Goal: Information Seeking & Learning: Learn about a topic

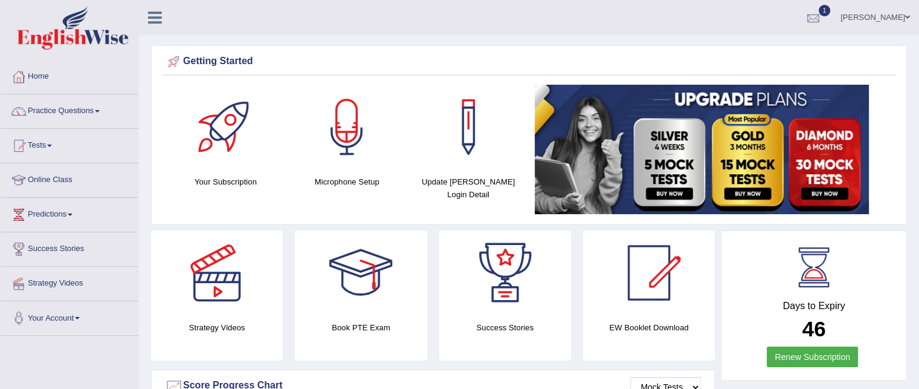
click at [813, 18] on div at bounding box center [813, 18] width 18 height 18
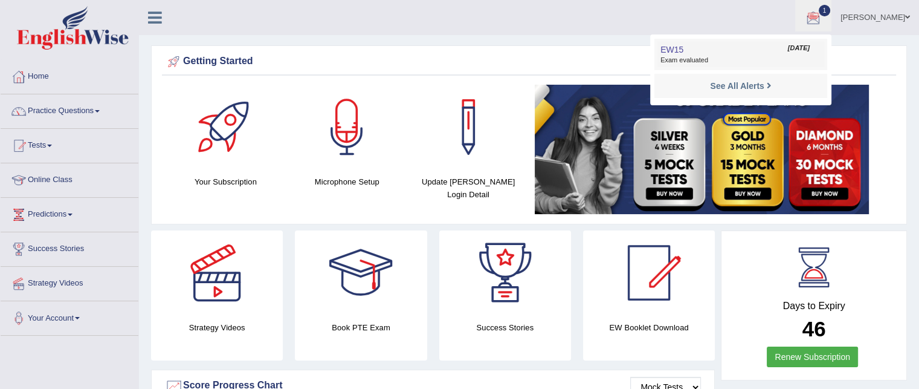
click at [701, 54] on link "EW15 Oct 8, 2025 Exam evaluated" at bounding box center [740, 54] width 167 height 25
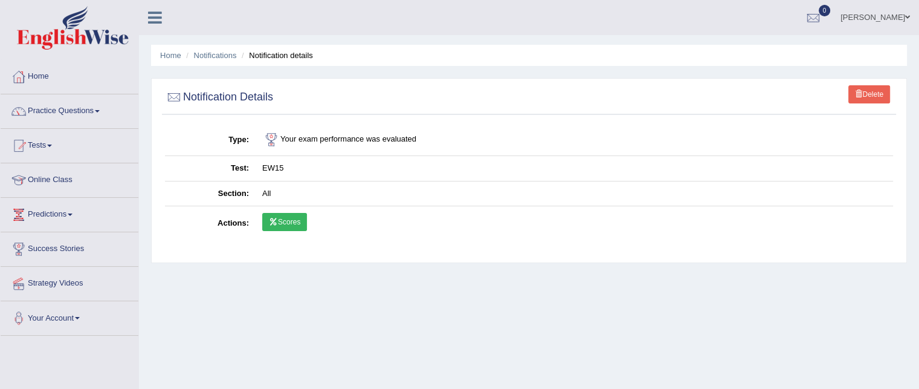
click at [303, 224] on link "Scores" at bounding box center [284, 222] width 45 height 18
click at [68, 105] on link "Practice Questions" at bounding box center [70, 109] width 138 height 30
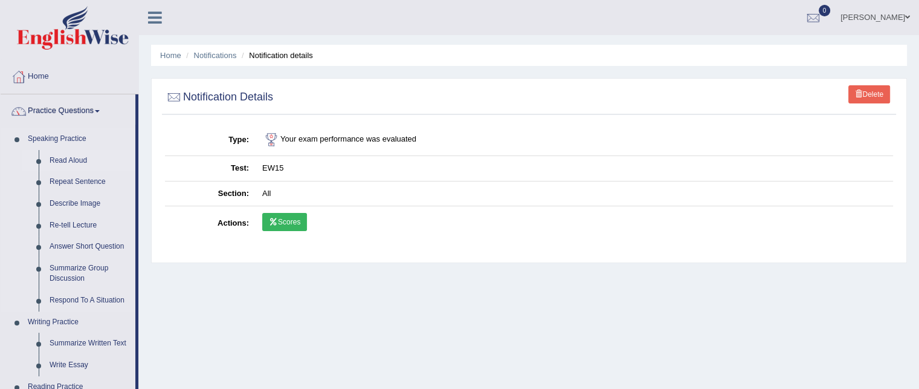
click at [59, 156] on link "Read Aloud" at bounding box center [89, 161] width 91 height 22
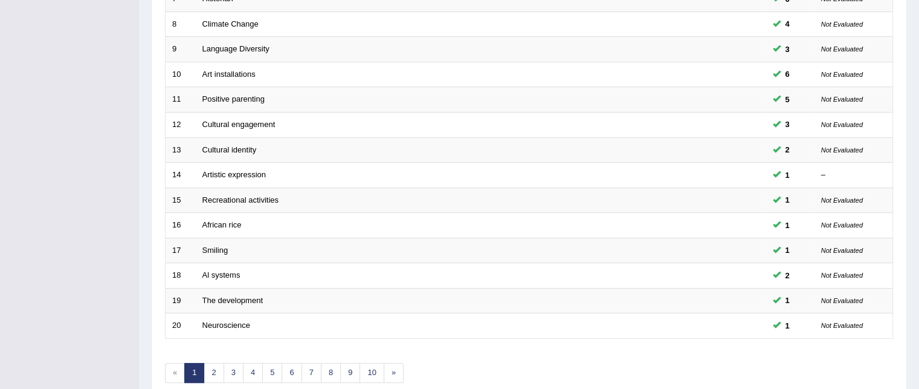
scroll to position [408, 0]
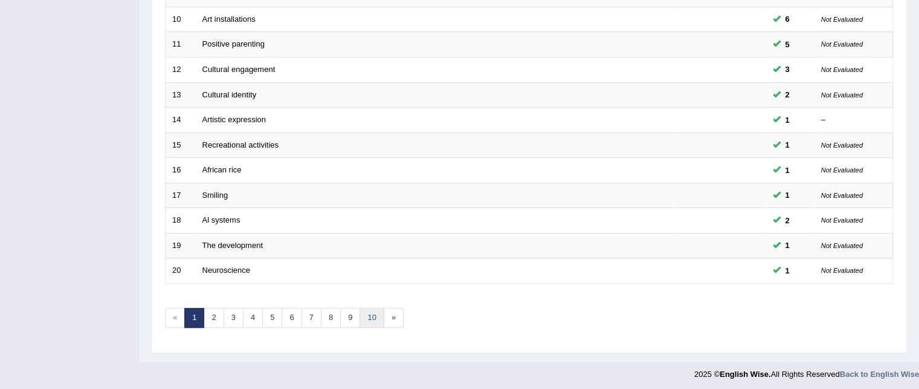
click at [368, 317] on link "10" at bounding box center [372, 318] width 24 height 20
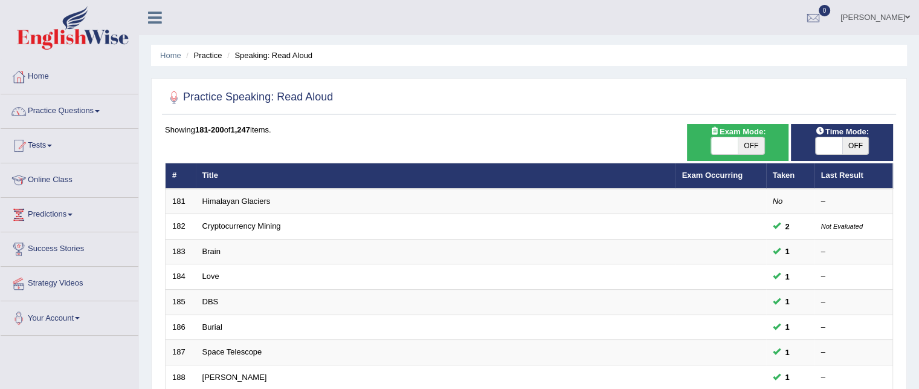
click at [753, 146] on span "OFF" at bounding box center [751, 145] width 27 height 17
checkbox input "true"
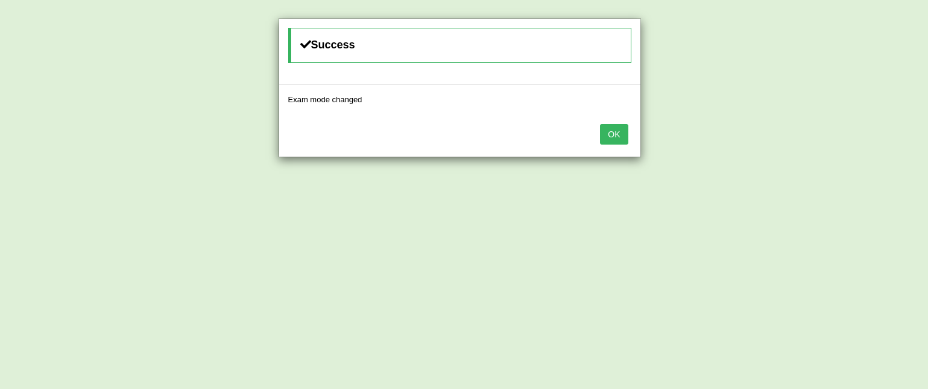
click at [618, 135] on button "OK" at bounding box center [614, 134] width 28 height 21
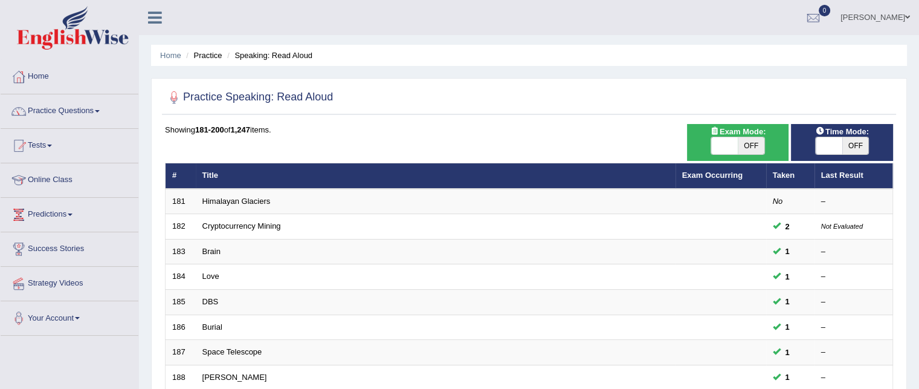
click at [856, 141] on span "OFF" at bounding box center [855, 145] width 27 height 17
checkbox input "true"
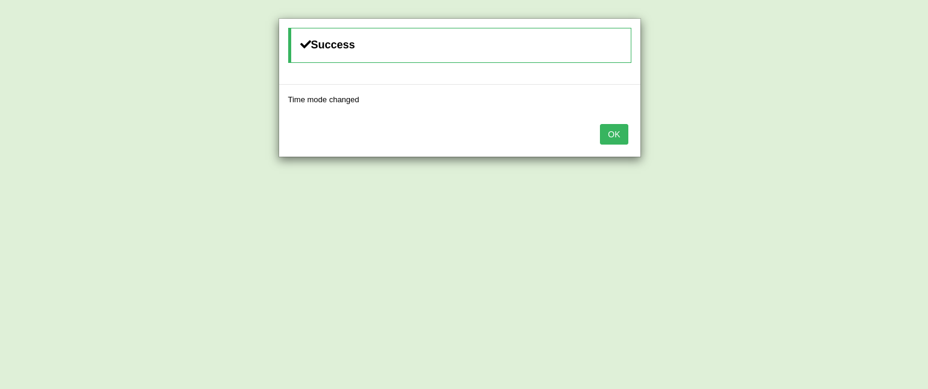
click at [607, 143] on div "OK" at bounding box center [459, 135] width 361 height 42
click at [610, 134] on button "OK" at bounding box center [614, 134] width 28 height 21
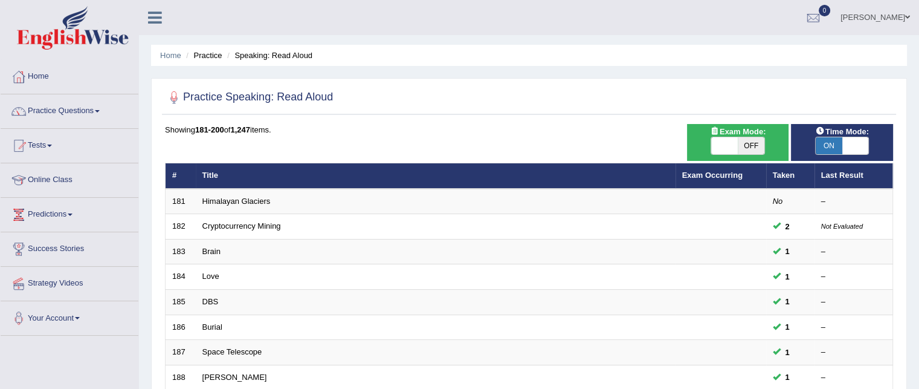
click at [749, 142] on span "OFF" at bounding box center [751, 145] width 27 height 17
checkbox input "true"
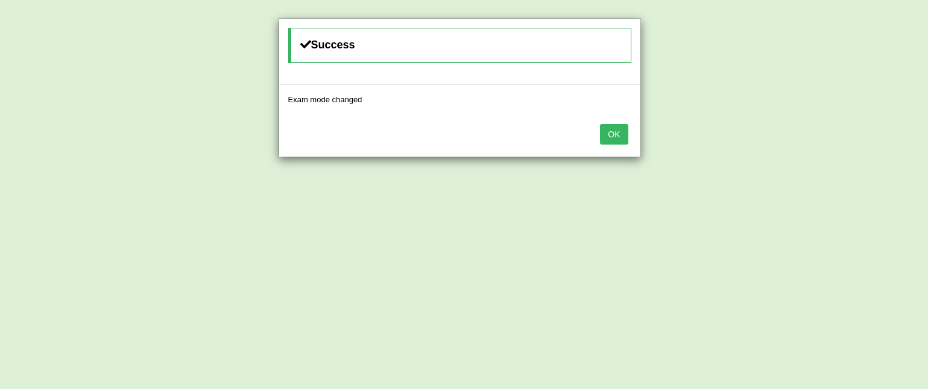
click at [609, 137] on button "OK" at bounding box center [614, 134] width 28 height 21
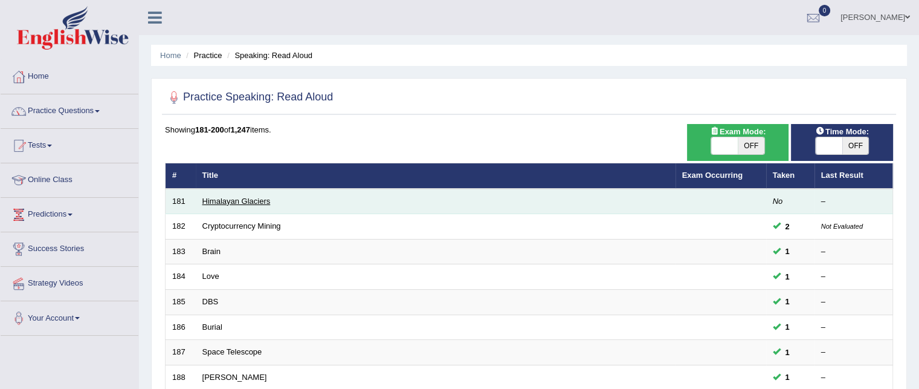
click at [222, 200] on link "Himalayan Glaciers" at bounding box center [236, 200] width 68 height 9
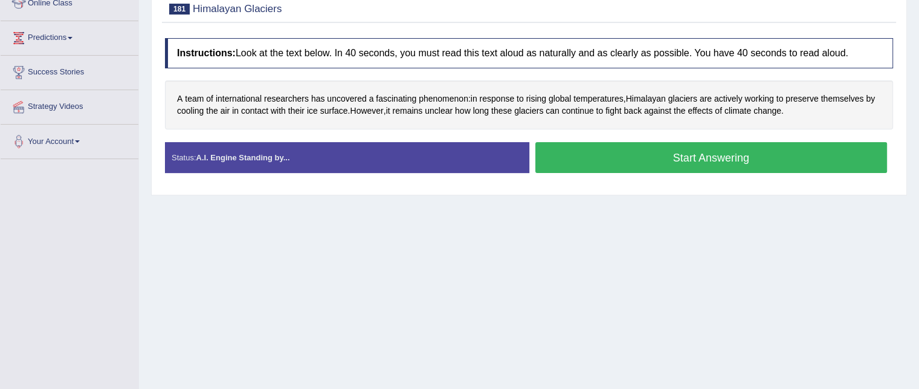
scroll to position [181, 0]
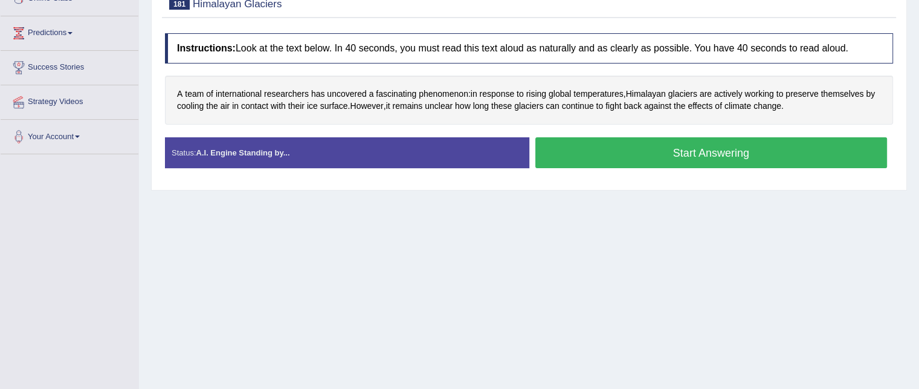
click at [680, 149] on button "Start Answering" at bounding box center [711, 152] width 352 height 31
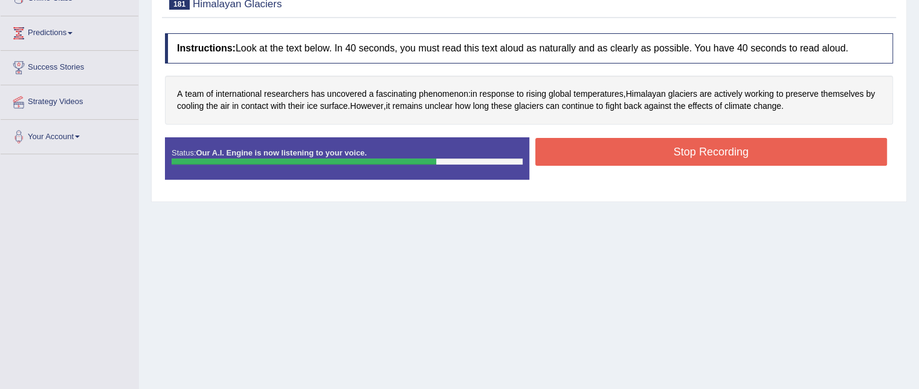
click at [766, 148] on button "Stop Recording" at bounding box center [711, 152] width 352 height 28
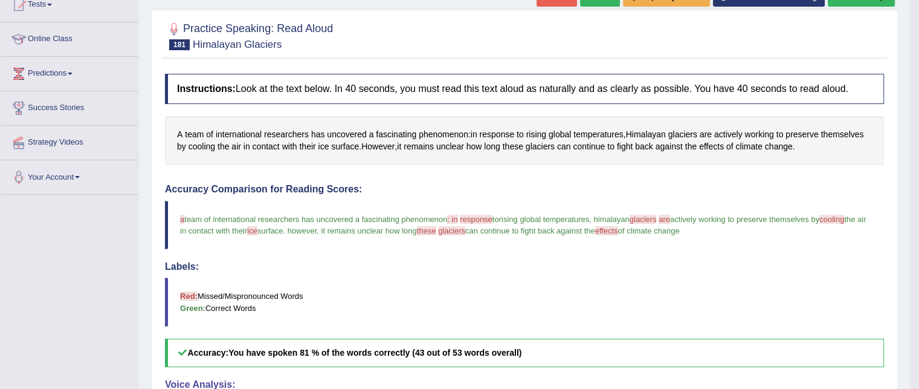
scroll to position [121, 0]
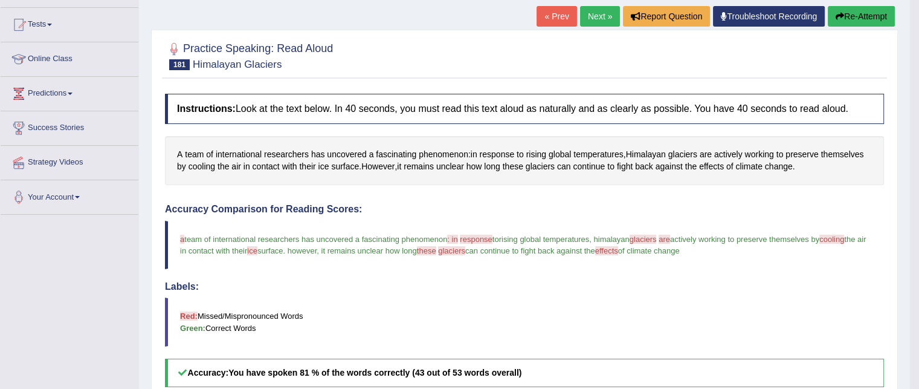
click at [587, 13] on link "Next »" at bounding box center [600, 16] width 40 height 21
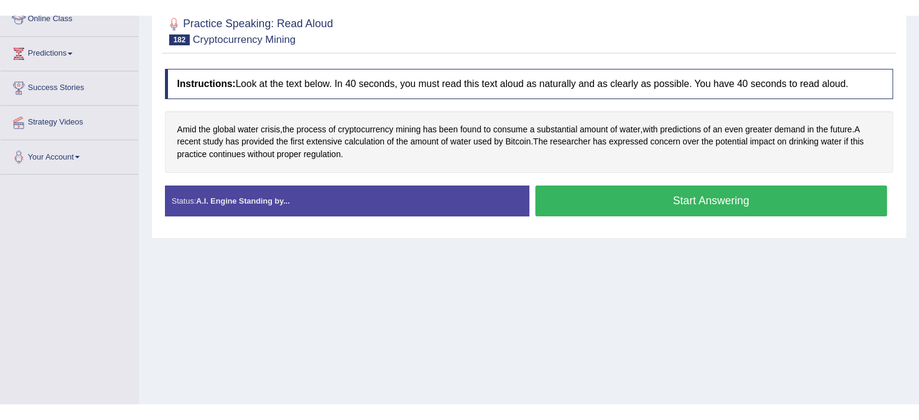
scroll to position [181, 0]
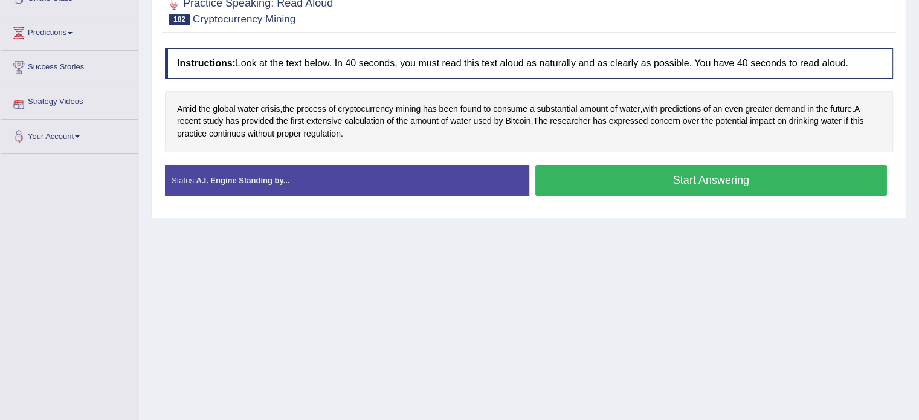
drag, startPoint x: 673, startPoint y: 175, endPoint x: 666, endPoint y: 170, distance: 8.7
click at [673, 175] on button "Start Answering" at bounding box center [711, 180] width 352 height 31
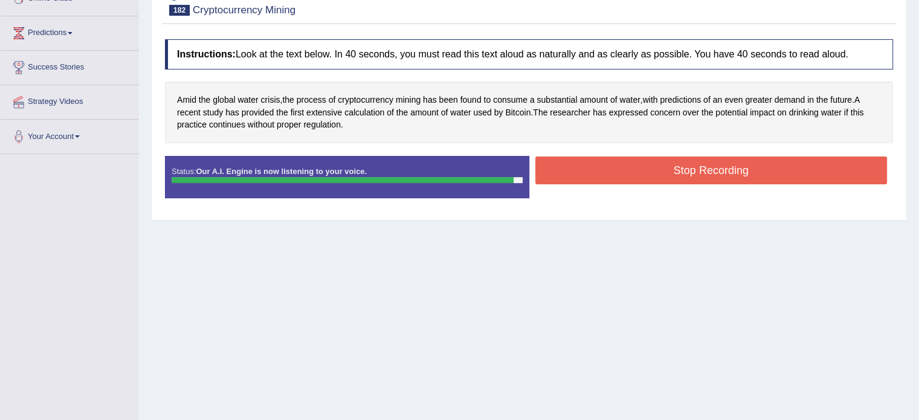
click at [688, 166] on button "Stop Recording" at bounding box center [711, 170] width 352 height 28
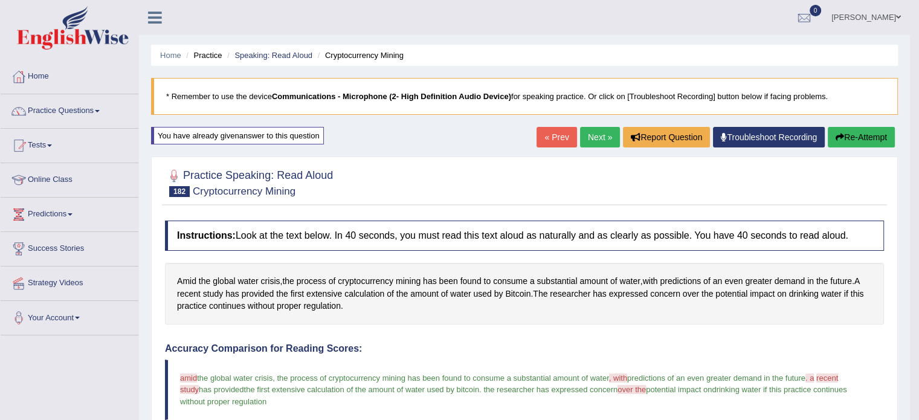
scroll to position [0, 0]
click at [870, 135] on button "Re-Attempt" at bounding box center [861, 137] width 67 height 21
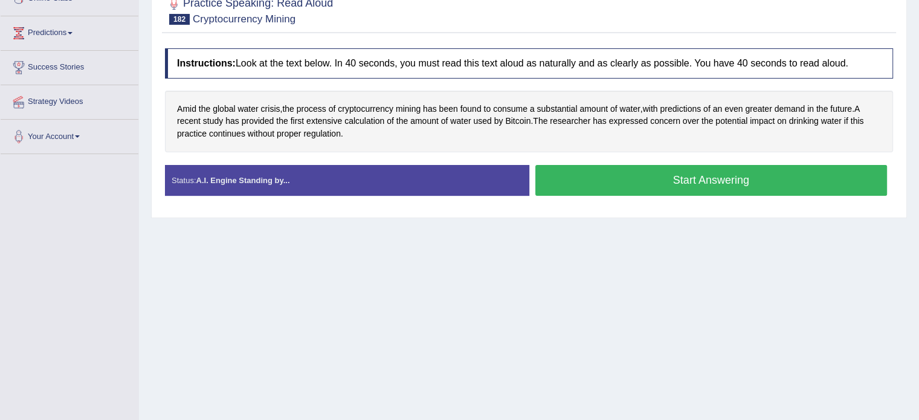
click at [694, 179] on button "Start Answering" at bounding box center [711, 180] width 352 height 31
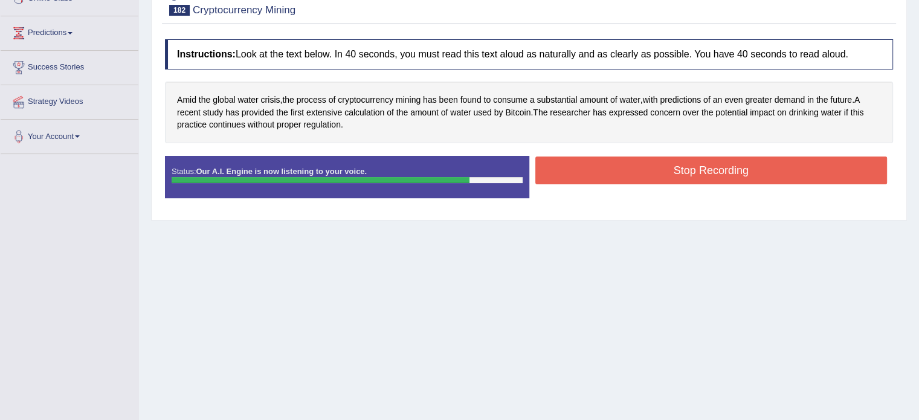
click at [689, 164] on button "Stop Recording" at bounding box center [711, 170] width 352 height 28
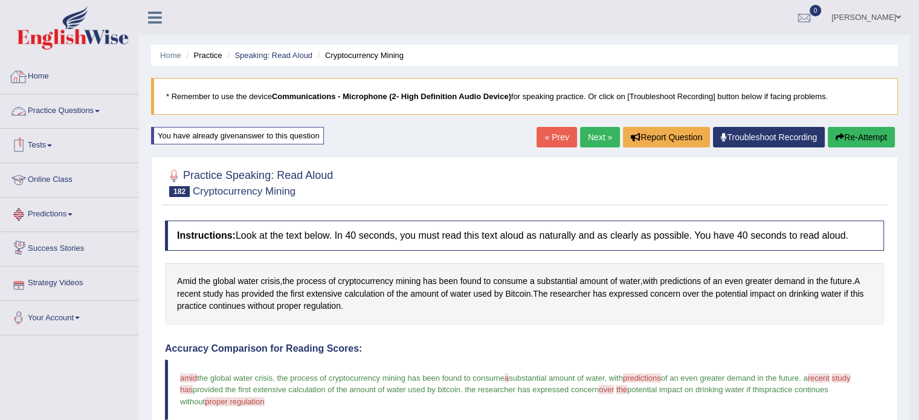
click at [48, 108] on link "Practice Questions" at bounding box center [70, 109] width 138 height 30
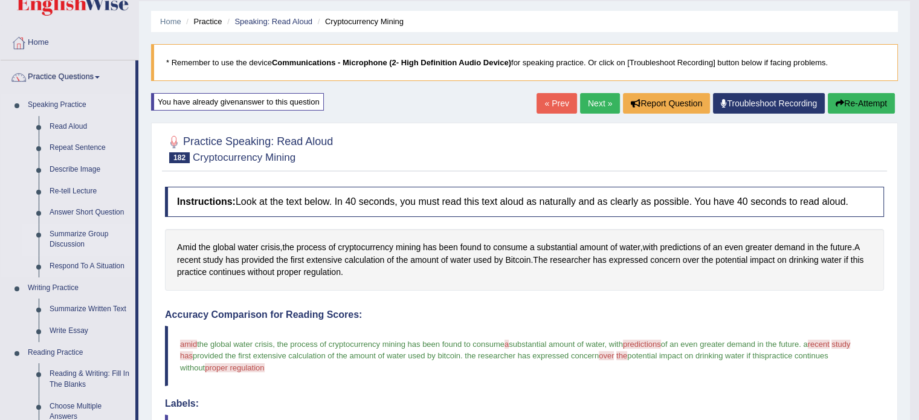
scroll to position [121, 0]
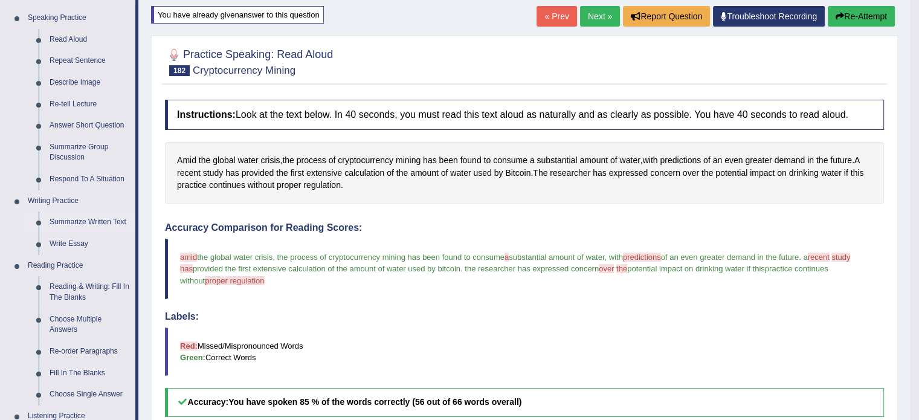
click at [100, 222] on link "Summarize Written Text" at bounding box center [89, 222] width 91 height 22
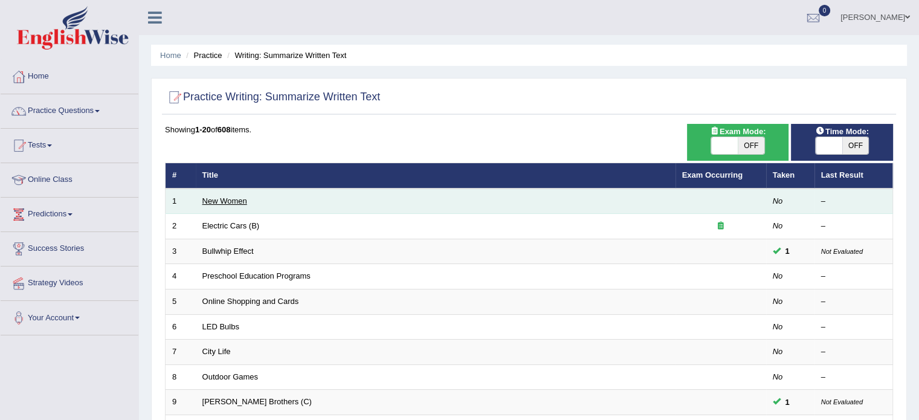
click at [235, 196] on link "New Women" at bounding box center [224, 200] width 45 height 9
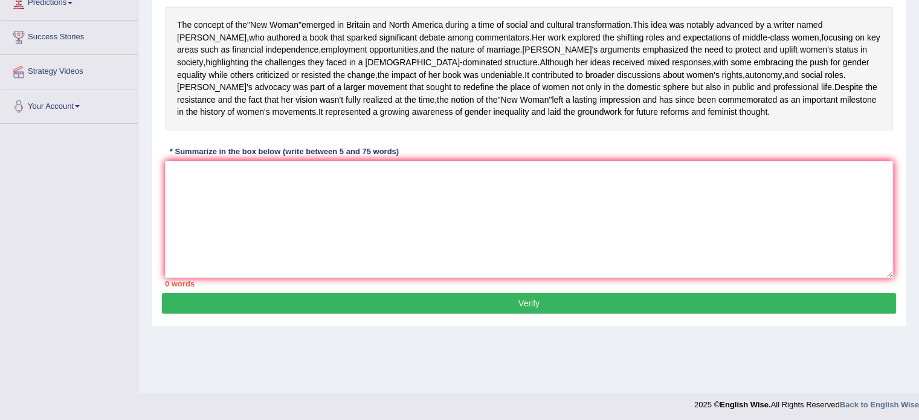
scroll to position [215, 0]
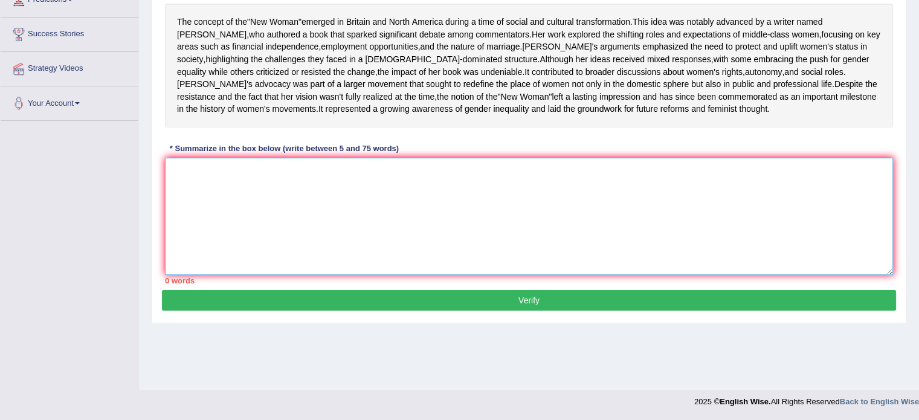
click at [338, 230] on textarea at bounding box center [529, 216] width 728 height 117
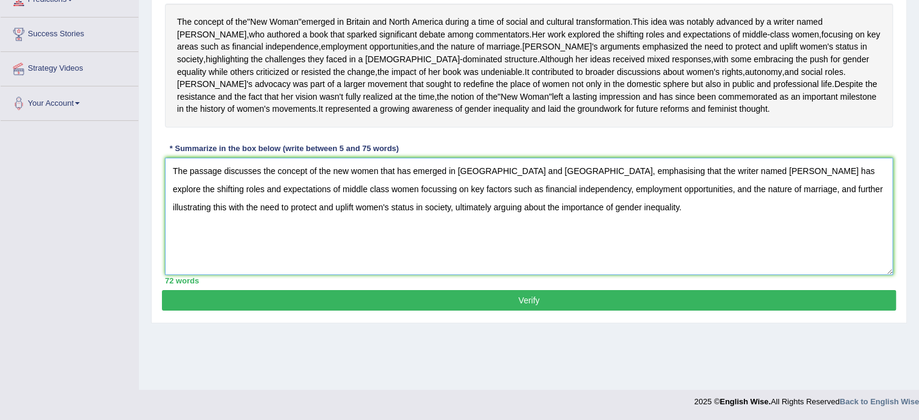
click at [337, 204] on textarea "The passage discusses the concept of the new women that has emerged in [GEOGRAP…" at bounding box center [529, 216] width 728 height 117
click at [469, 202] on textarea "The passage discusses the concept of the "New Women that has emerged in [GEOGRA…" at bounding box center [529, 216] width 728 height 117
click at [702, 202] on textarea "The passage discusses the concept of the "New Women that has emerged in [GEOGRA…" at bounding box center [529, 216] width 728 height 117
click at [766, 202] on textarea "The passage discusses the concept of the "New Women that has emerged in [GEOGRA…" at bounding box center [529, 216] width 728 height 117
click at [384, 200] on textarea "The passage discusses the concept of the "New Women that has emerged in [GEOGRA…" at bounding box center [529, 216] width 728 height 117
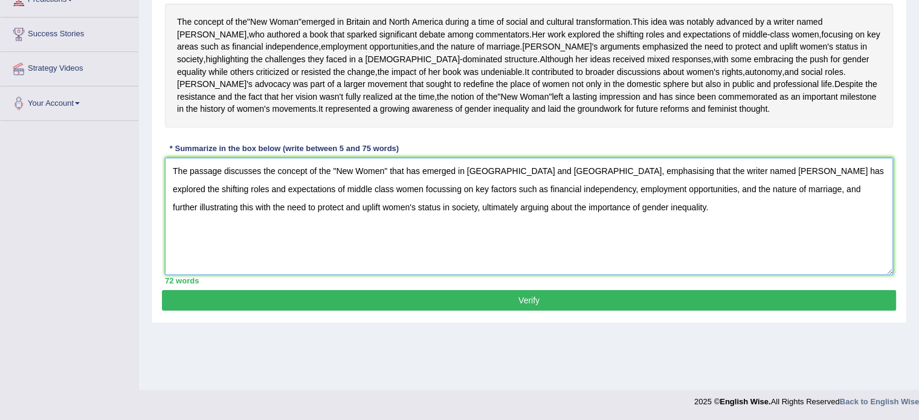
type textarea "The passage discusses the concept of the "New Women" that has emerged in [GEOGR…"
click at [375, 311] on button "Verify" at bounding box center [529, 300] width 734 height 21
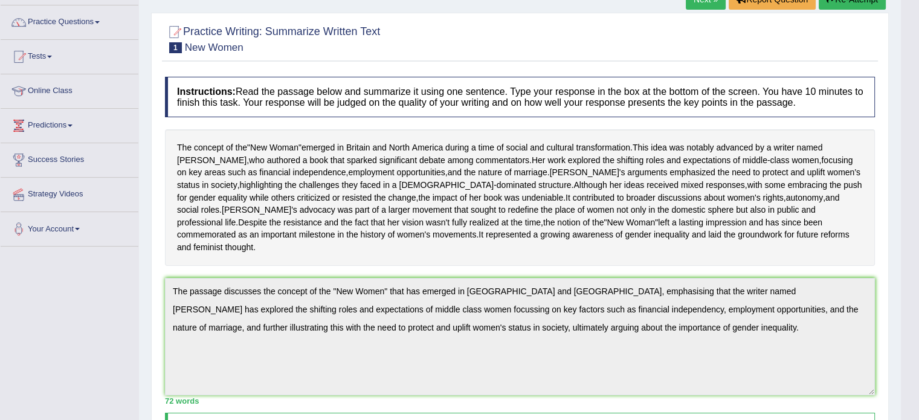
scroll to position [88, 0]
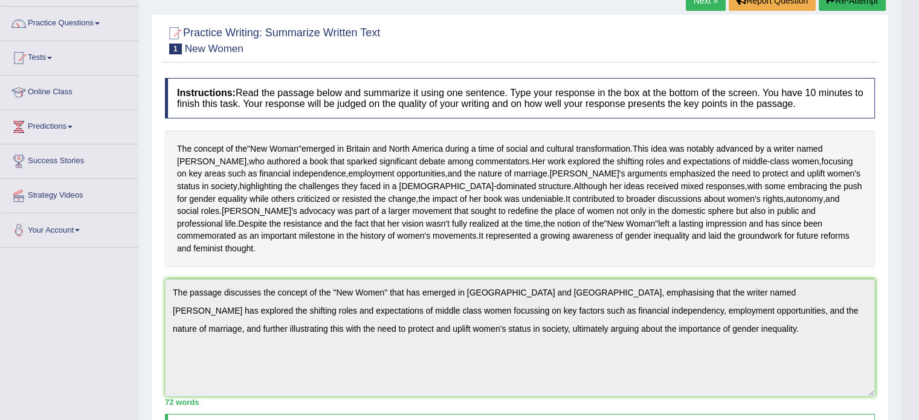
click at [703, 4] on link "Next »" at bounding box center [706, 0] width 40 height 21
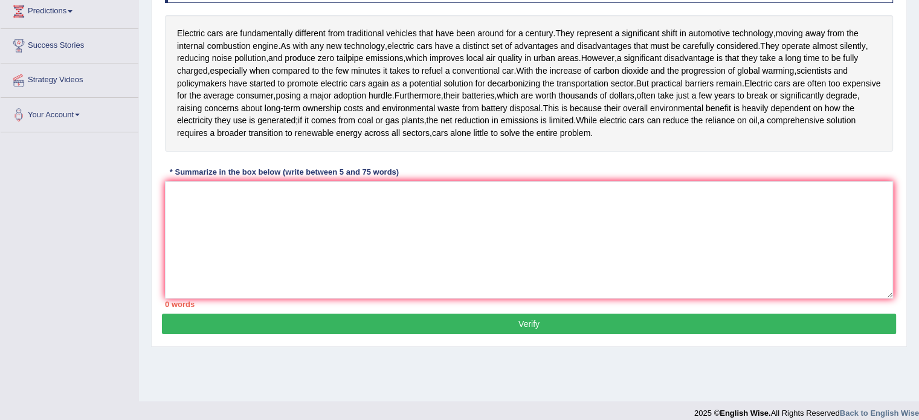
scroll to position [215, 0]
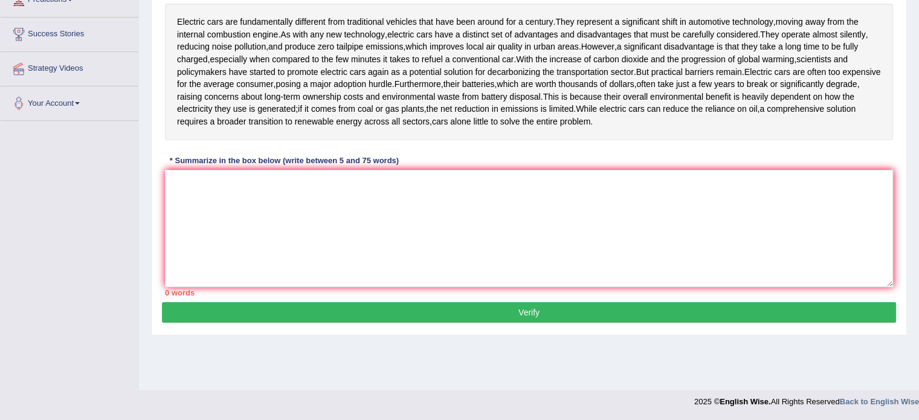
click at [164, 217] on div "Instructions: Read the passage below and summarize it using one sentence. Type …" at bounding box center [529, 123] width 734 height 357
click at [189, 196] on textarea at bounding box center [529, 228] width 728 height 117
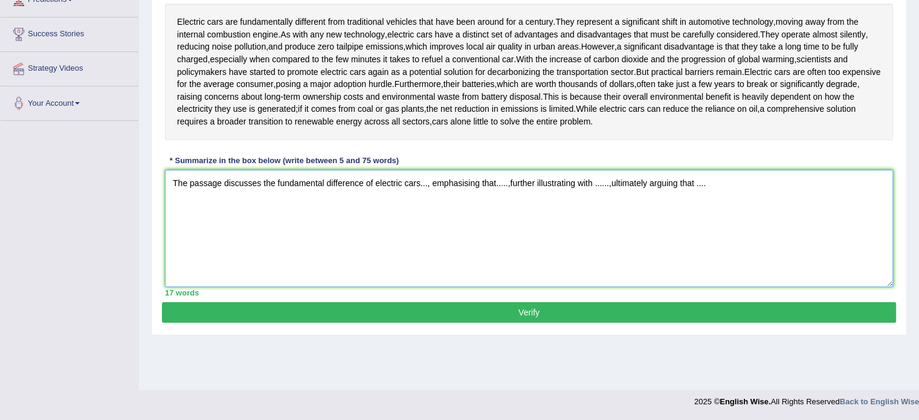
click at [365, 179] on textarea "The passage discusses the fundamental difference of electric cars..., emphasisi…" at bounding box center [529, 228] width 728 height 117
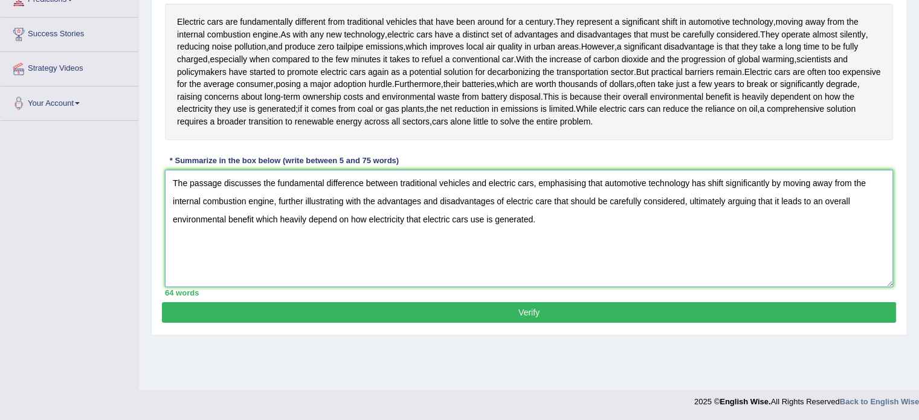
type textarea "The passage discusses the fundamental difference between traditional vehicles a…"
click at [612, 308] on button "Verify" at bounding box center [529, 312] width 734 height 21
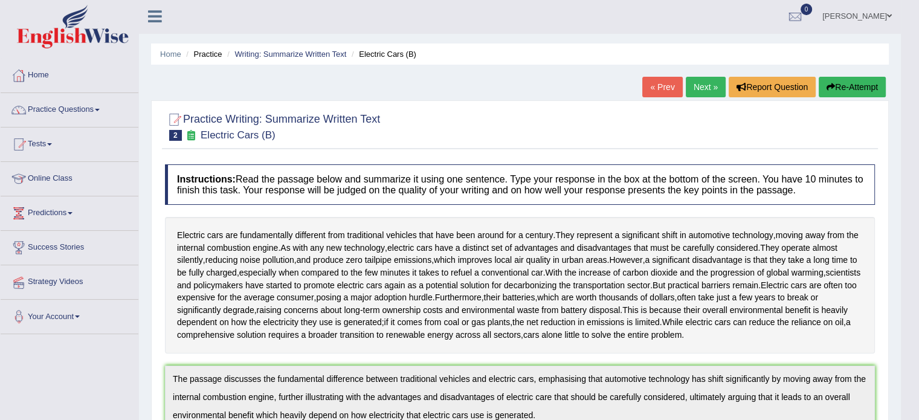
scroll to position [0, 0]
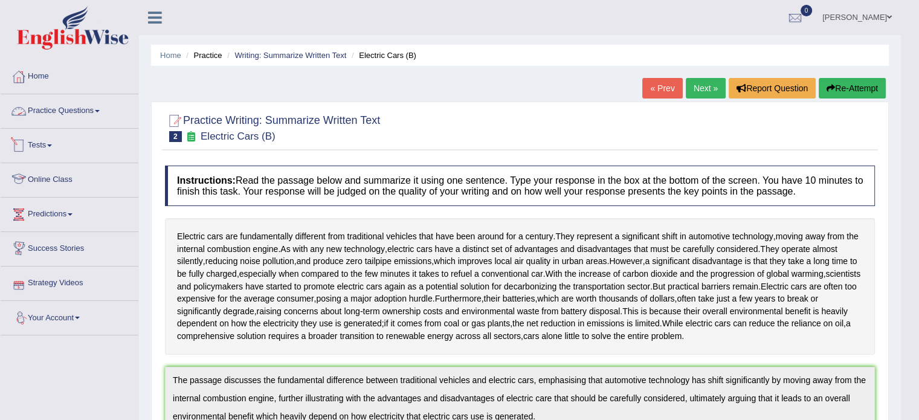
click at [45, 106] on link "Practice Questions" at bounding box center [70, 109] width 138 height 30
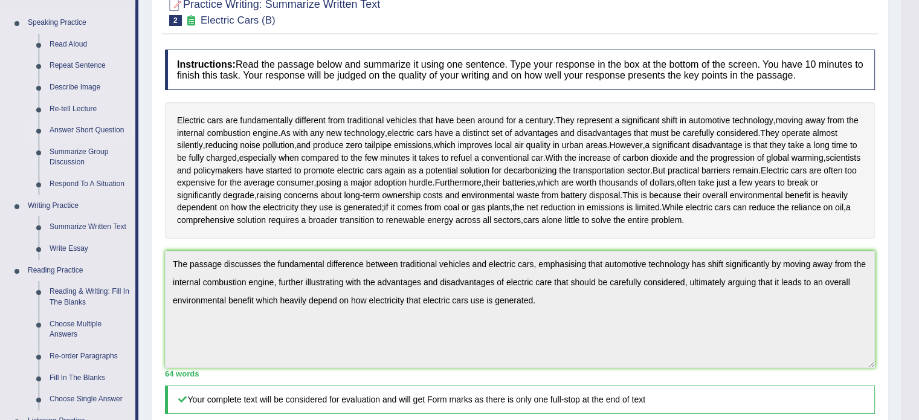
scroll to position [121, 0]
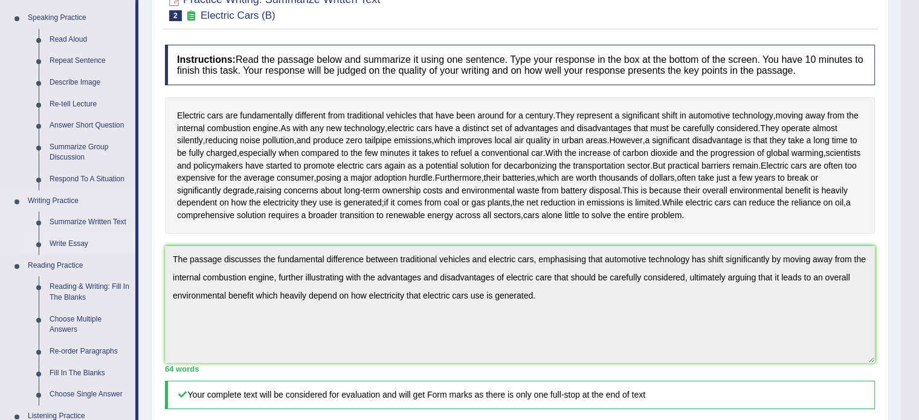
click at [65, 240] on link "Write Essay" at bounding box center [89, 244] width 91 height 22
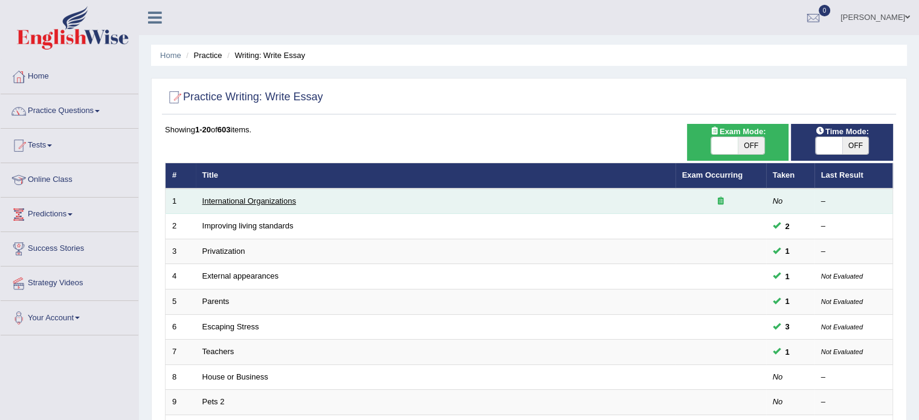
click at [253, 202] on link "International Organizations" at bounding box center [249, 200] width 94 height 9
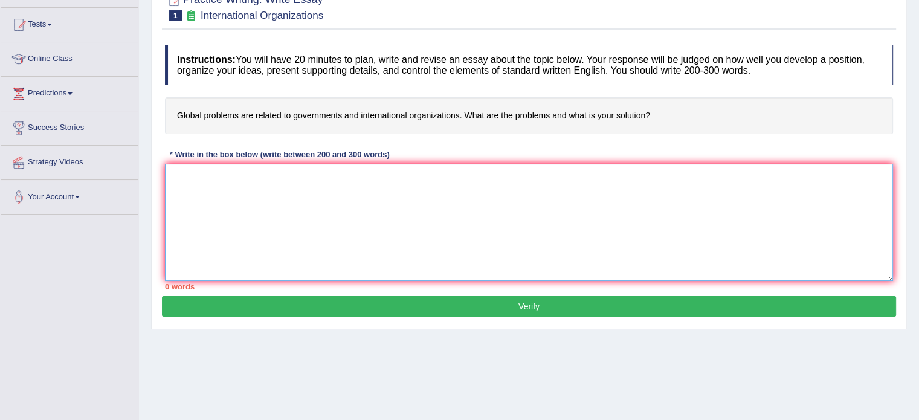
click at [337, 193] on textarea at bounding box center [529, 222] width 728 height 117
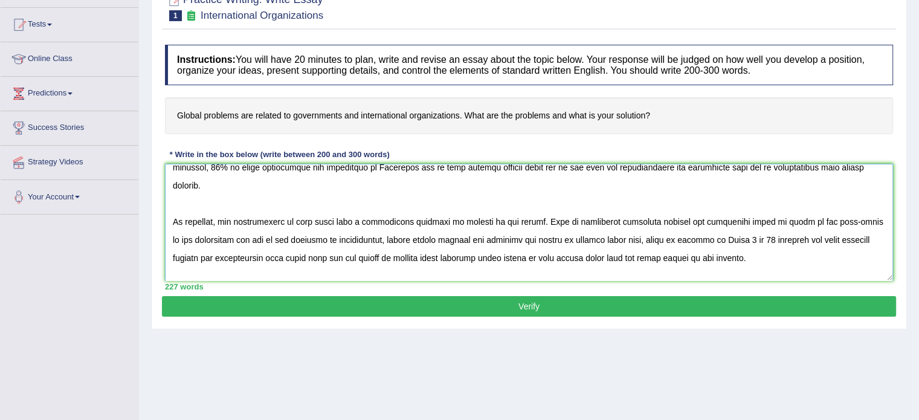
scroll to position [100, 0]
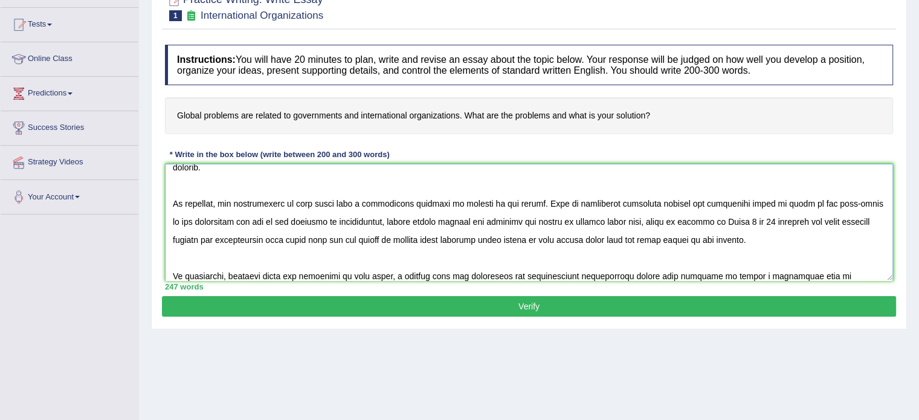
type textarea "The issue of global problems related to governments and international organizat…"
click at [426, 304] on button "Verify" at bounding box center [529, 306] width 734 height 21
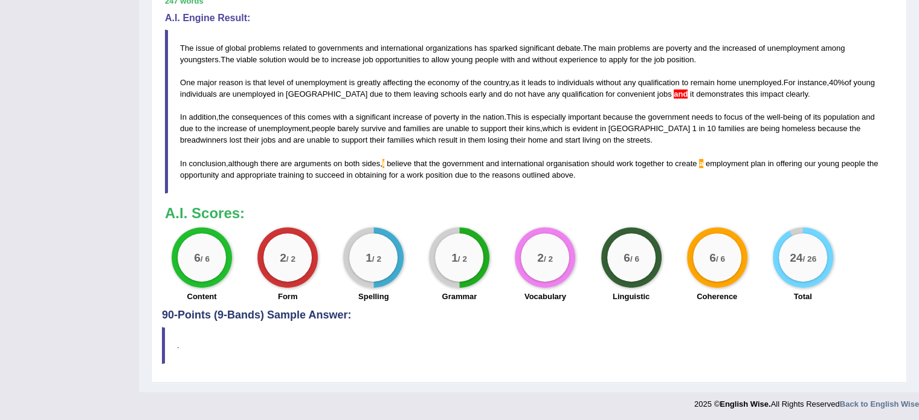
scroll to position [0, 0]
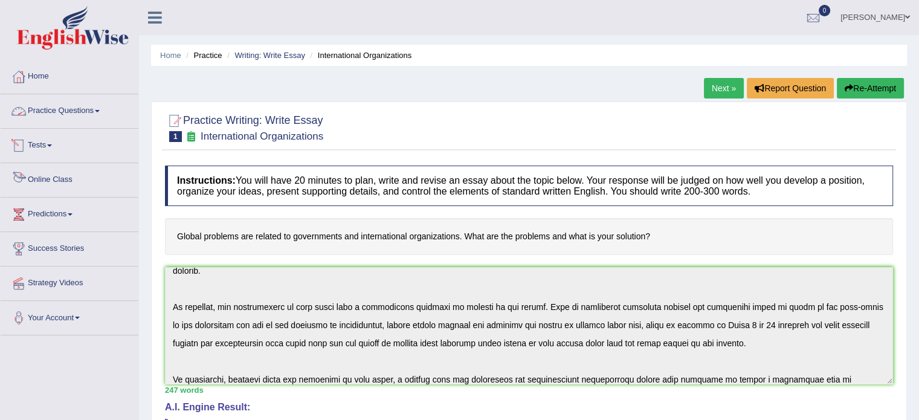
click at [68, 106] on link "Practice Questions" at bounding box center [70, 109] width 138 height 30
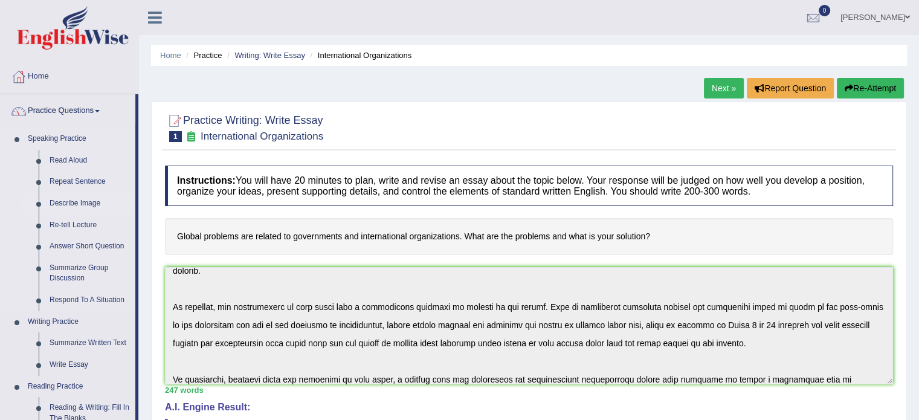
click at [70, 200] on link "Describe Image" at bounding box center [89, 204] width 91 height 22
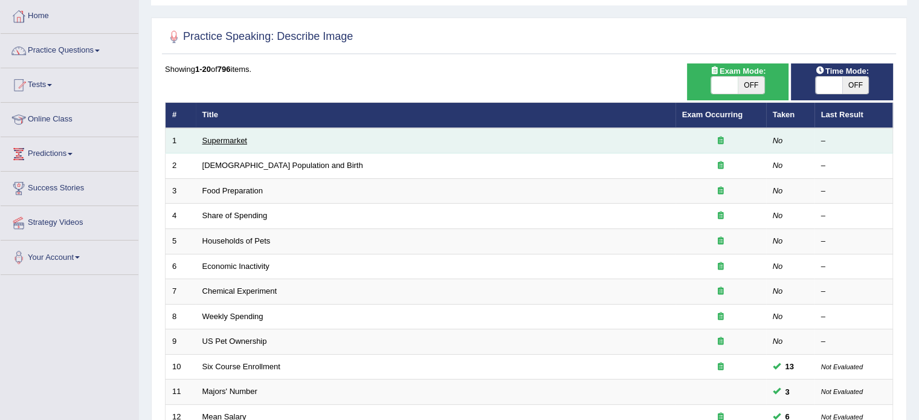
click at [229, 139] on link "Supermarket" at bounding box center [224, 140] width 45 height 9
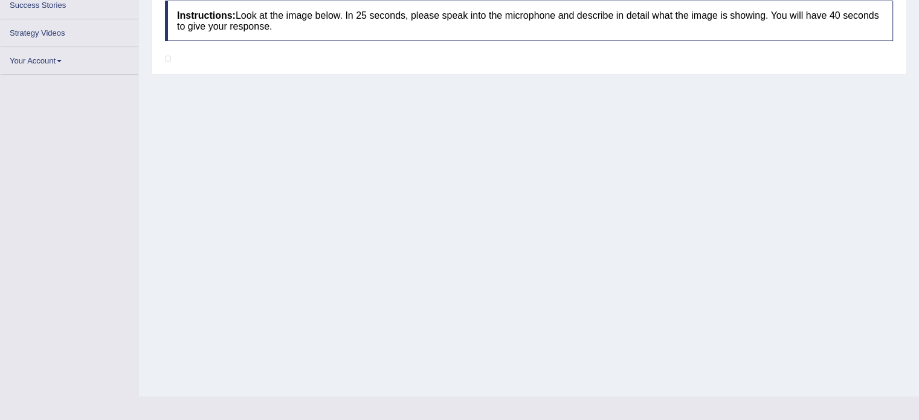
scroll to position [215, 0]
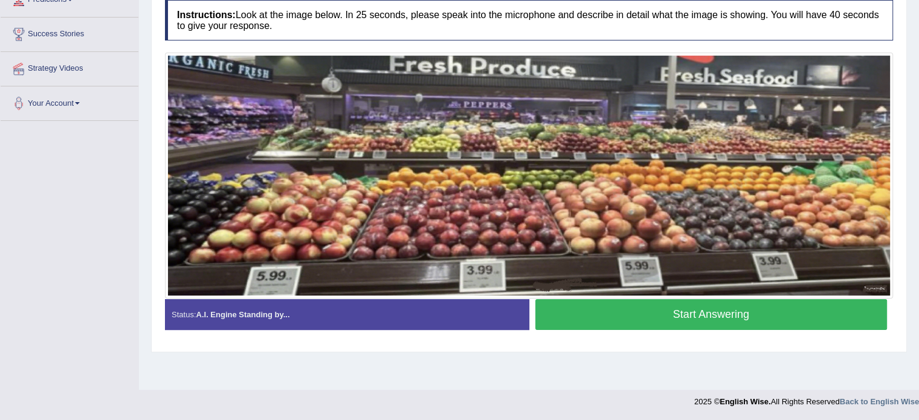
click at [603, 319] on button "Start Answering" at bounding box center [711, 314] width 352 height 31
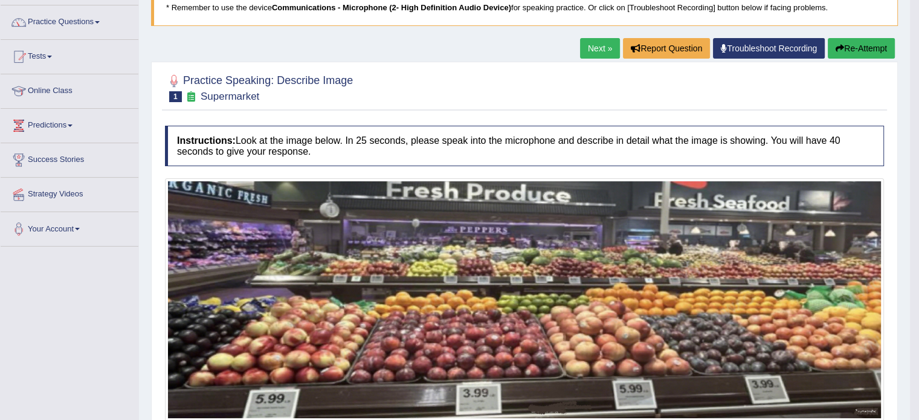
scroll to position [0, 0]
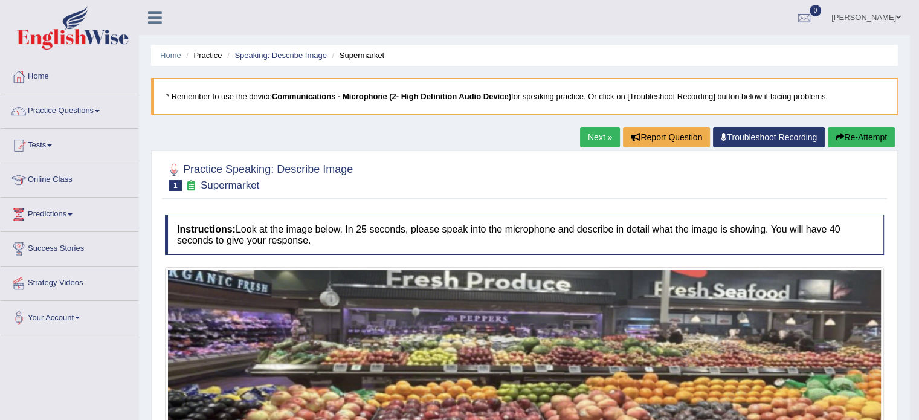
click at [880, 133] on button "Re-Attempt" at bounding box center [861, 137] width 67 height 21
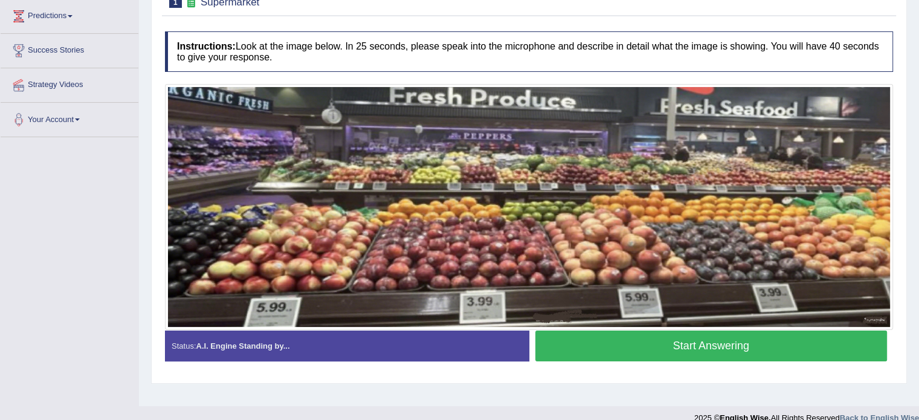
scroll to position [215, 0]
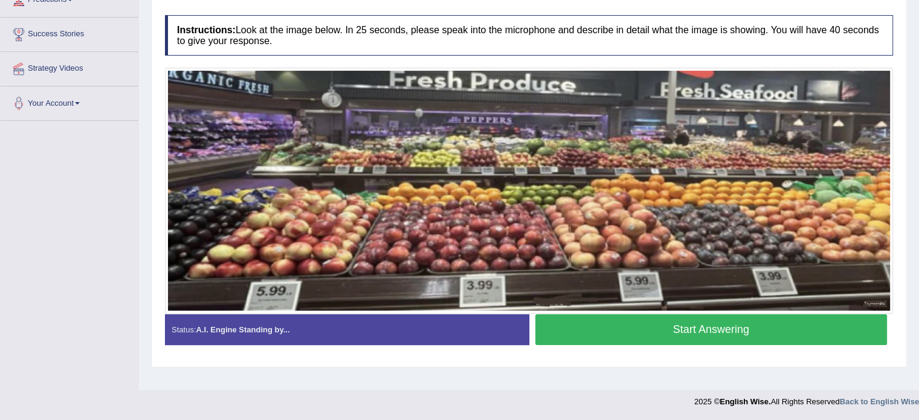
click at [630, 331] on button "Start Answering" at bounding box center [711, 329] width 352 height 31
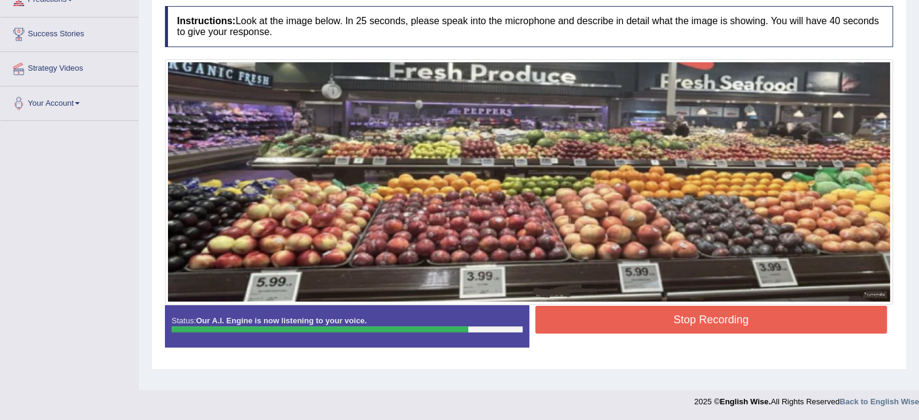
click at [668, 320] on button "Stop Recording" at bounding box center [711, 320] width 352 height 28
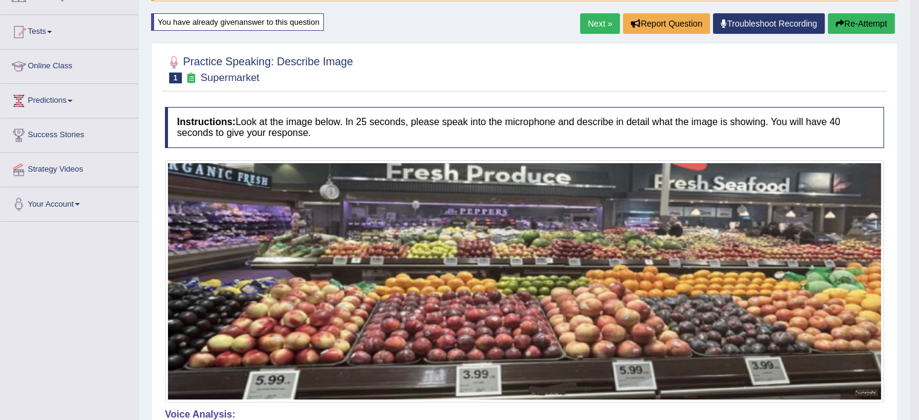
scroll to position [94, 0]
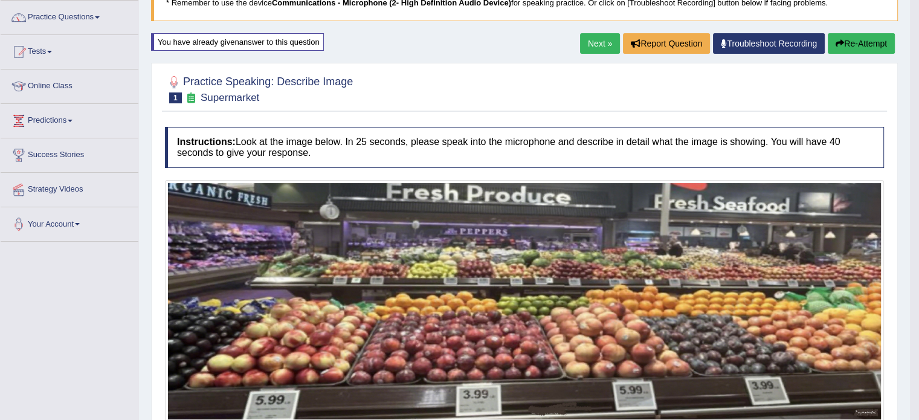
click at [843, 43] on button "Re-Attempt" at bounding box center [861, 43] width 67 height 21
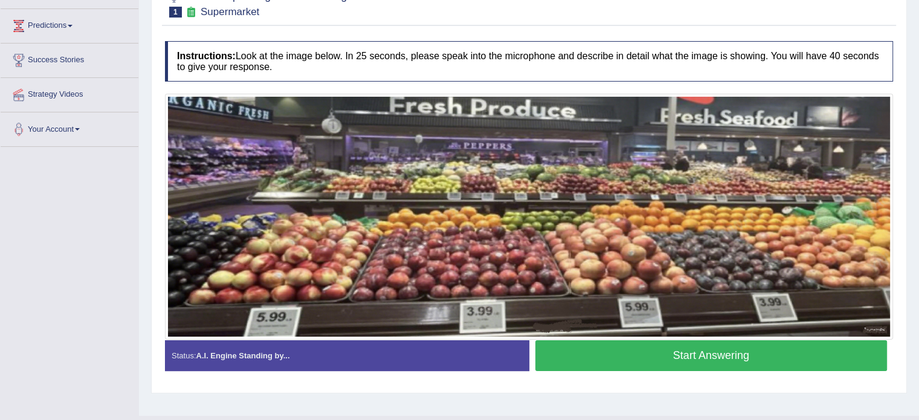
scroll to position [215, 0]
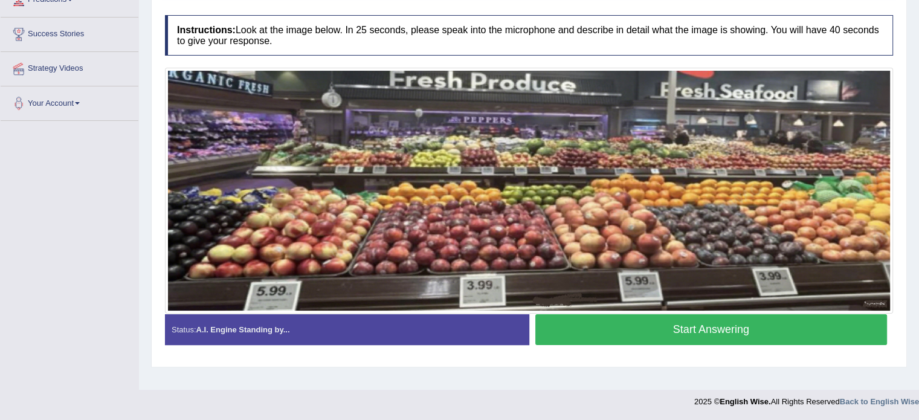
click at [633, 331] on button "Start Answering" at bounding box center [711, 329] width 352 height 31
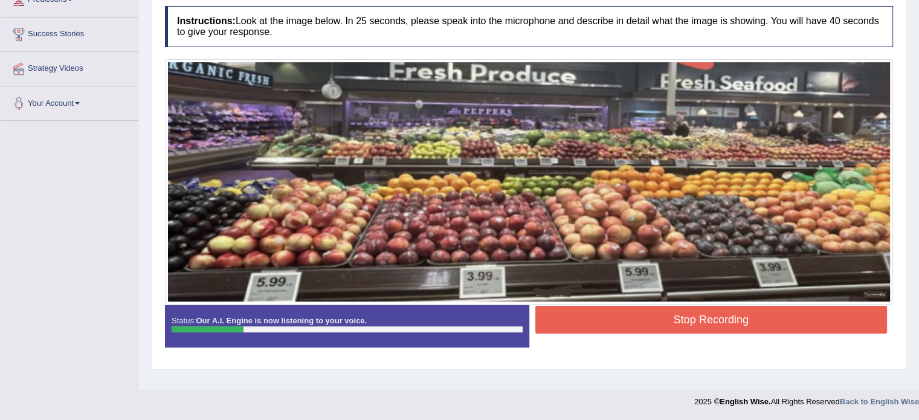
click at [676, 328] on button "Stop Recording" at bounding box center [711, 320] width 352 height 28
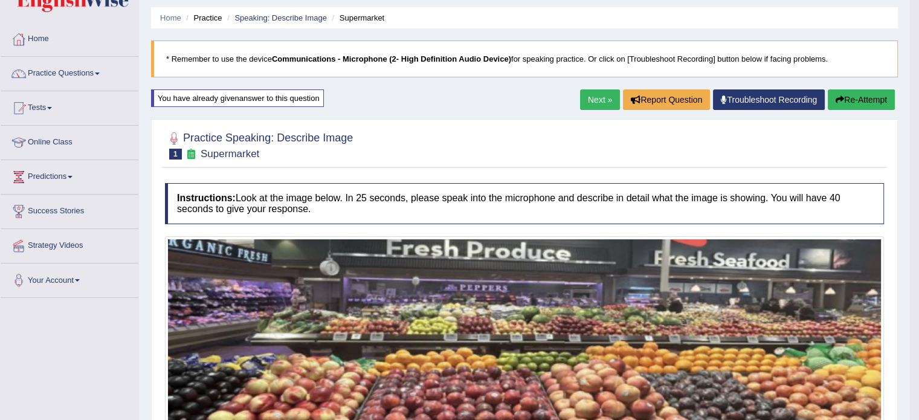
scroll to position [33, 0]
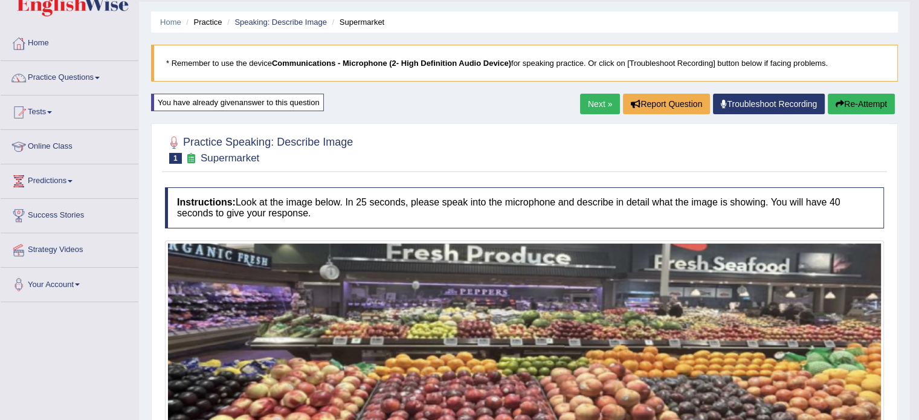
click at [851, 96] on button "Re-Attempt" at bounding box center [861, 104] width 67 height 21
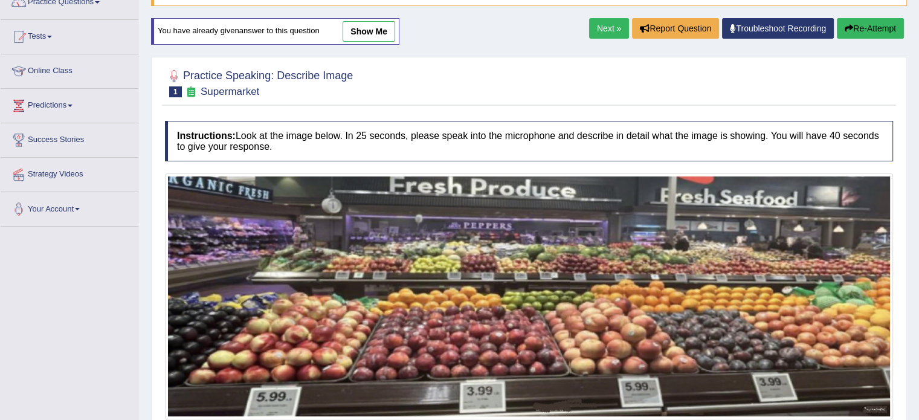
scroll to position [215, 0]
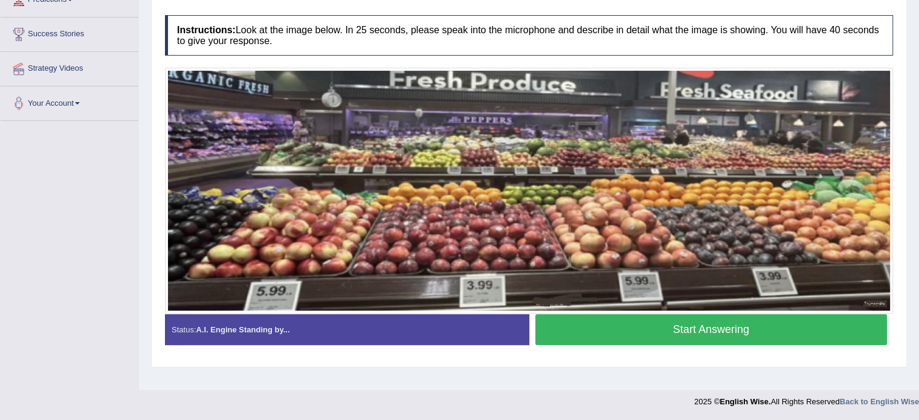
click at [688, 338] on button "Start Answering" at bounding box center [711, 329] width 352 height 31
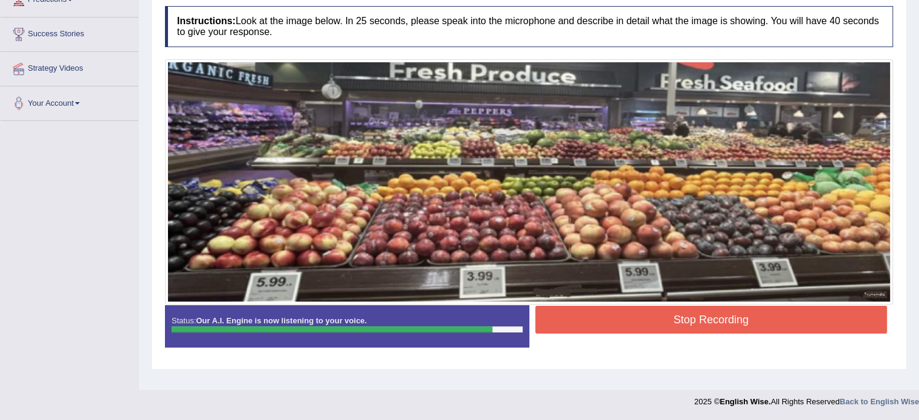
click at [781, 310] on button "Stop Recording" at bounding box center [711, 320] width 352 height 28
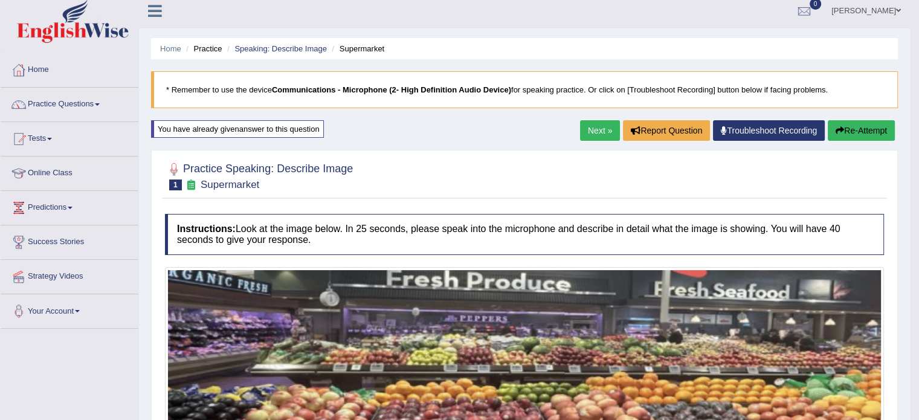
scroll to position [0, 0]
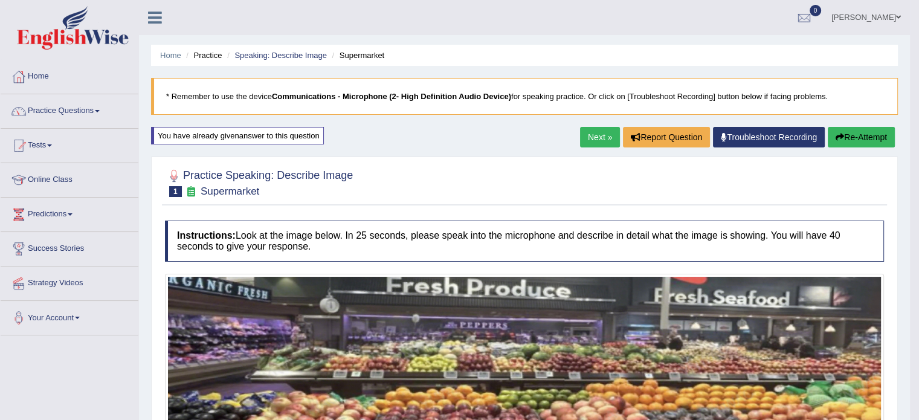
click at [592, 138] on link "Next »" at bounding box center [600, 137] width 40 height 21
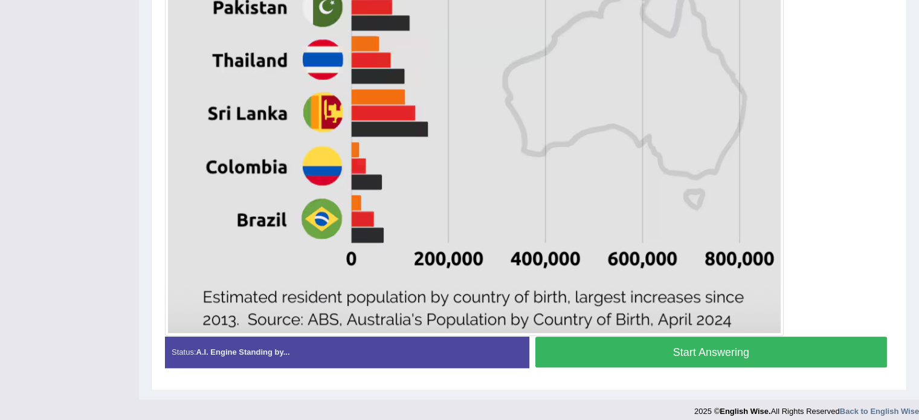
scroll to position [725, 0]
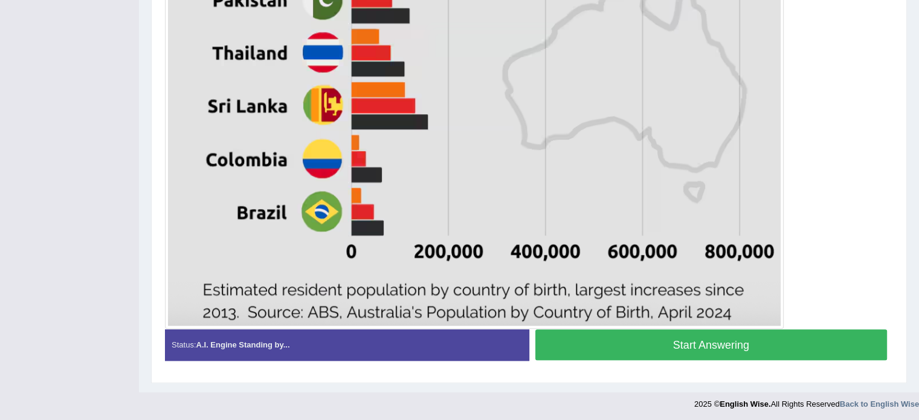
click at [654, 345] on button "Start Answering" at bounding box center [711, 344] width 352 height 31
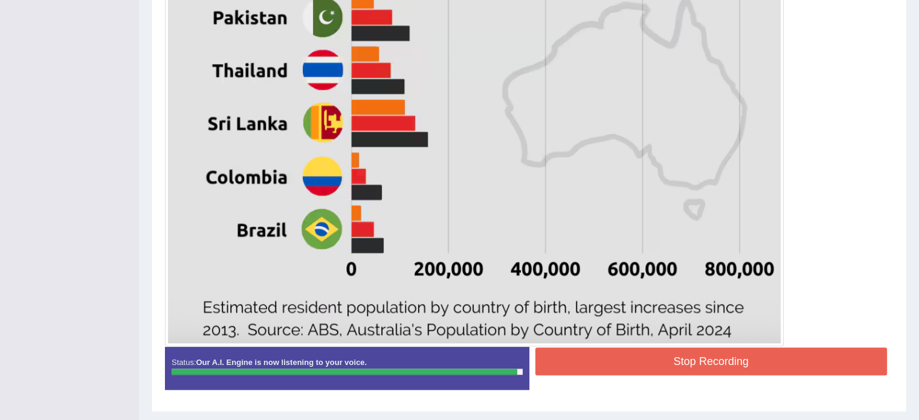
scroll to position [737, 0]
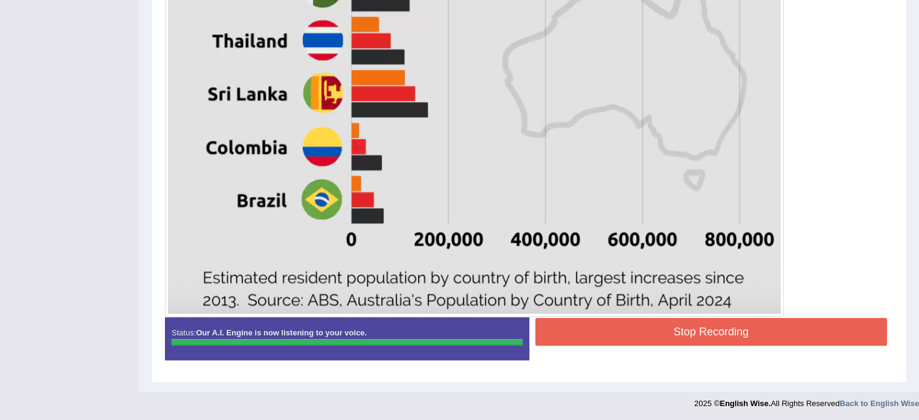
click at [671, 333] on button "Stop Recording" at bounding box center [711, 332] width 352 height 28
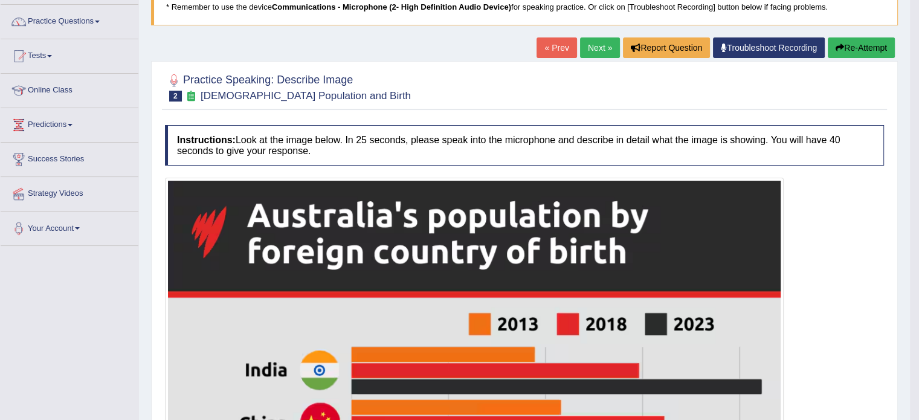
scroll to position [12, 0]
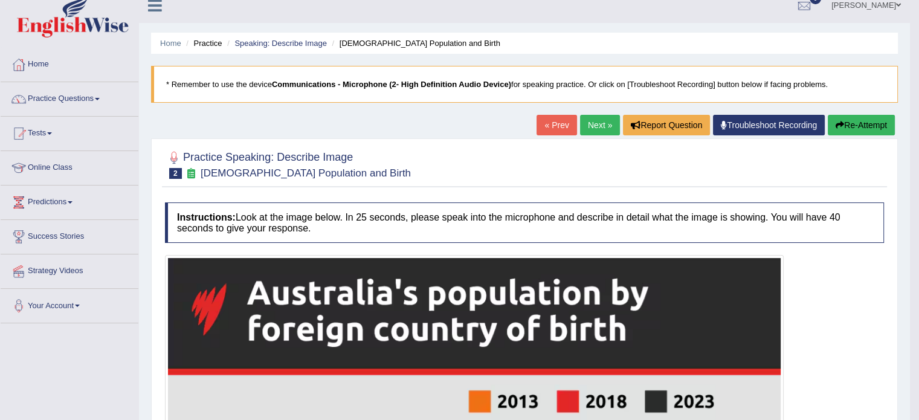
click at [596, 120] on link "Next »" at bounding box center [600, 125] width 40 height 21
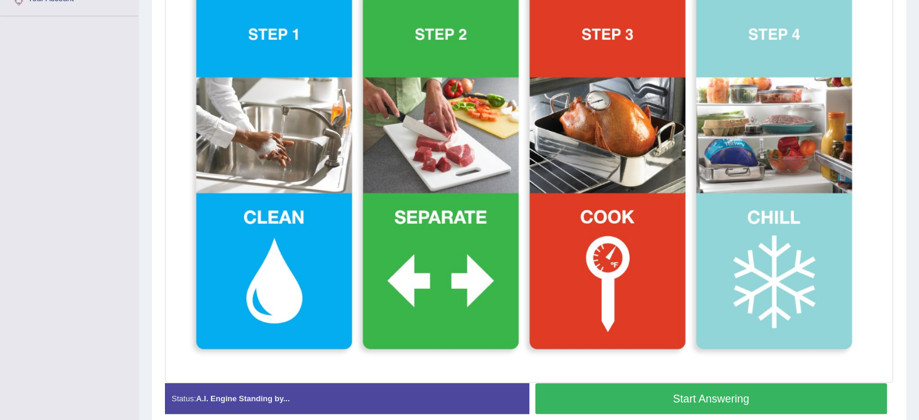
scroll to position [302, 0]
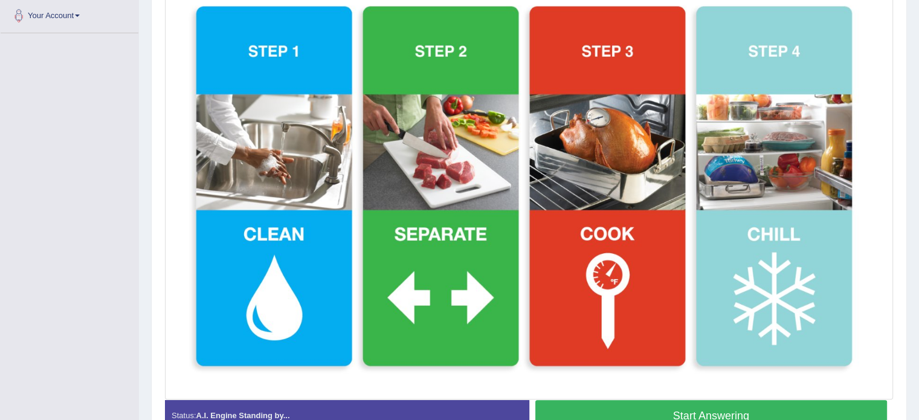
click at [621, 403] on button "Start Answering" at bounding box center [711, 415] width 352 height 31
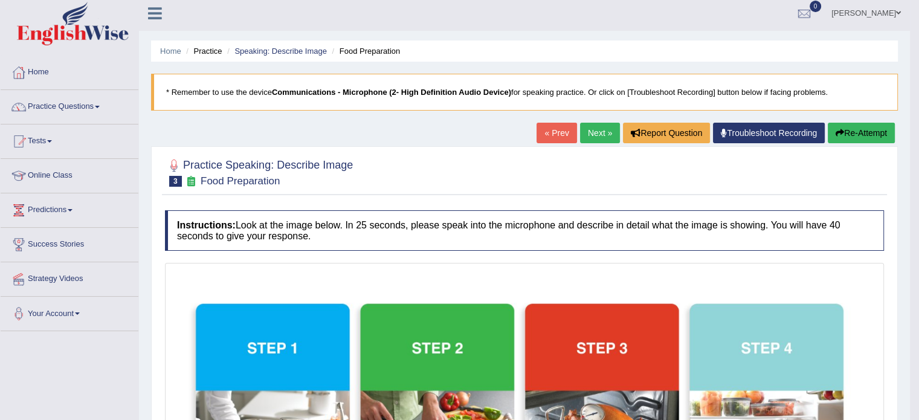
scroll to position [0, 0]
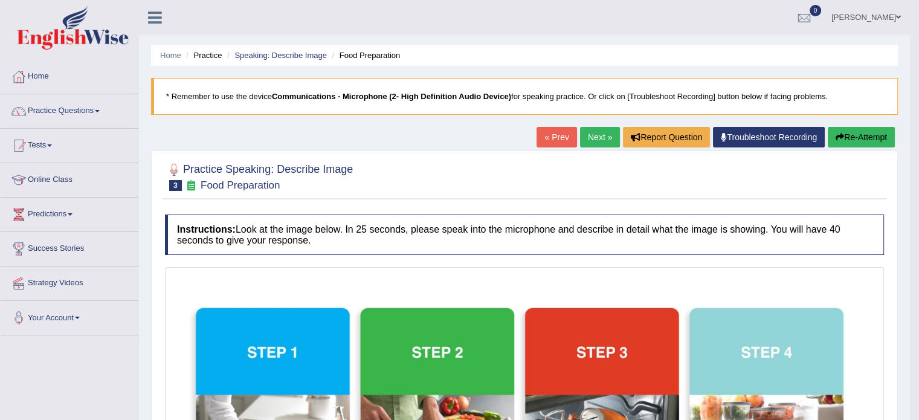
click at [587, 135] on link "Next »" at bounding box center [600, 137] width 40 height 21
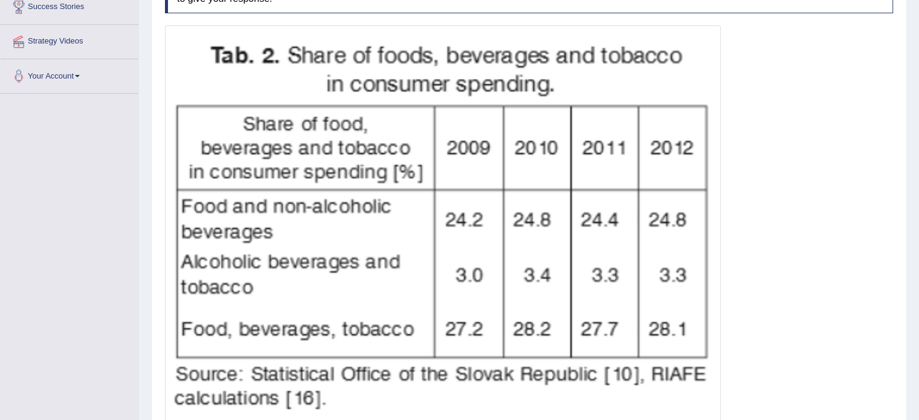
scroll to position [302, 0]
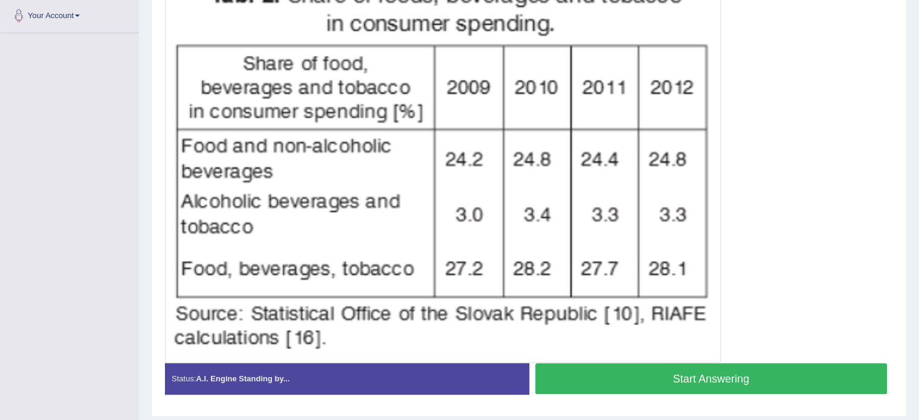
click at [770, 373] on button "Start Answering" at bounding box center [711, 378] width 352 height 31
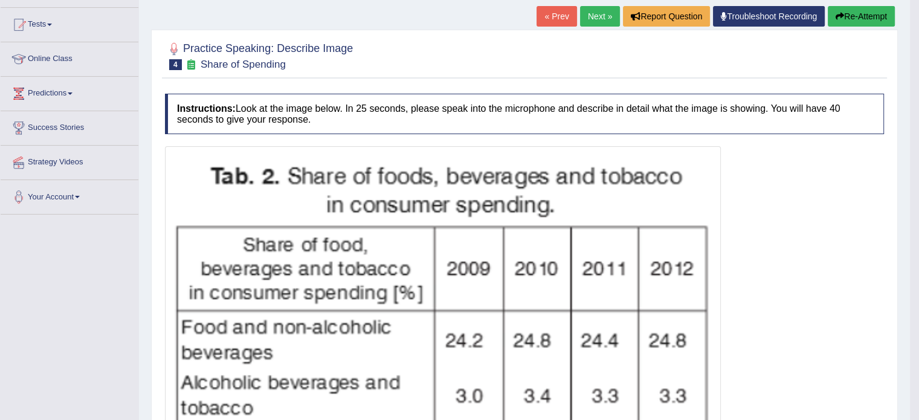
scroll to position [0, 0]
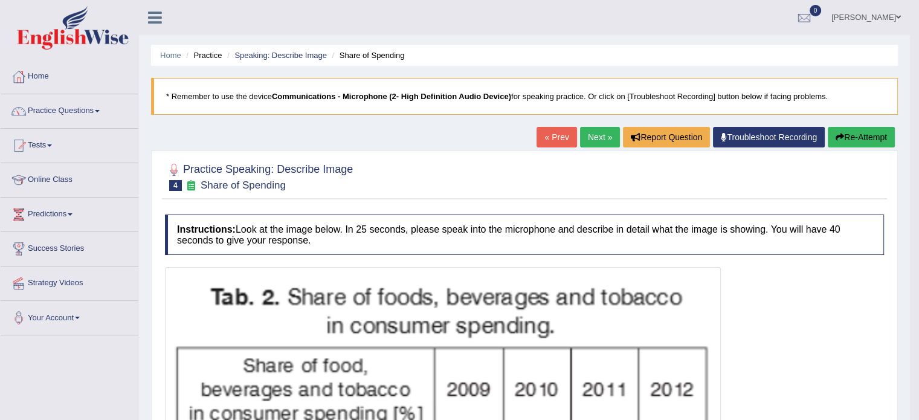
click at [861, 137] on button "Re-Attempt" at bounding box center [861, 137] width 67 height 21
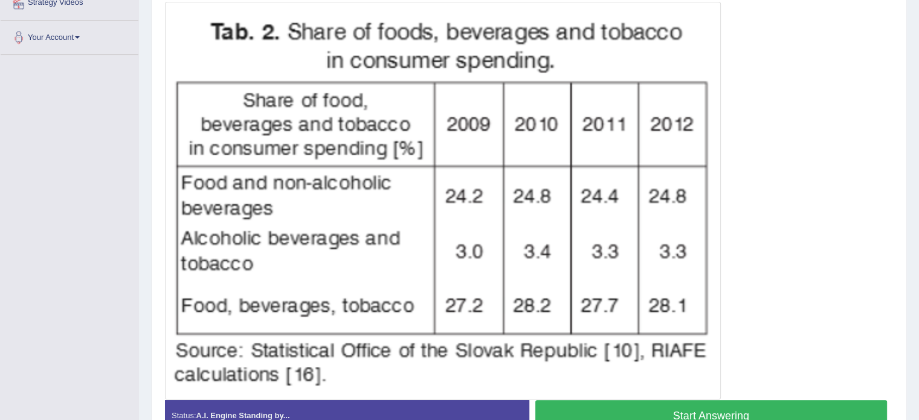
scroll to position [302, 0]
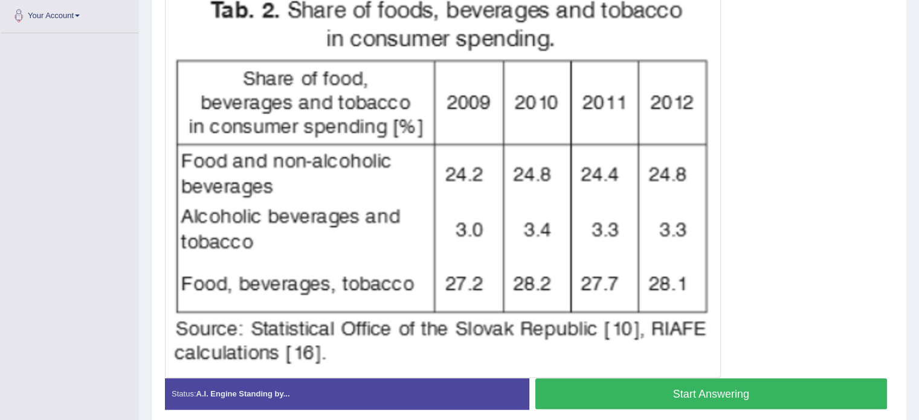
drag, startPoint x: 685, startPoint y: 385, endPoint x: 687, endPoint y: 378, distance: 7.5
click at [685, 386] on button "Start Answering" at bounding box center [711, 393] width 352 height 31
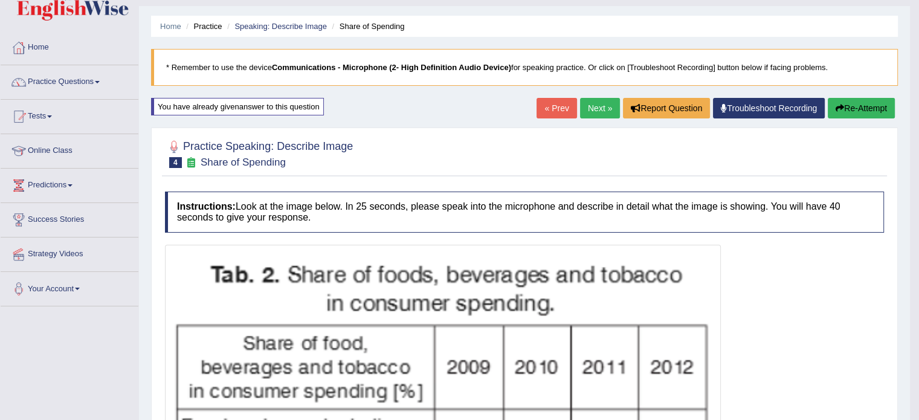
scroll to position [0, 0]
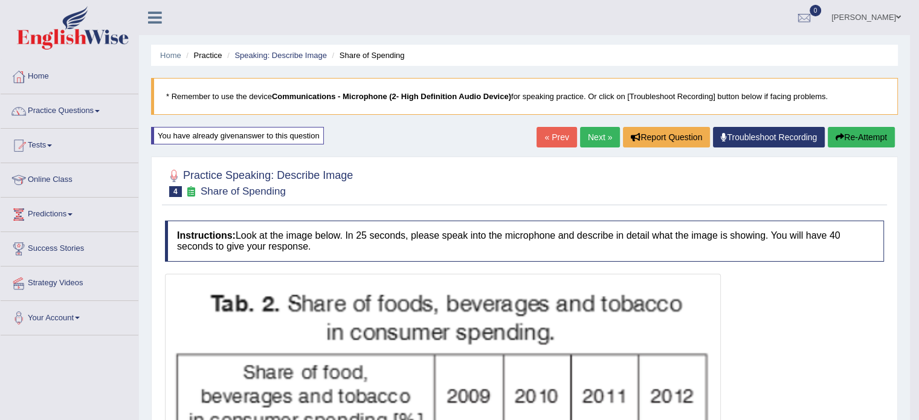
click at [587, 140] on link "Next »" at bounding box center [600, 137] width 40 height 21
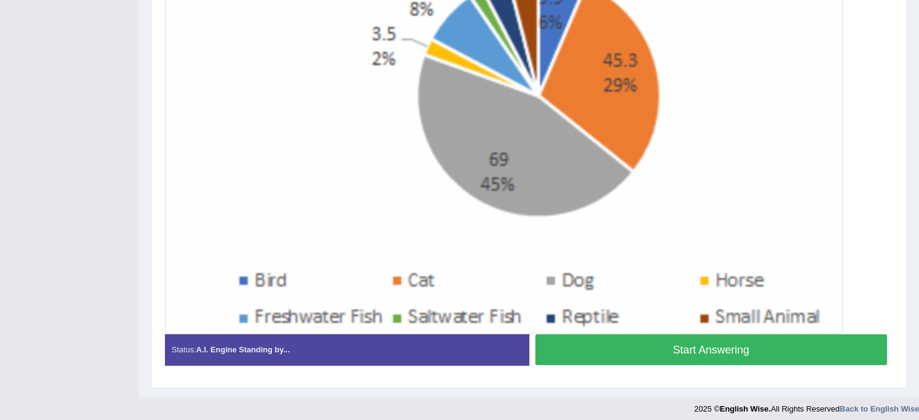
scroll to position [389, 0]
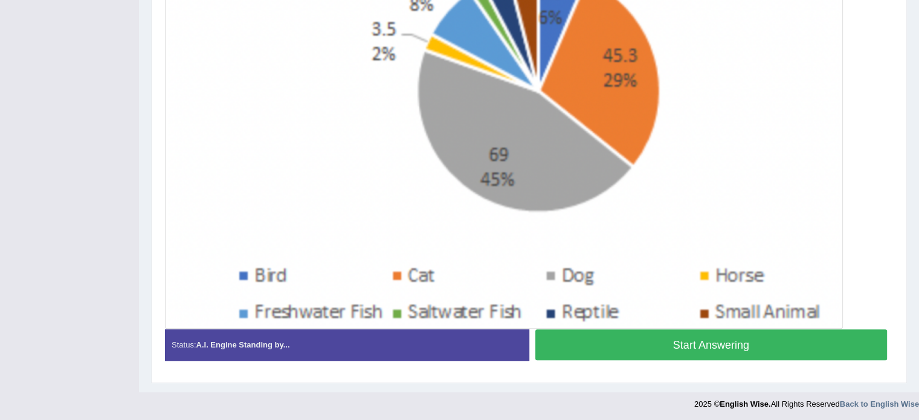
click at [656, 345] on button "Start Answering" at bounding box center [711, 344] width 352 height 31
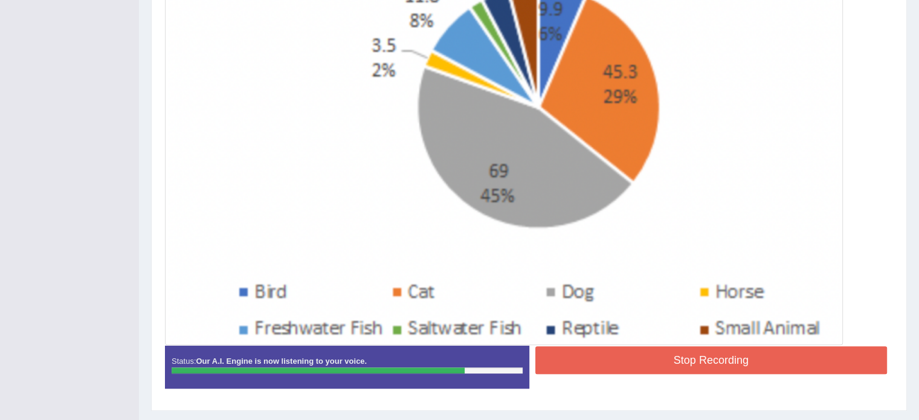
scroll to position [401, 0]
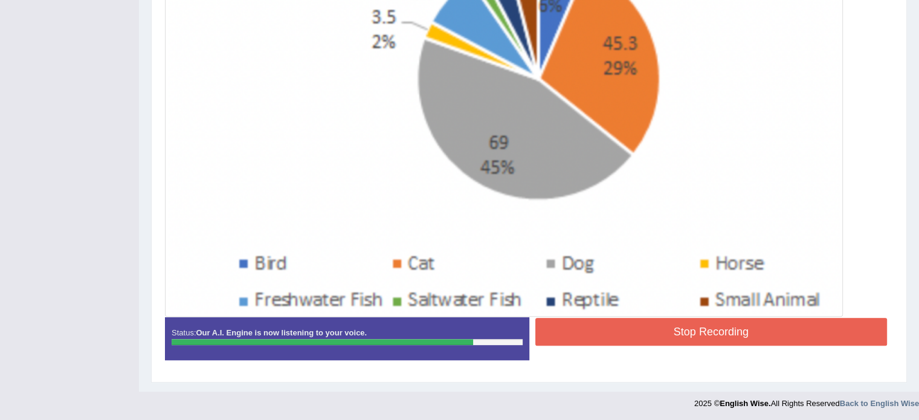
click at [766, 327] on button "Stop Recording" at bounding box center [711, 332] width 352 height 28
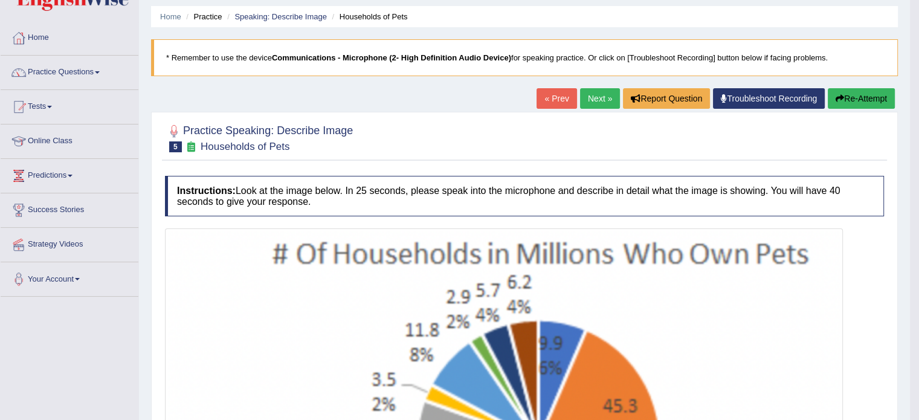
scroll to position [39, 0]
click at [602, 97] on link "Next »" at bounding box center [600, 98] width 40 height 21
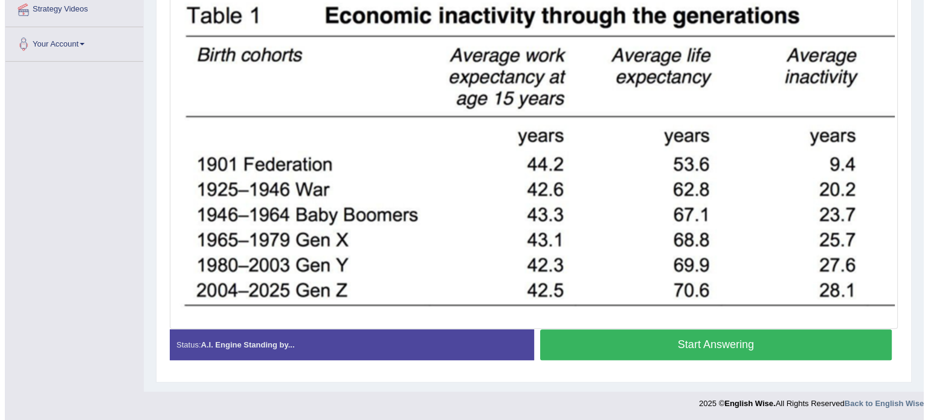
scroll to position [213, 0]
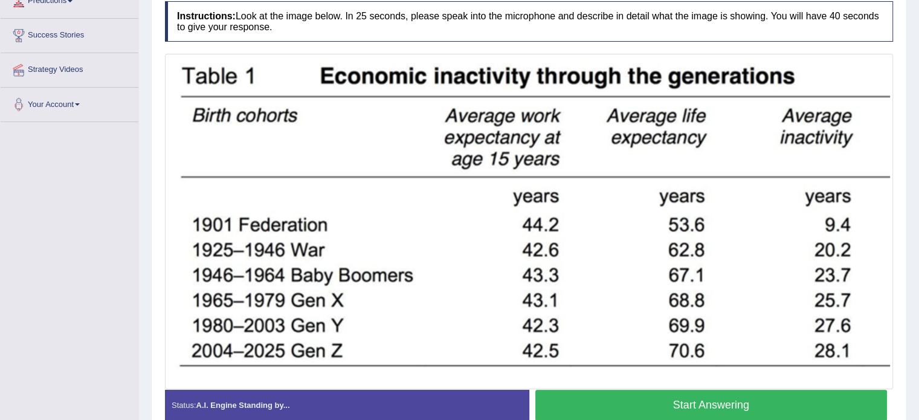
click at [667, 410] on button "Start Answering" at bounding box center [711, 405] width 352 height 31
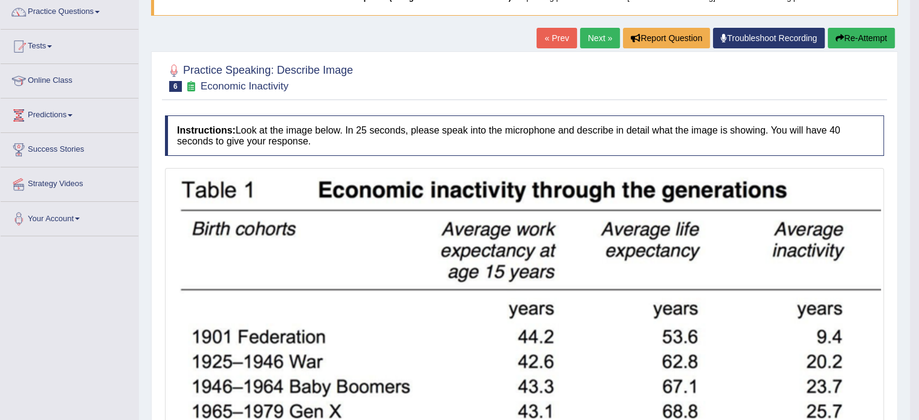
scroll to position [92, 0]
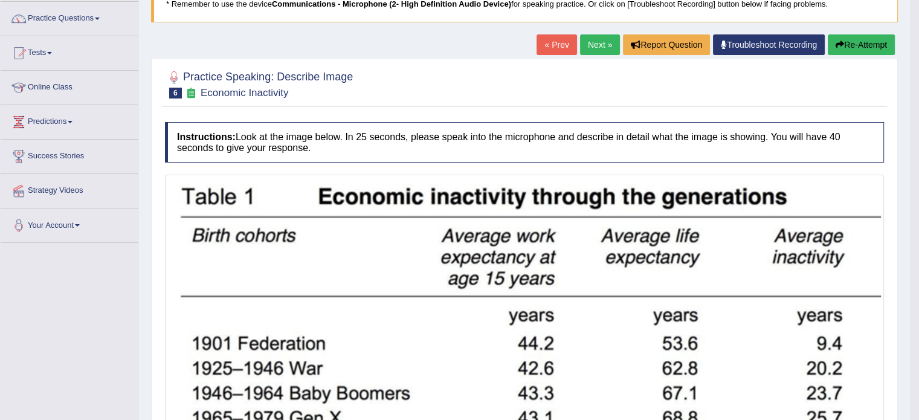
click at [594, 47] on link "Next »" at bounding box center [600, 44] width 40 height 21
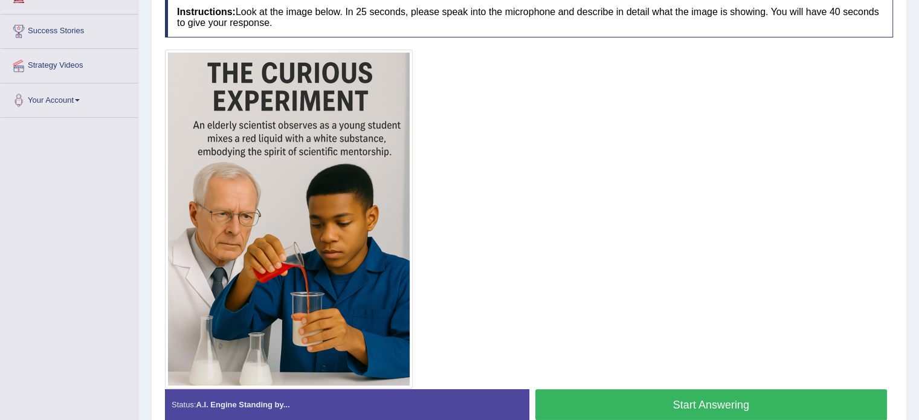
scroll to position [218, 0]
click at [660, 392] on button "Start Answering" at bounding box center [711, 404] width 352 height 31
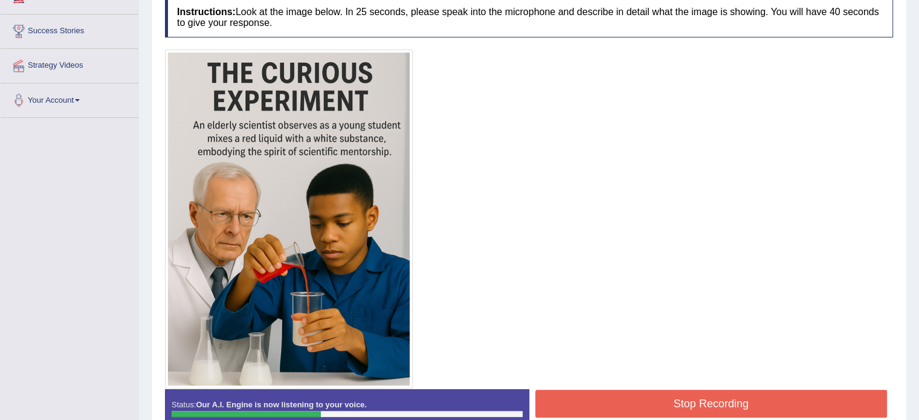
click at [632, 390] on button "Stop Recording" at bounding box center [711, 404] width 352 height 28
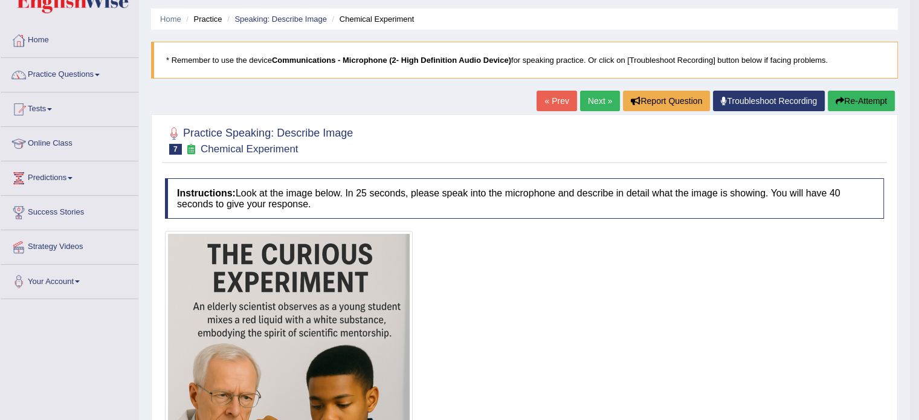
scroll to position [0, 0]
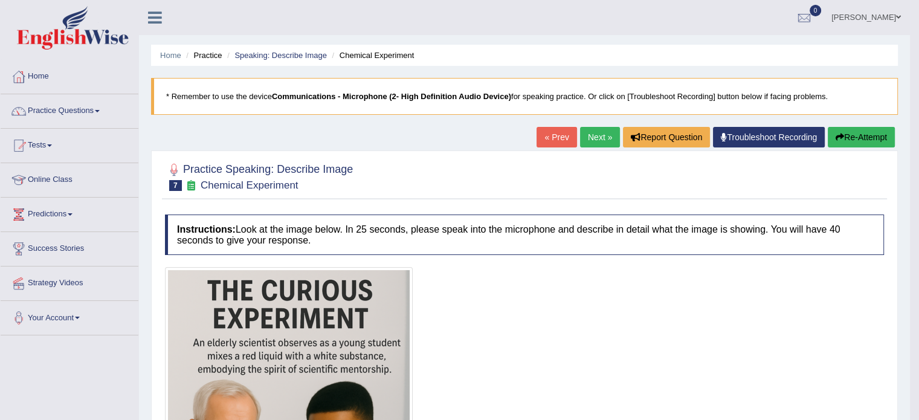
click at [865, 135] on button "Re-Attempt" at bounding box center [861, 137] width 67 height 21
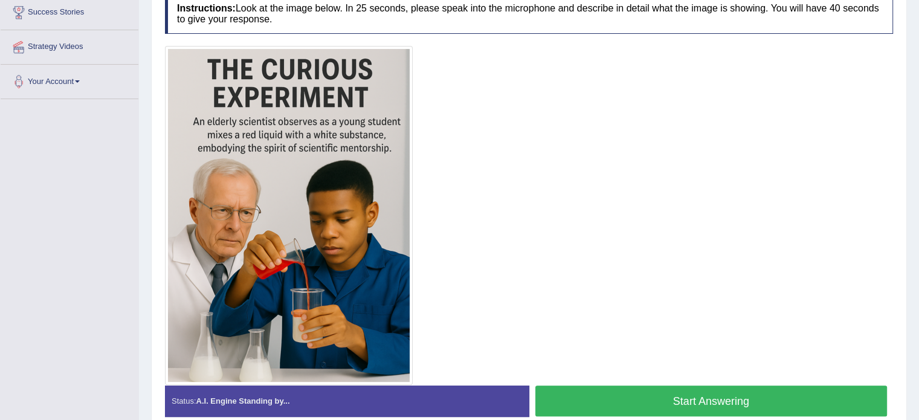
scroll to position [242, 0]
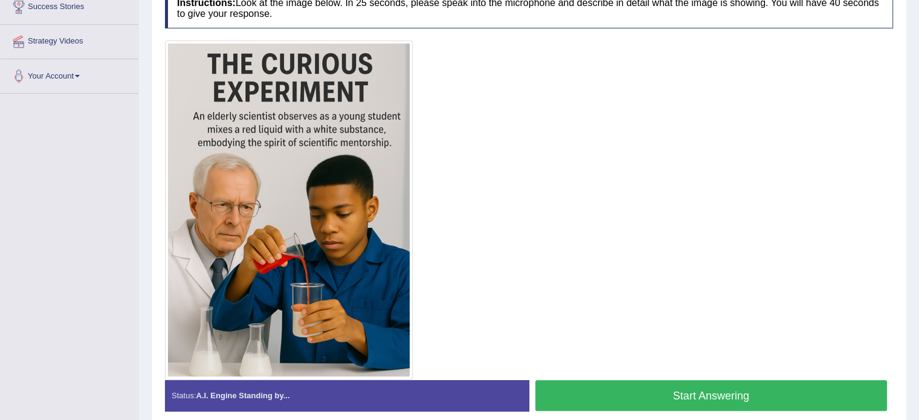
click at [630, 389] on button "Start Answering" at bounding box center [711, 395] width 352 height 31
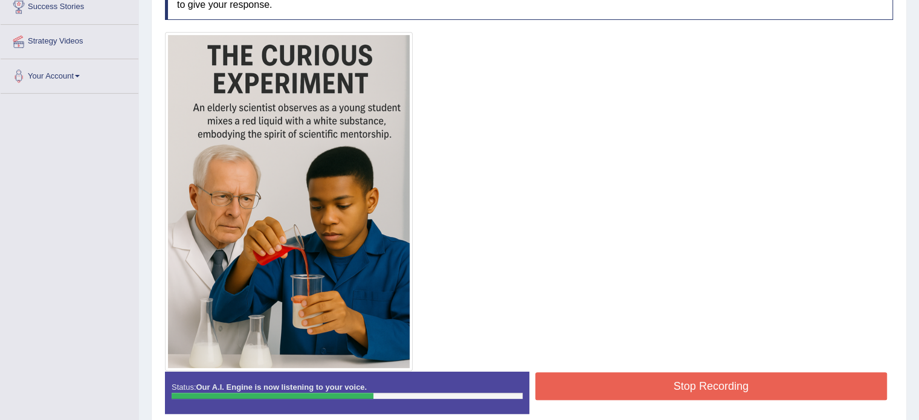
click at [680, 376] on button "Stop Recording" at bounding box center [711, 386] width 352 height 28
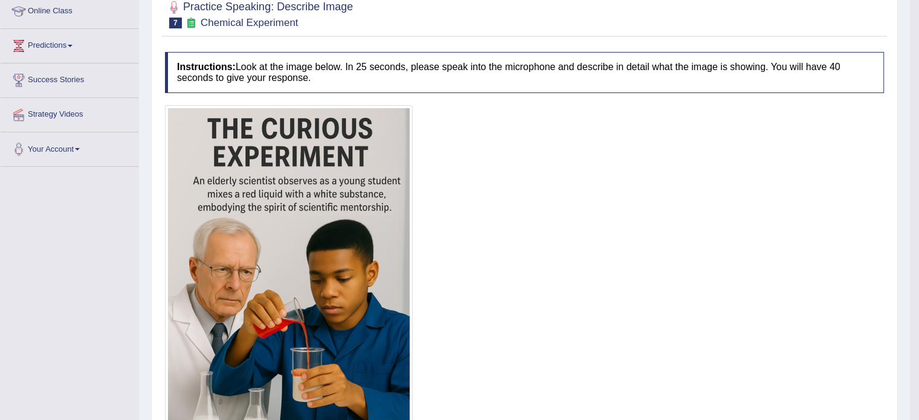
scroll to position [121, 0]
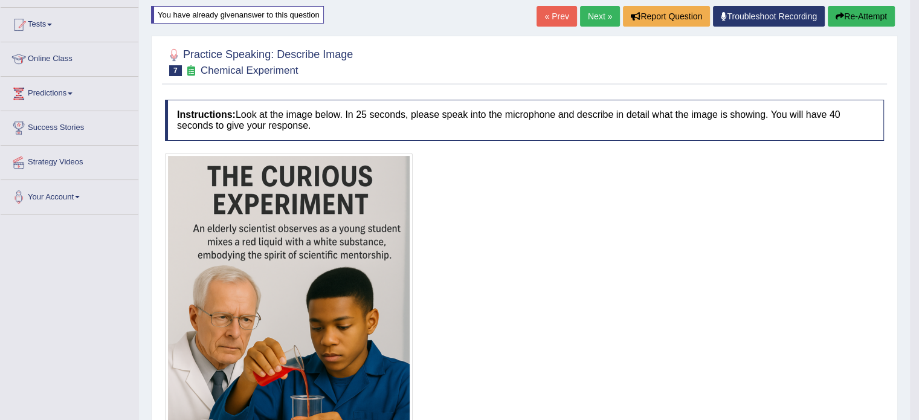
click at [873, 15] on button "Re-Attempt" at bounding box center [861, 16] width 67 height 21
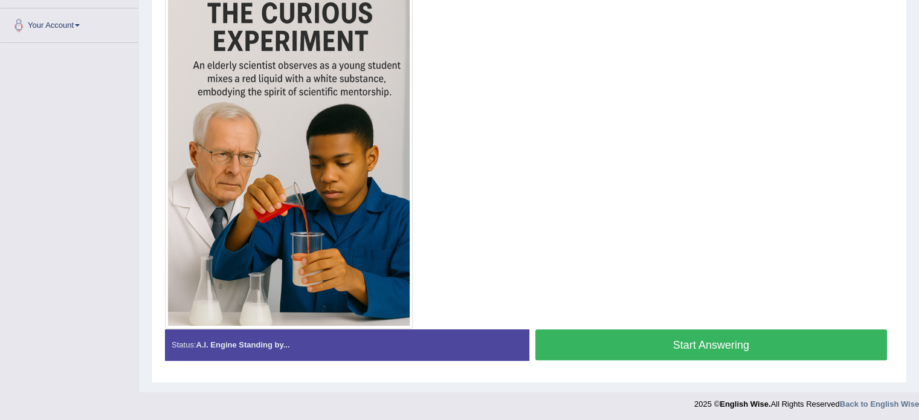
click at [613, 337] on button "Start Answering" at bounding box center [711, 344] width 352 height 31
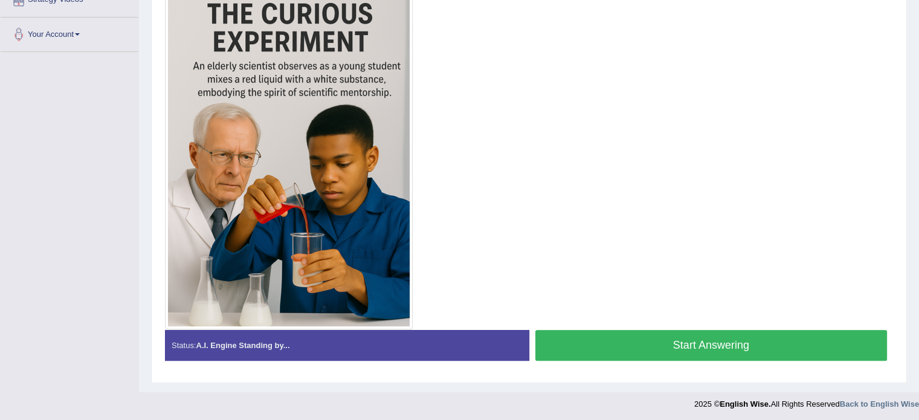
scroll to position [292, 0]
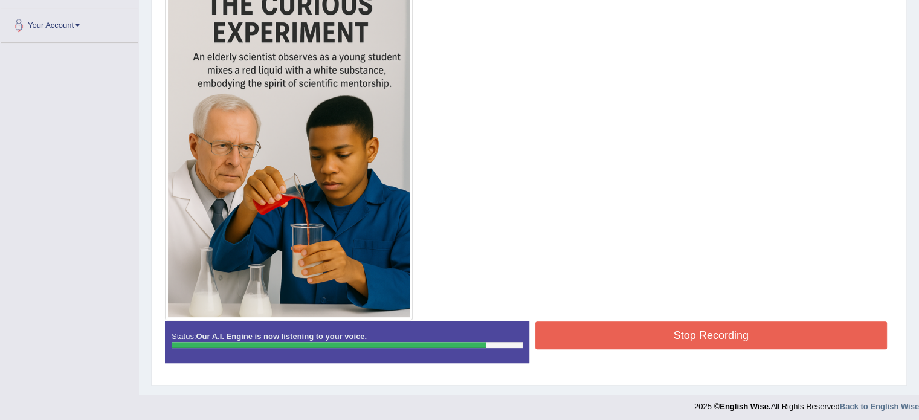
click at [680, 326] on button "Stop Recording" at bounding box center [711, 335] width 352 height 28
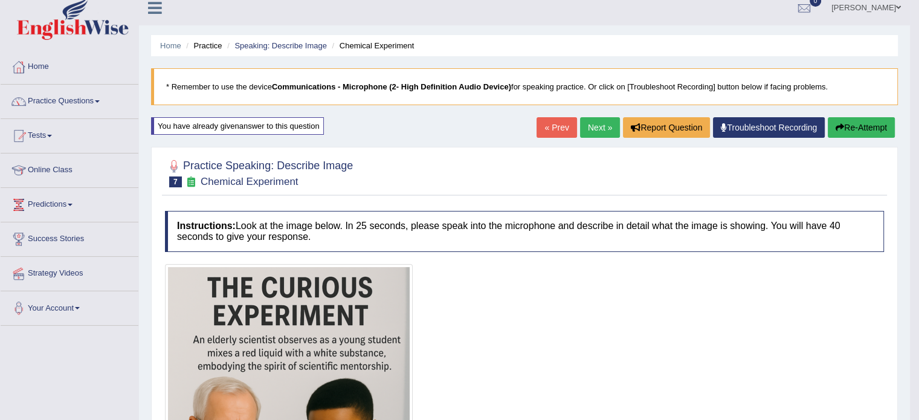
scroll to position [0, 0]
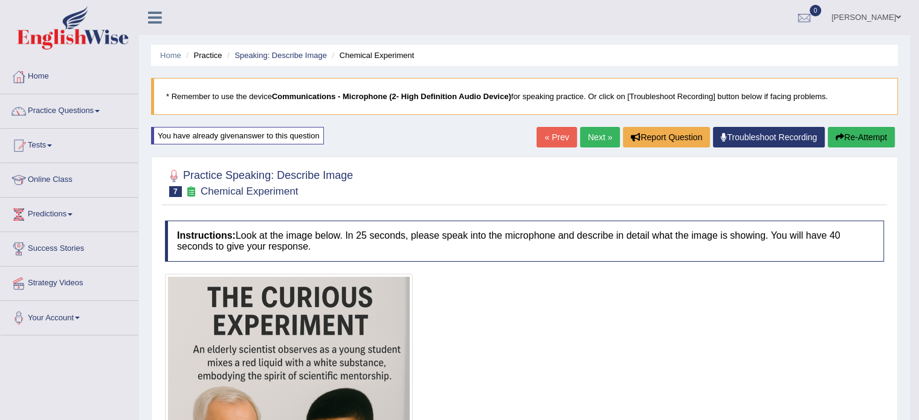
click at [582, 132] on link "Next »" at bounding box center [600, 137] width 40 height 21
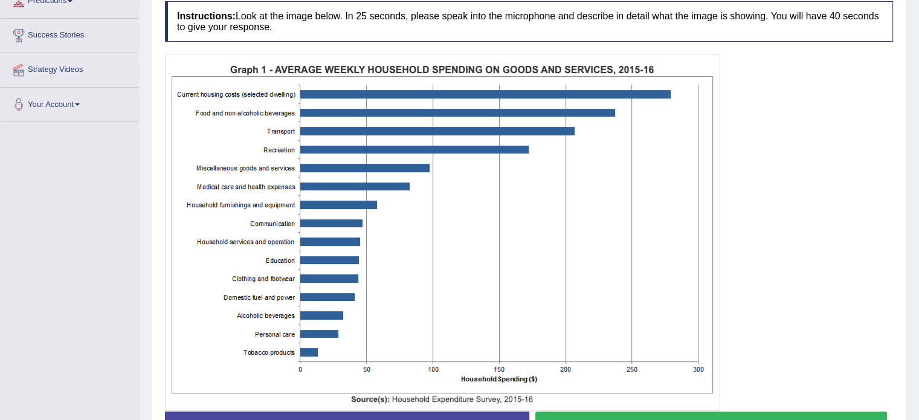
scroll to position [242, 0]
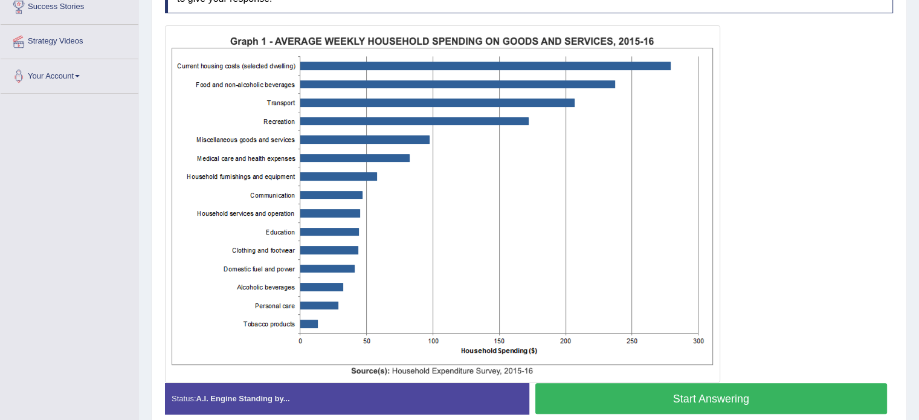
click at [758, 393] on button "Start Answering" at bounding box center [711, 398] width 352 height 31
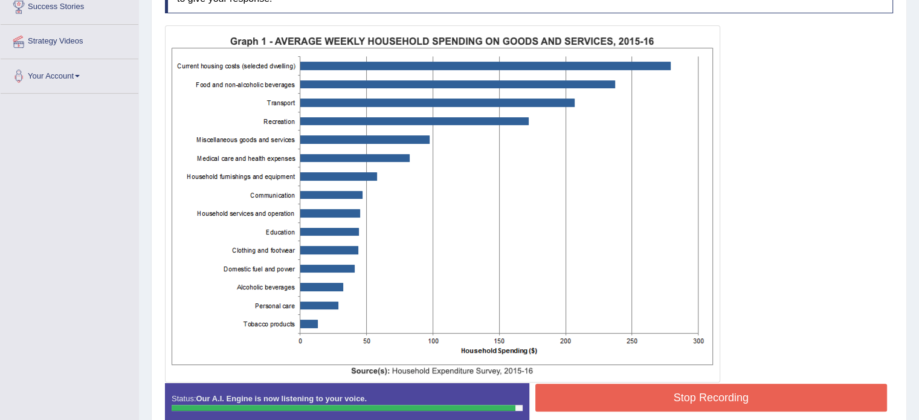
click at [721, 393] on button "Stop Recording" at bounding box center [711, 398] width 352 height 28
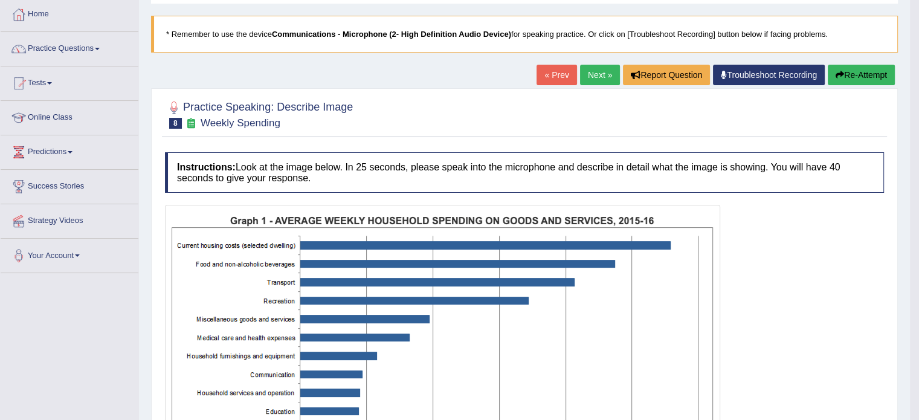
scroll to position [60, 0]
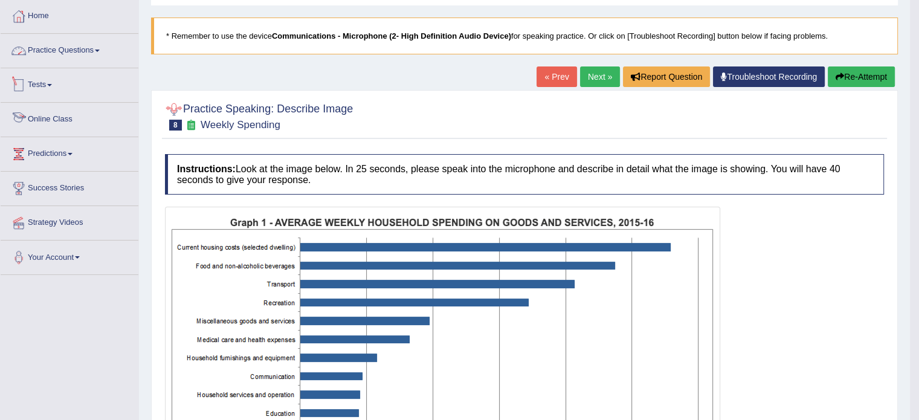
click at [42, 43] on link "Practice Questions" at bounding box center [70, 49] width 138 height 30
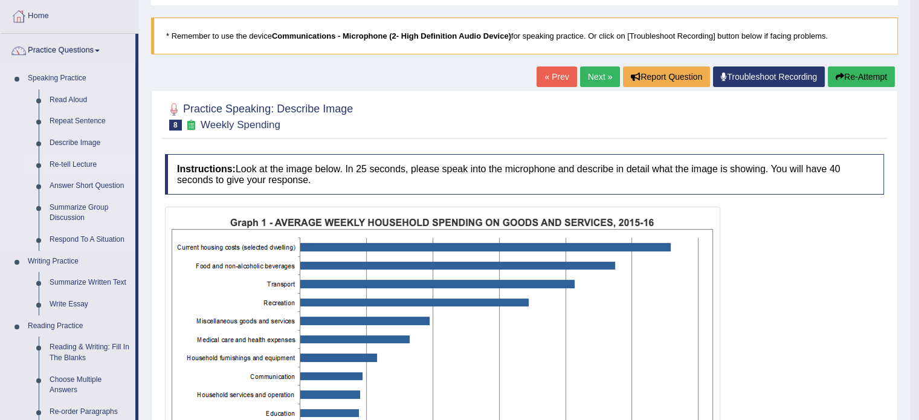
click at [80, 161] on link "Re-tell Lecture" at bounding box center [89, 165] width 91 height 22
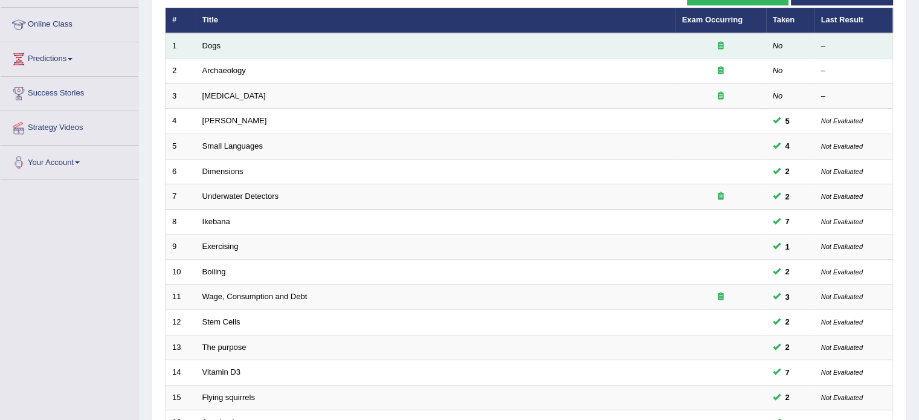
scroll to position [121, 0]
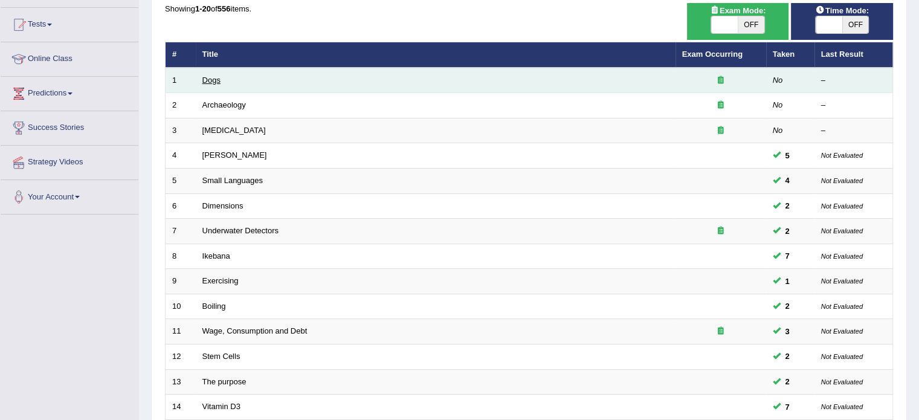
click at [208, 77] on link "Dogs" at bounding box center [211, 80] width 18 height 9
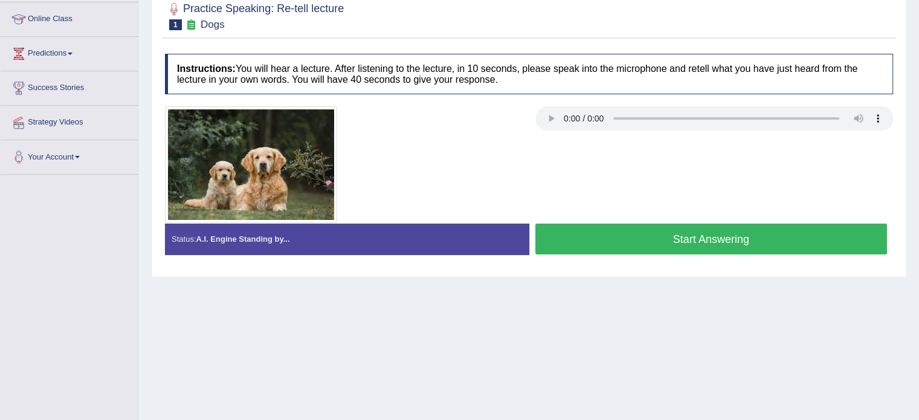
scroll to position [181, 0]
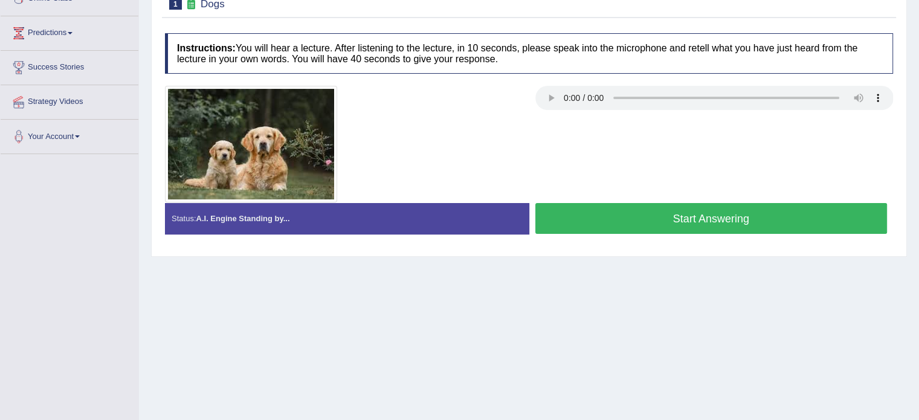
click at [614, 215] on button "Start Answering" at bounding box center [711, 218] width 352 height 31
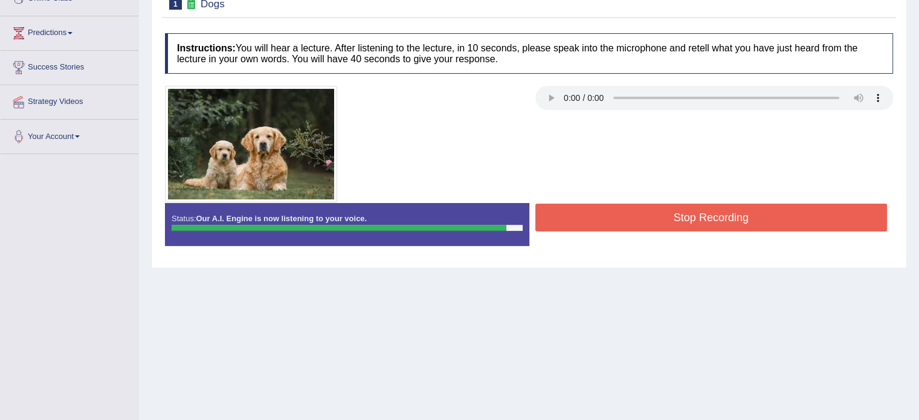
click at [611, 209] on button "Stop Recording" at bounding box center [711, 218] width 352 height 28
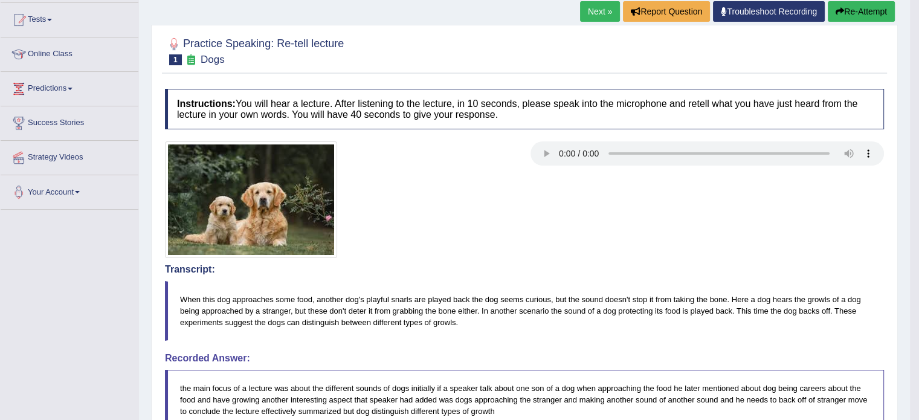
scroll to position [121, 0]
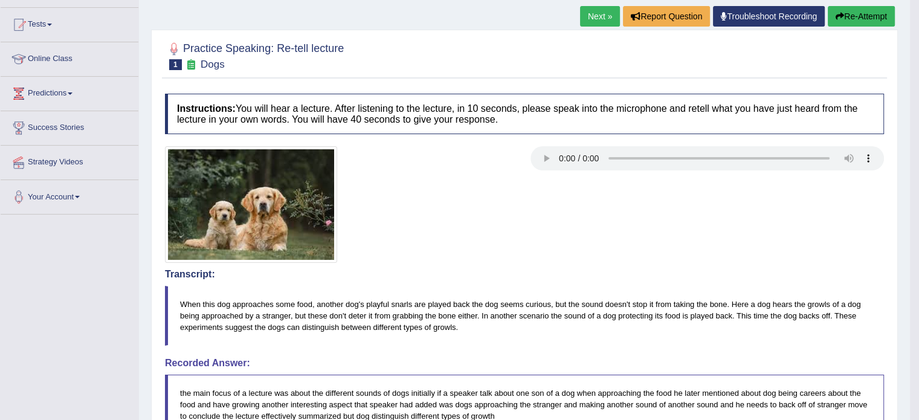
click at [598, 13] on link "Next »" at bounding box center [600, 16] width 40 height 21
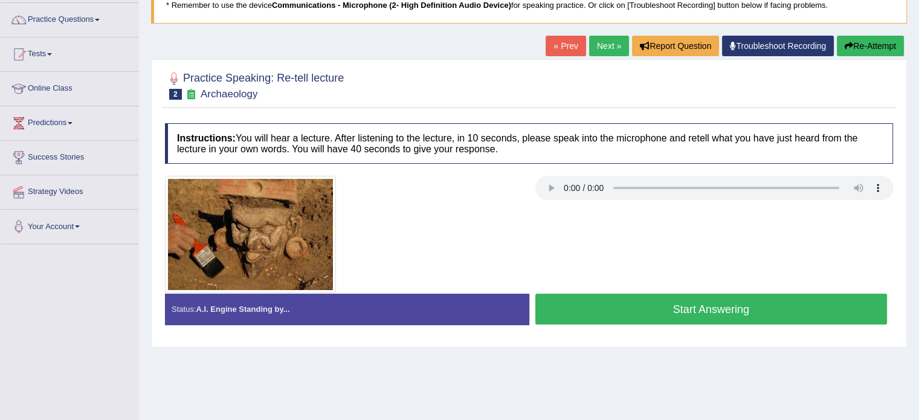
scroll to position [121, 0]
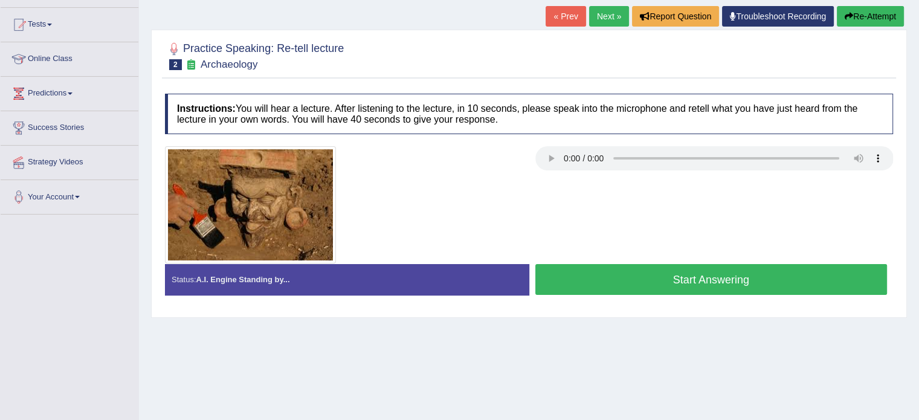
click at [619, 276] on button "Start Answering" at bounding box center [711, 279] width 352 height 31
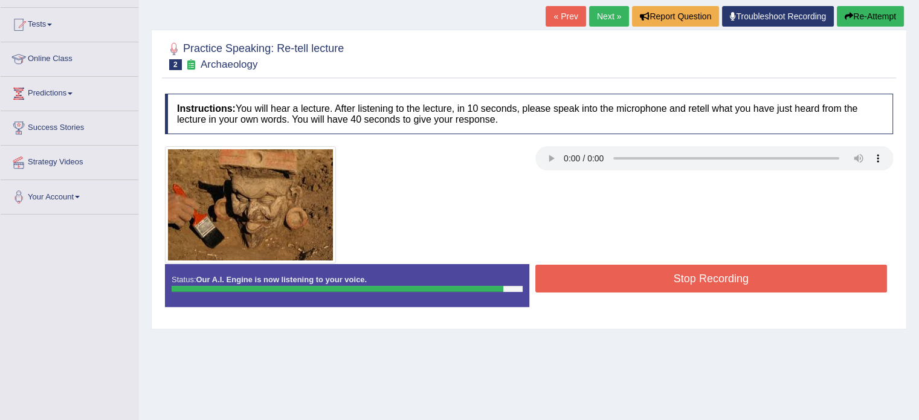
click at [619, 274] on button "Stop Recording" at bounding box center [711, 279] width 352 height 28
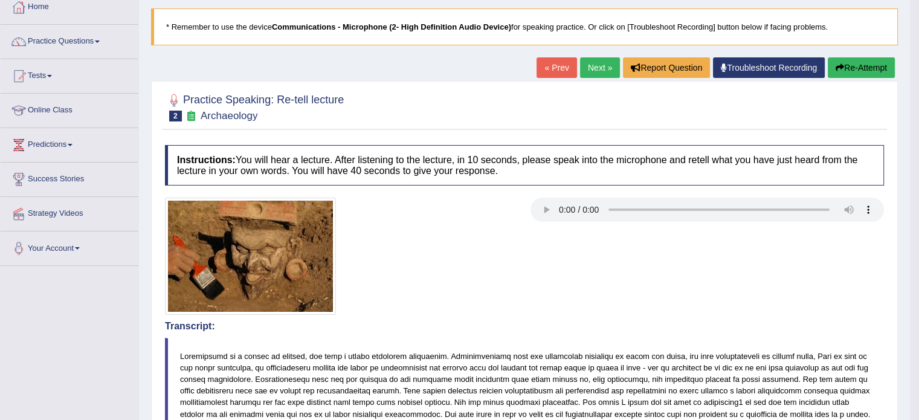
scroll to position [60, 0]
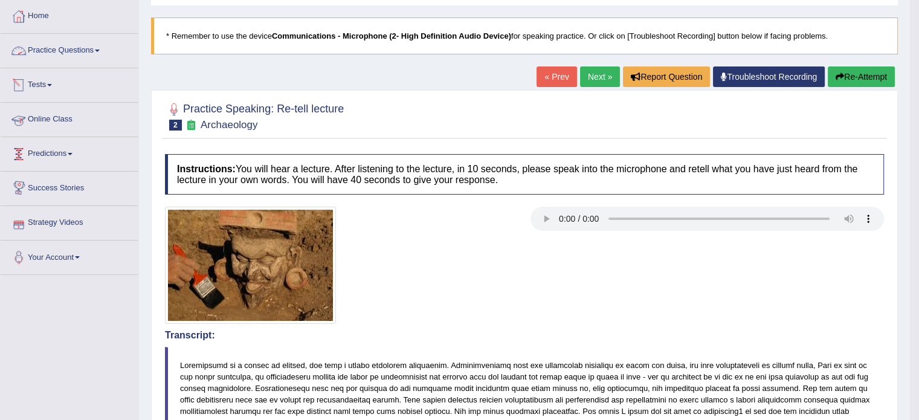
click at [74, 47] on link "Practice Questions" at bounding box center [70, 49] width 138 height 30
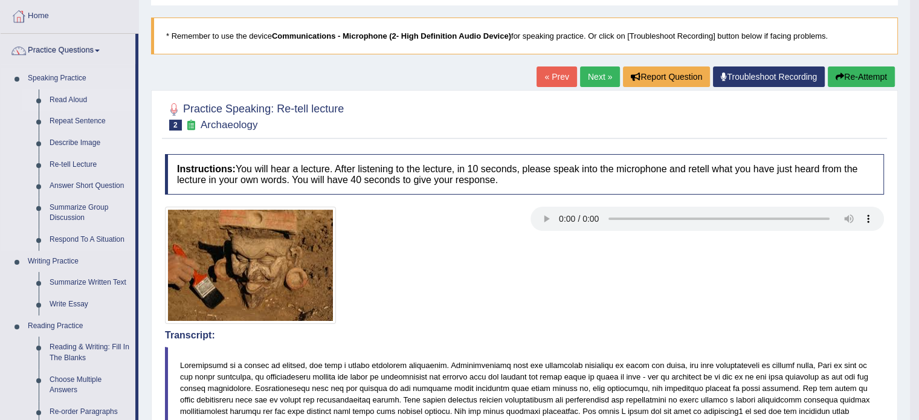
click at [65, 94] on link "Read Aloud" at bounding box center [89, 100] width 91 height 22
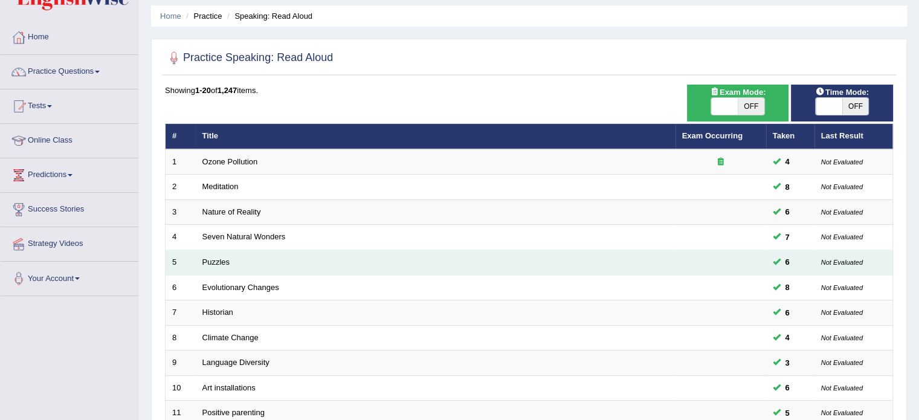
scroll to position [60, 0]
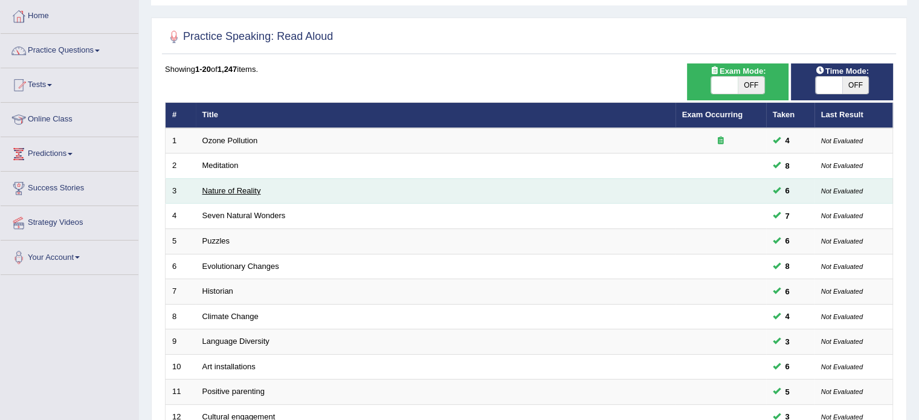
click at [221, 190] on link "Nature of Reality" at bounding box center [231, 190] width 59 height 9
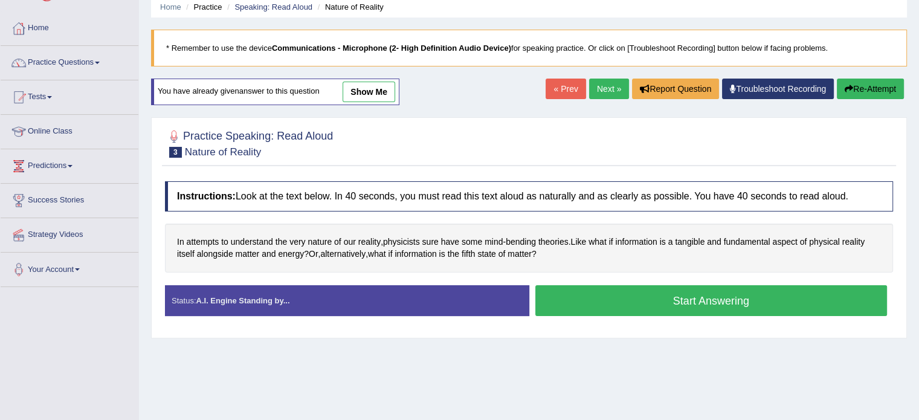
scroll to position [121, 0]
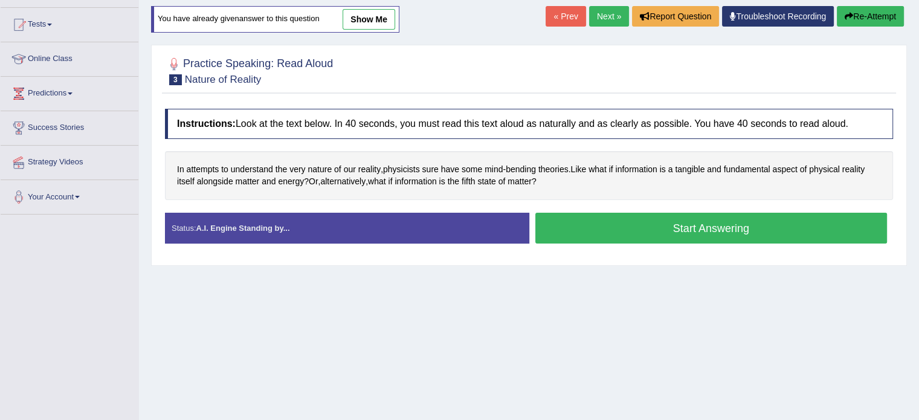
click at [690, 225] on button "Start Answering" at bounding box center [711, 228] width 352 height 31
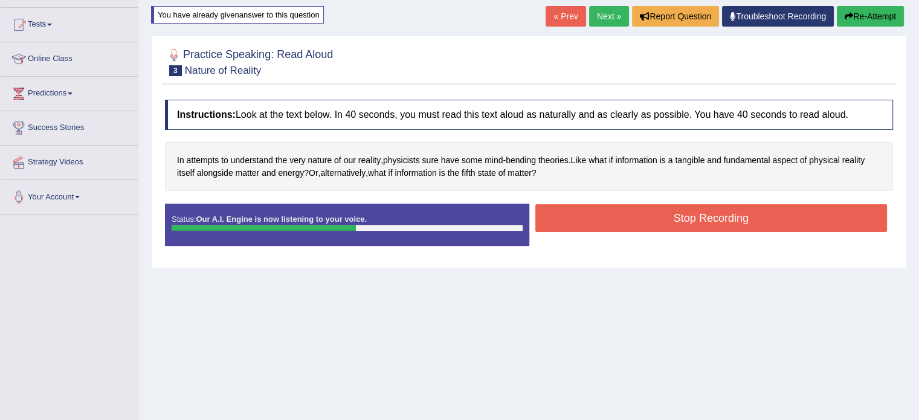
click at [690, 225] on button "Stop Recording" at bounding box center [711, 218] width 352 height 28
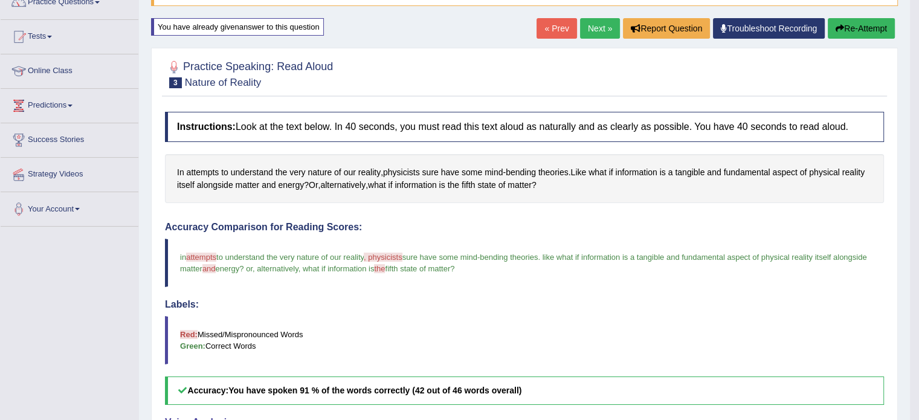
scroll to position [60, 0]
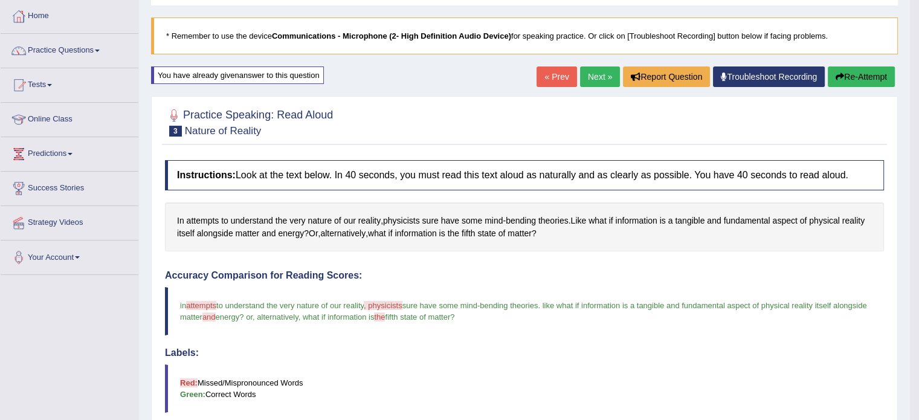
click at [596, 69] on link "Next »" at bounding box center [600, 76] width 40 height 21
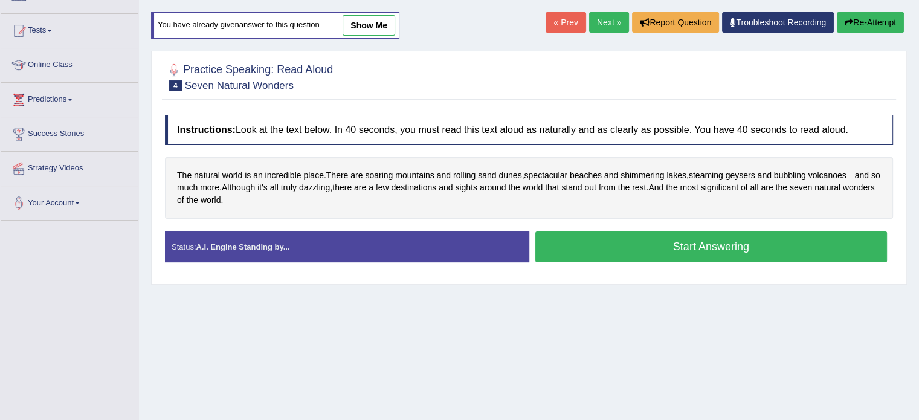
scroll to position [121, 0]
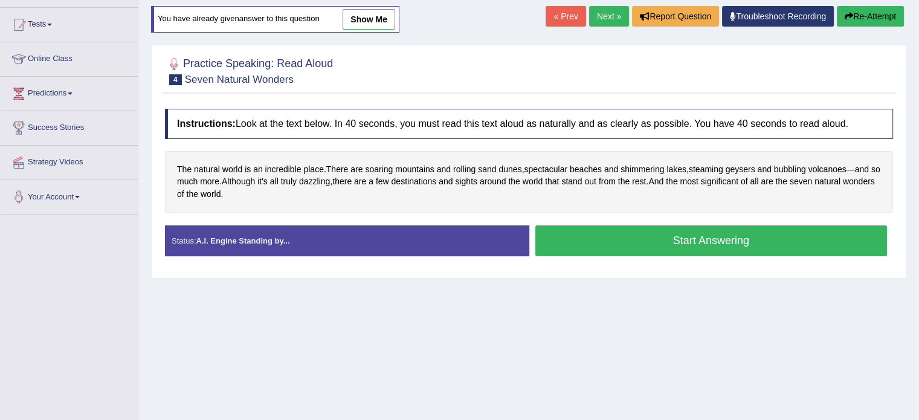
click at [601, 240] on button "Start Answering" at bounding box center [711, 240] width 352 height 31
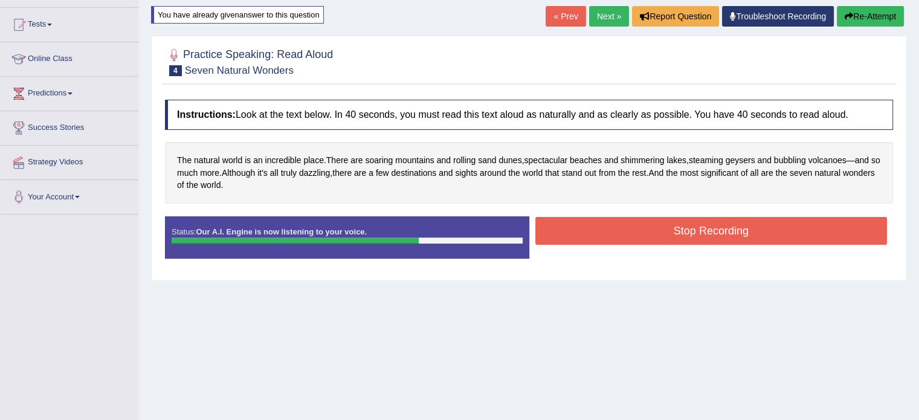
click at [598, 236] on button "Stop Recording" at bounding box center [711, 231] width 352 height 28
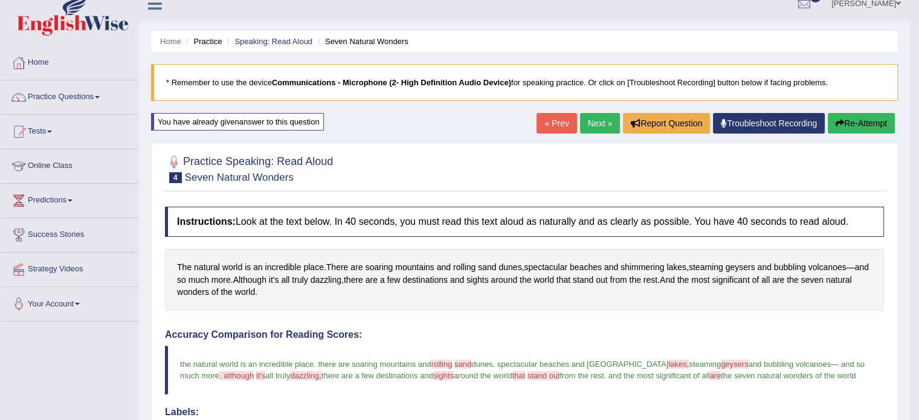
scroll to position [0, 0]
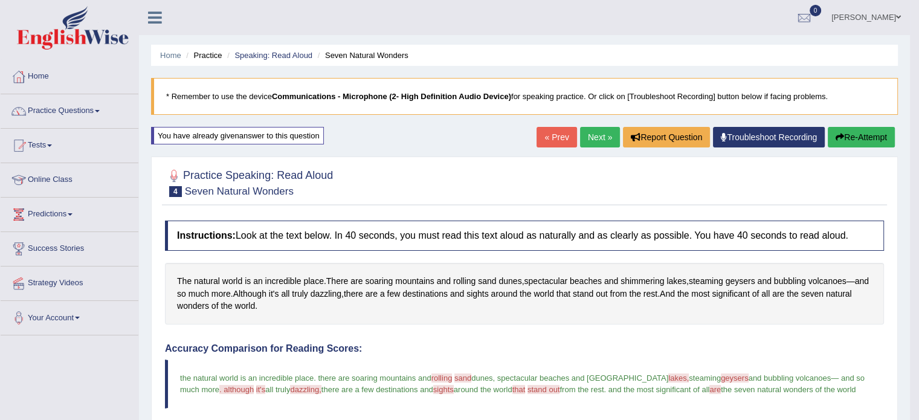
click at [591, 135] on link "Next »" at bounding box center [600, 137] width 40 height 21
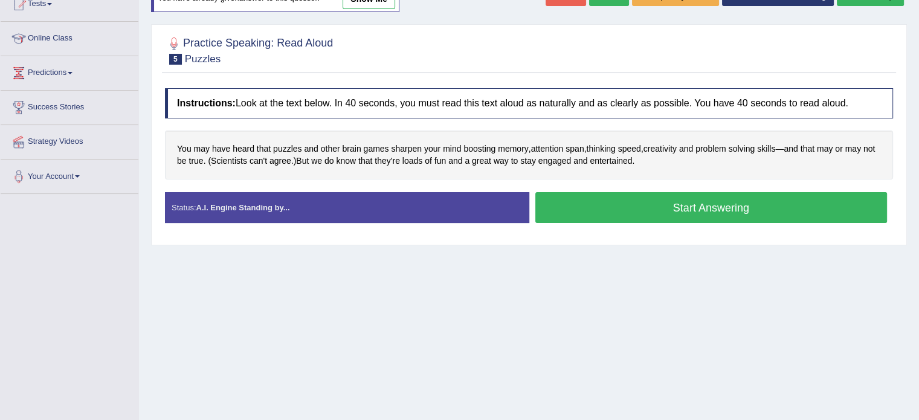
scroll to position [181, 0]
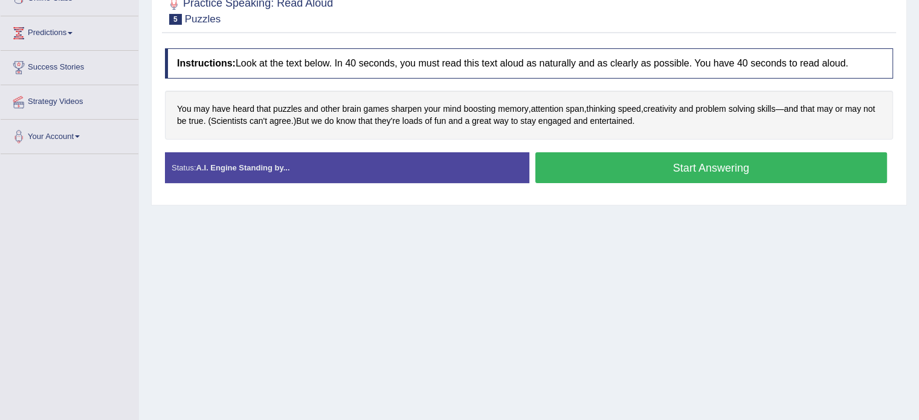
click at [650, 159] on button "Start Answering" at bounding box center [711, 167] width 352 height 31
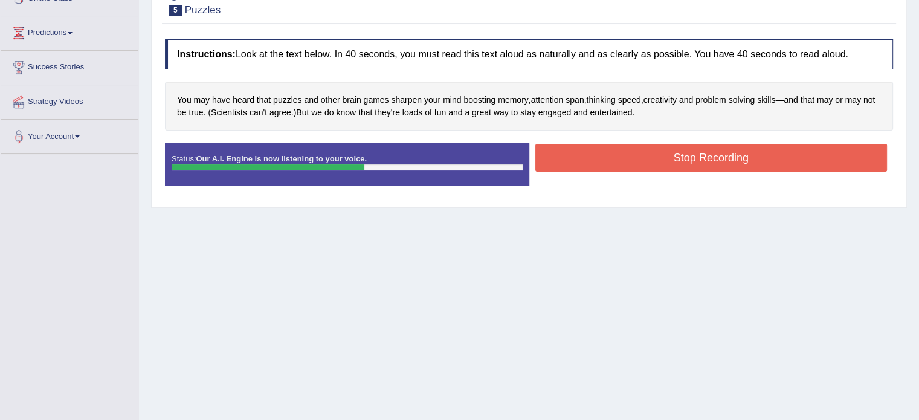
click at [650, 160] on button "Stop Recording" at bounding box center [711, 158] width 352 height 28
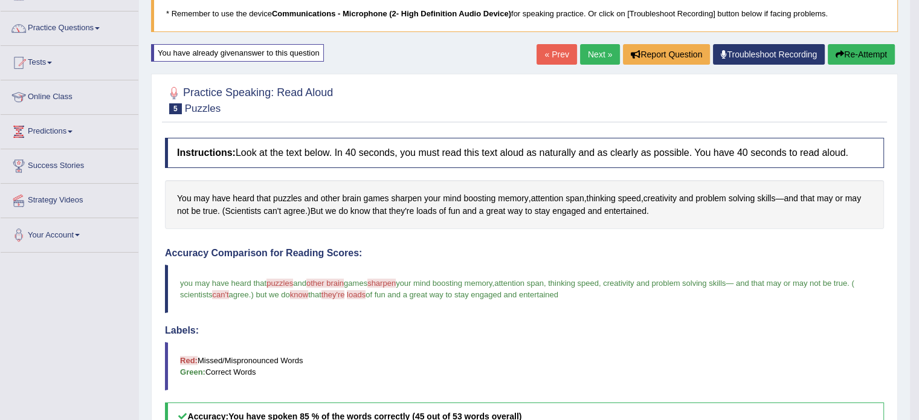
scroll to position [0, 0]
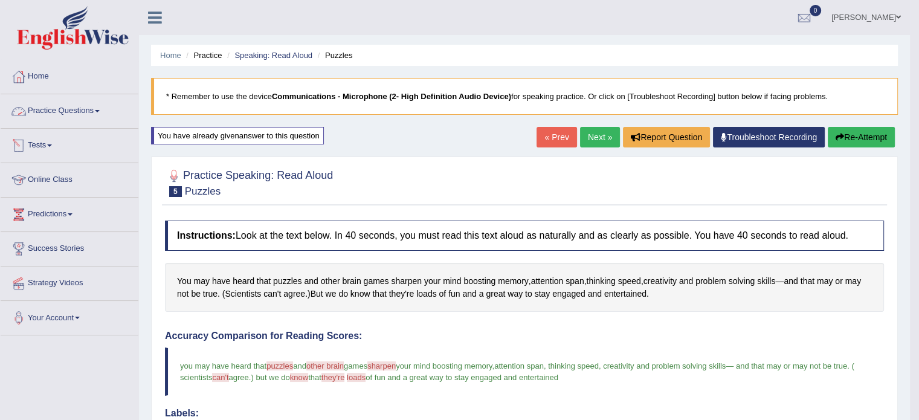
click at [65, 109] on link "Practice Questions" at bounding box center [70, 109] width 138 height 30
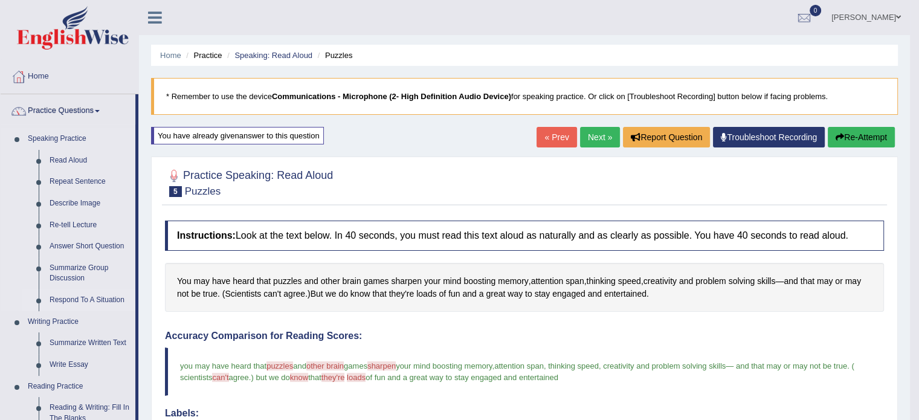
click at [77, 301] on link "Respond To A Situation" at bounding box center [89, 300] width 91 height 22
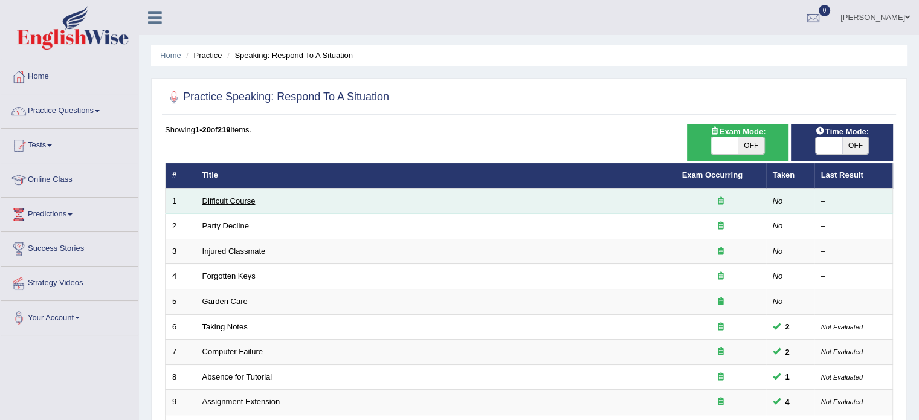
click at [225, 202] on link "Difficult Course" at bounding box center [228, 200] width 53 height 9
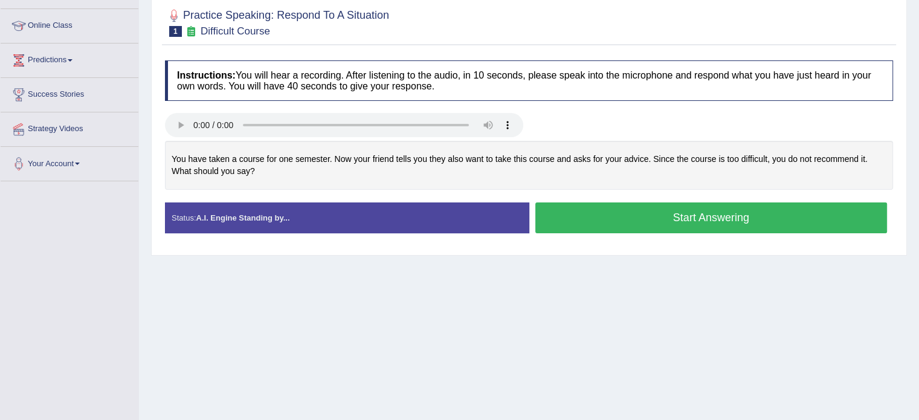
scroll to position [181, 0]
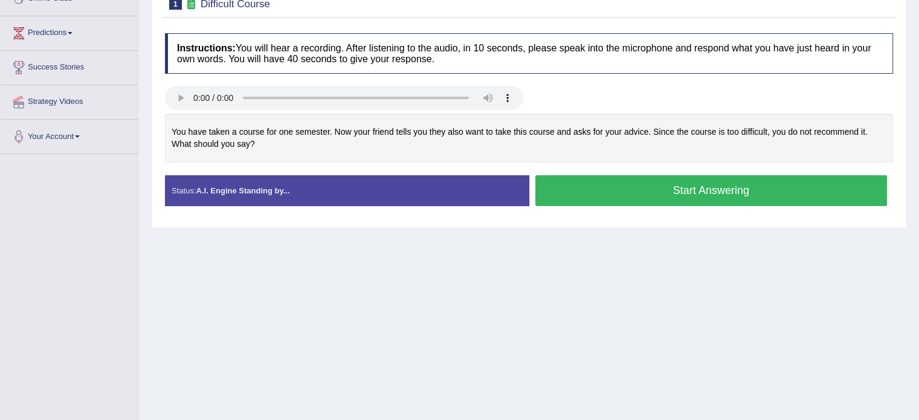
click at [730, 189] on button "Start Answering" at bounding box center [711, 190] width 352 height 31
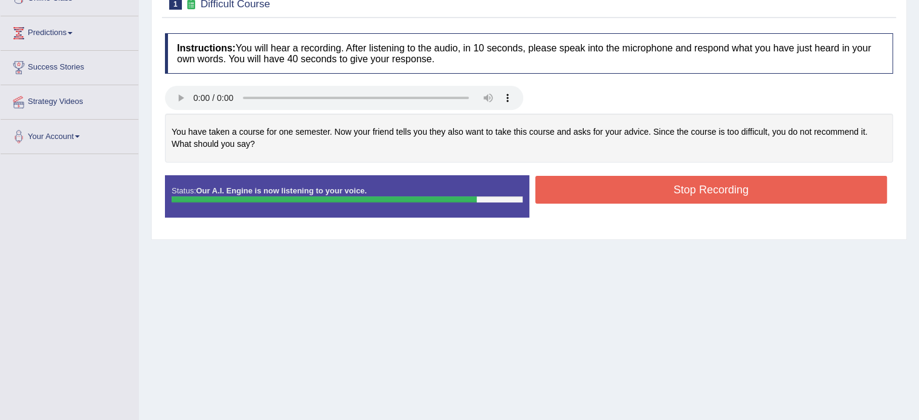
click at [720, 189] on button "Stop Recording" at bounding box center [711, 190] width 352 height 28
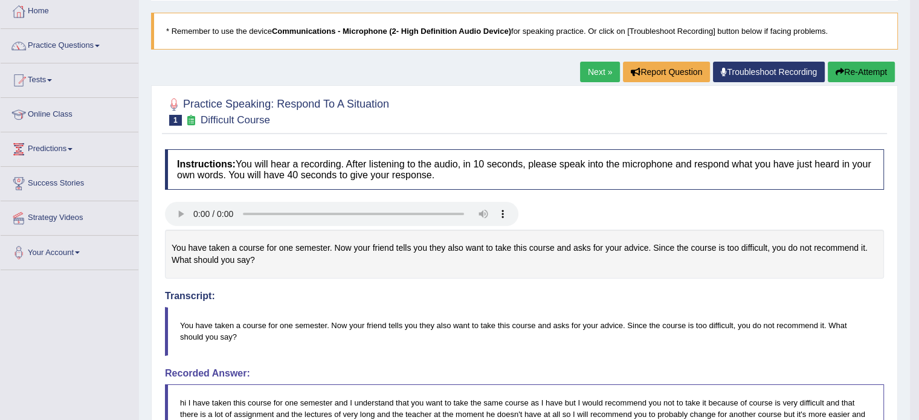
scroll to position [60, 0]
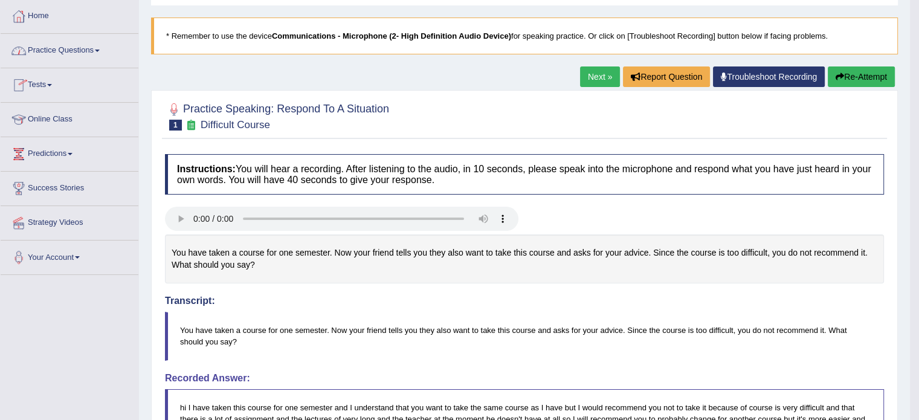
click at [593, 79] on link "Next »" at bounding box center [600, 76] width 40 height 21
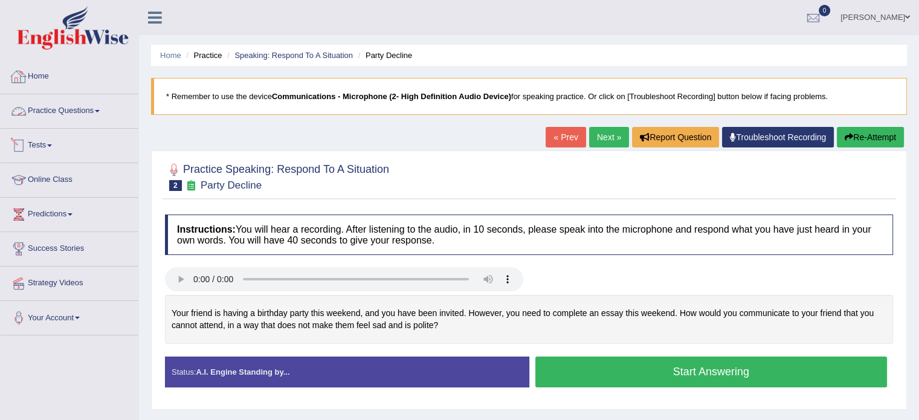
click at [71, 108] on link "Practice Questions" at bounding box center [70, 109] width 138 height 30
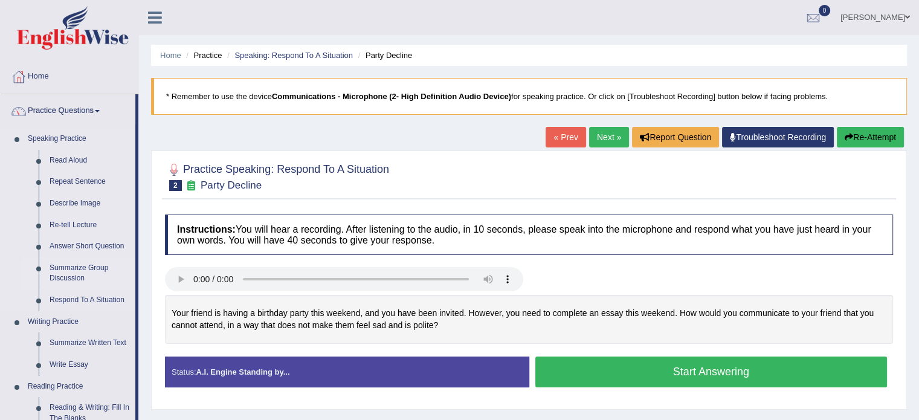
click at [75, 272] on link "Summarize Group Discussion" at bounding box center [89, 273] width 91 height 32
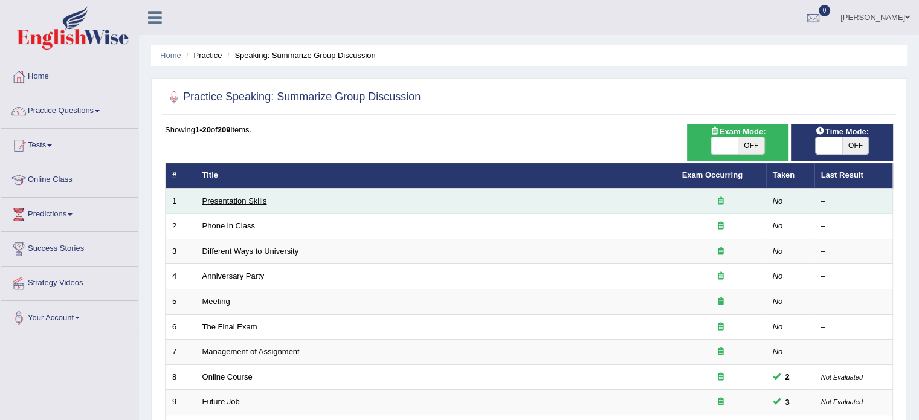
click at [243, 200] on link "Presentation Skills" at bounding box center [234, 200] width 65 height 9
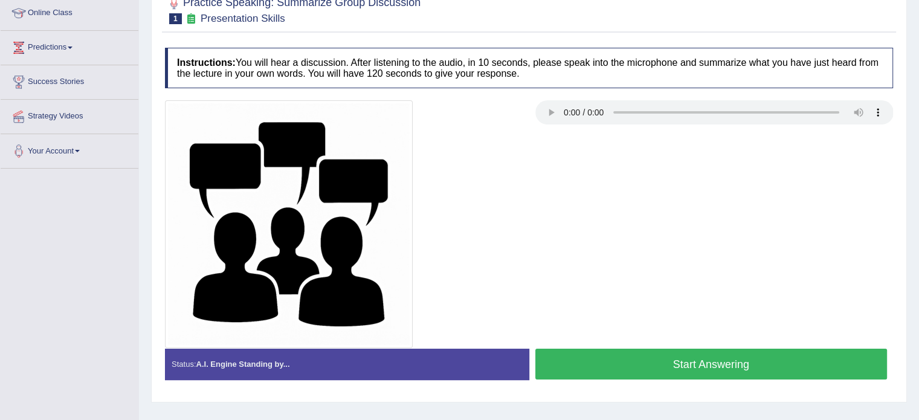
scroll to position [181, 0]
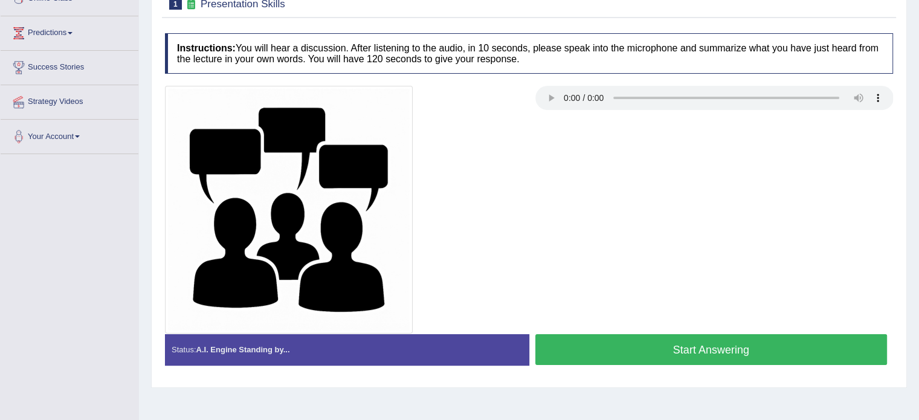
click at [630, 358] on button "Start Answering" at bounding box center [711, 349] width 352 height 31
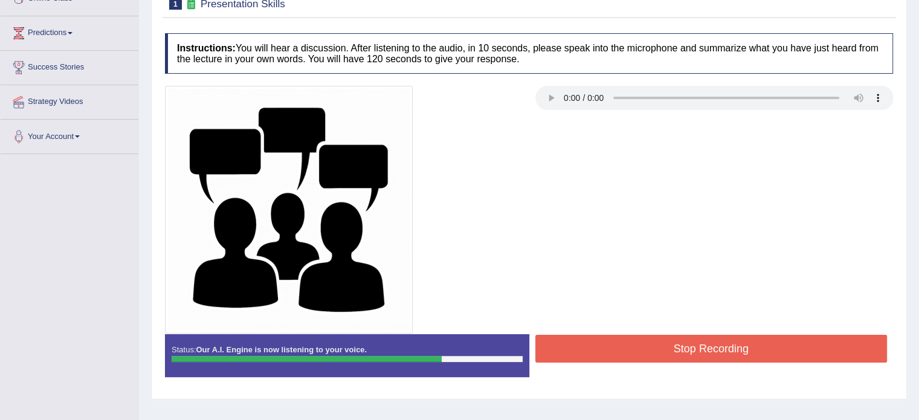
click at [616, 347] on button "Stop Recording" at bounding box center [711, 349] width 352 height 28
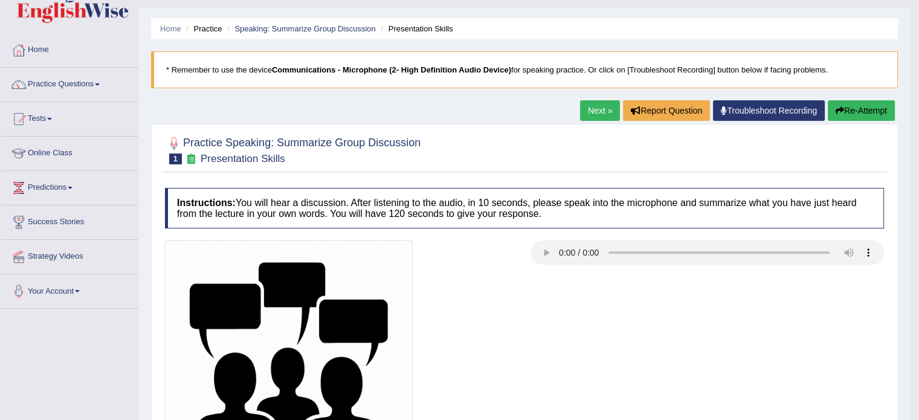
scroll to position [0, 0]
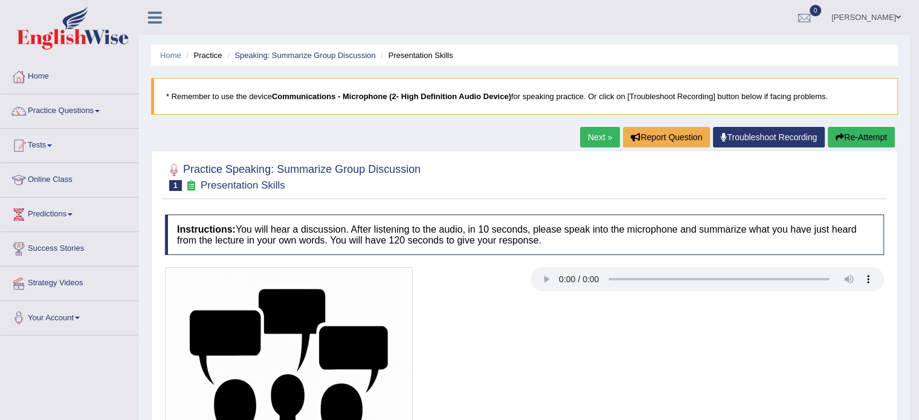
click at [590, 140] on link "Next »" at bounding box center [600, 137] width 40 height 21
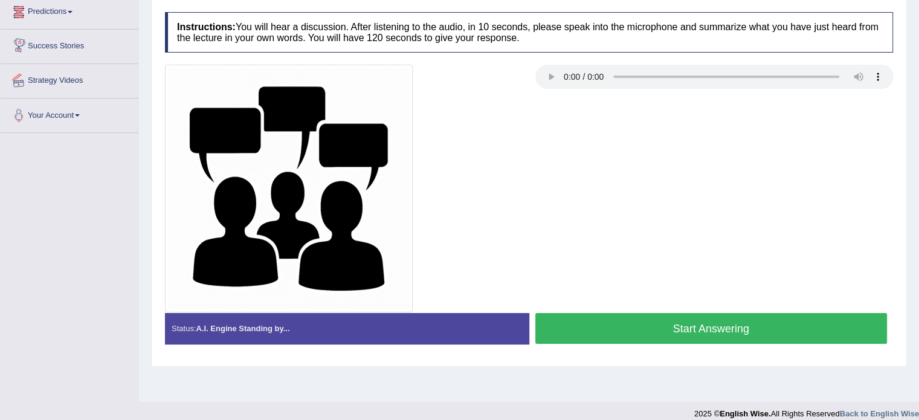
scroll to position [215, 0]
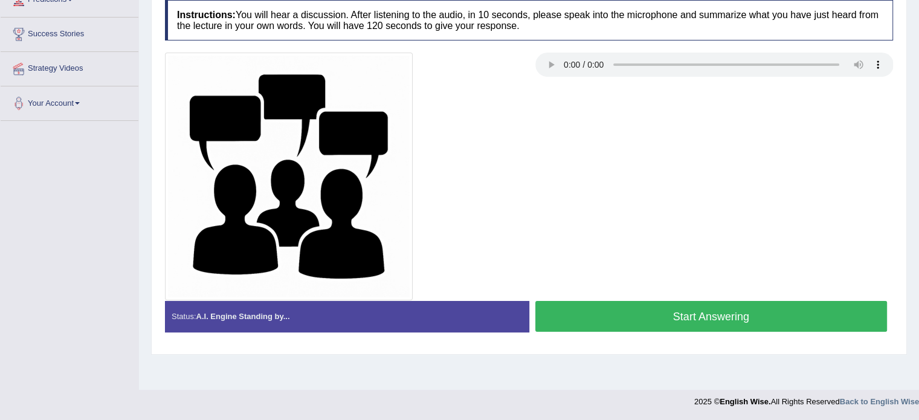
click at [703, 322] on button "Start Answering" at bounding box center [711, 316] width 352 height 31
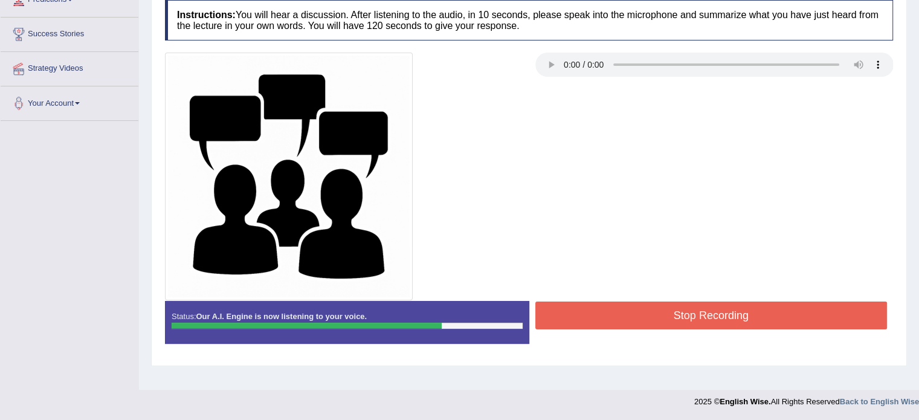
click at [686, 314] on button "Stop Recording" at bounding box center [711, 316] width 352 height 28
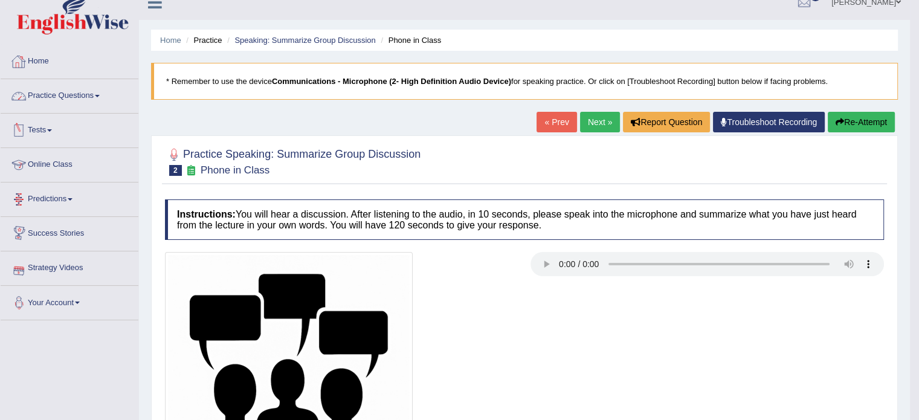
scroll to position [0, 0]
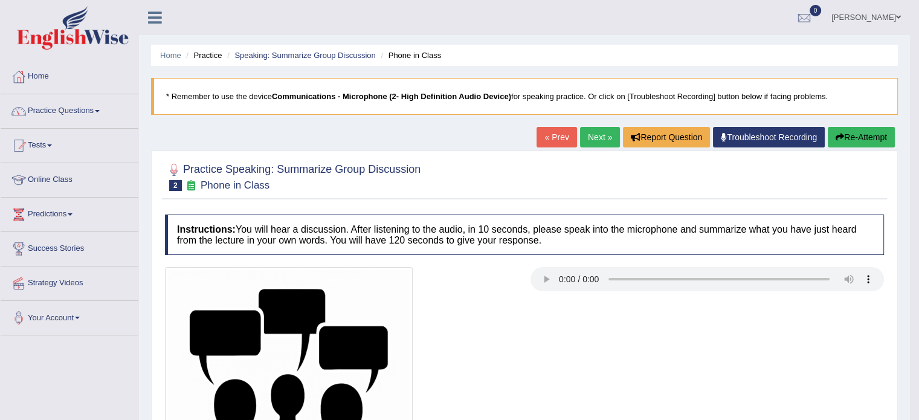
click at [82, 108] on link "Practice Questions" at bounding box center [70, 109] width 138 height 30
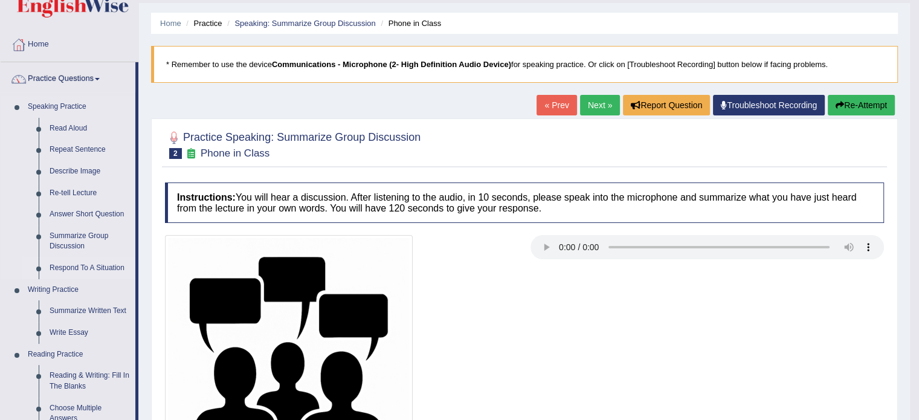
scroll to position [60, 0]
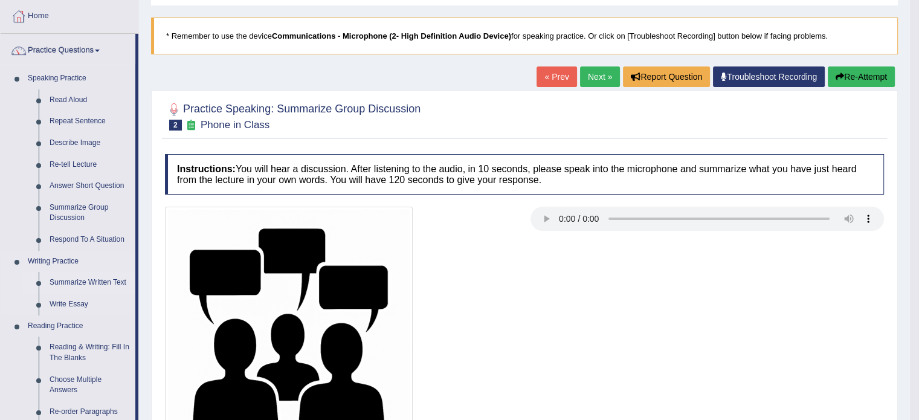
click at [97, 281] on link "Summarize Written Text" at bounding box center [89, 283] width 91 height 22
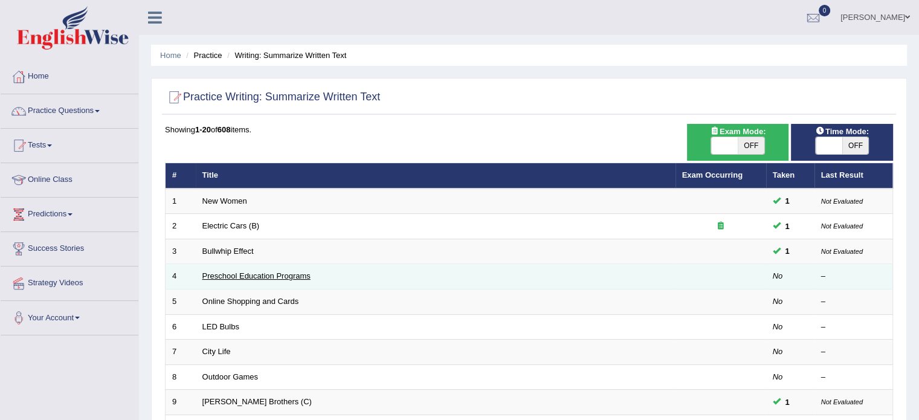
click at [234, 274] on link "Preschool Education Programs" at bounding box center [256, 275] width 108 height 9
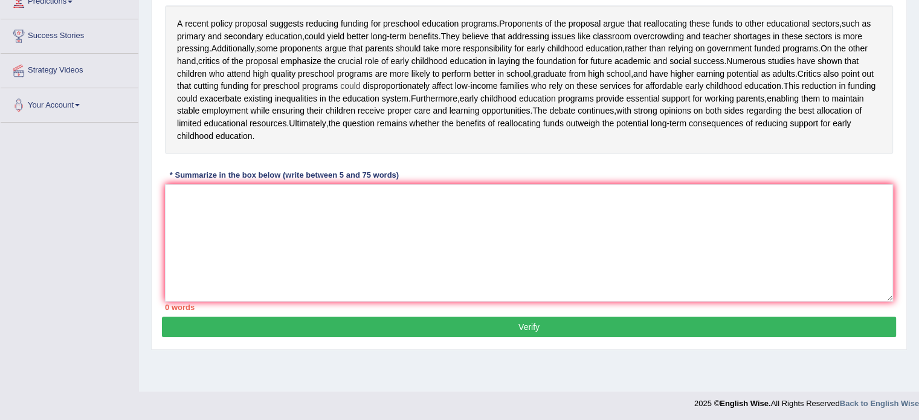
scroll to position [215, 0]
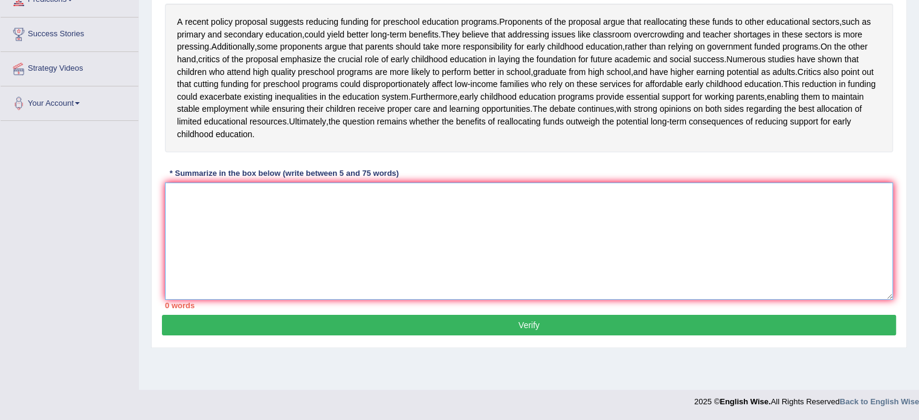
click at [421, 260] on textarea at bounding box center [529, 240] width 728 height 117
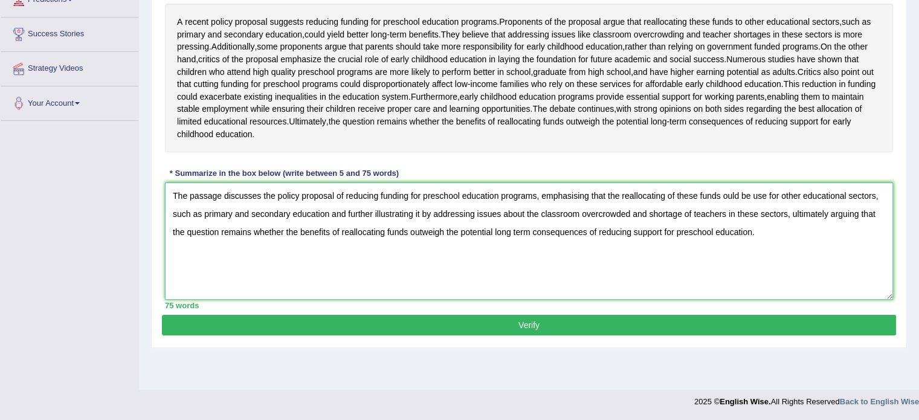
type textarea "The passage discusses the policy proposal of reducing funding for preschool edu…"
click at [537, 335] on button "Verify" at bounding box center [529, 325] width 734 height 21
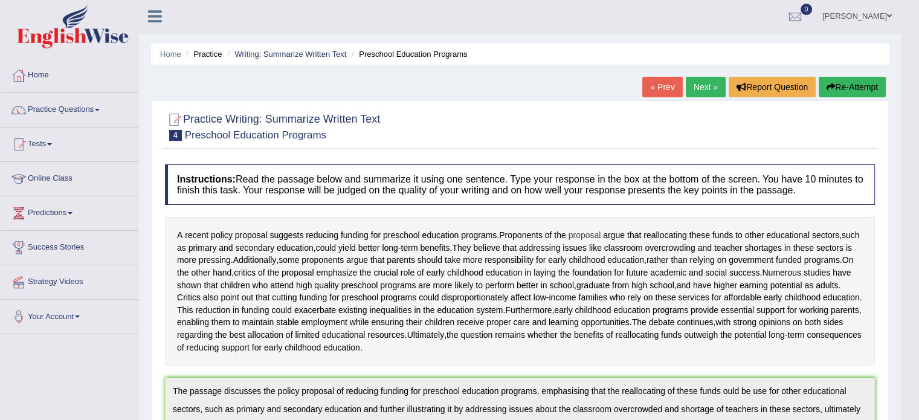
scroll to position [0, 0]
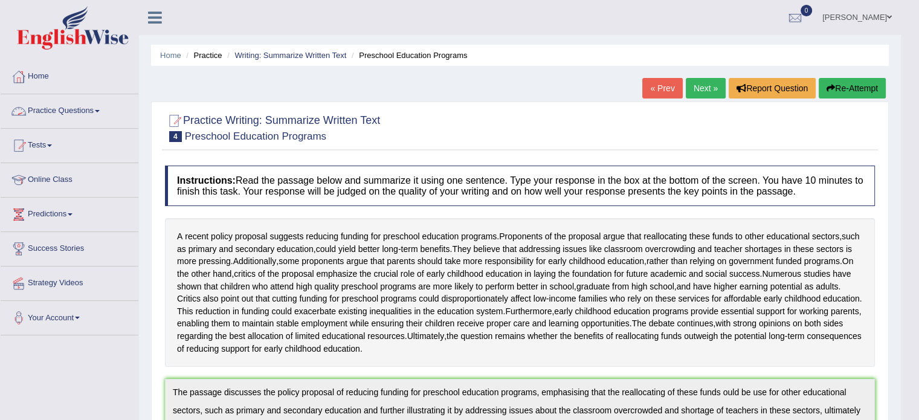
click at [77, 112] on link "Practice Questions" at bounding box center [70, 109] width 138 height 30
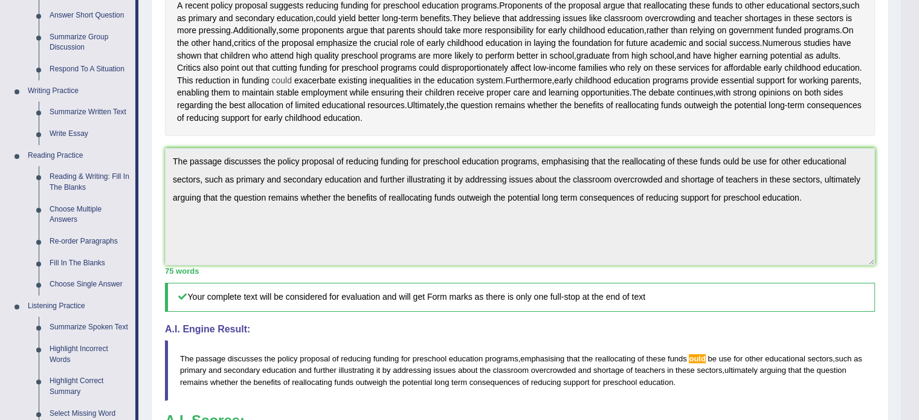
scroll to position [242, 0]
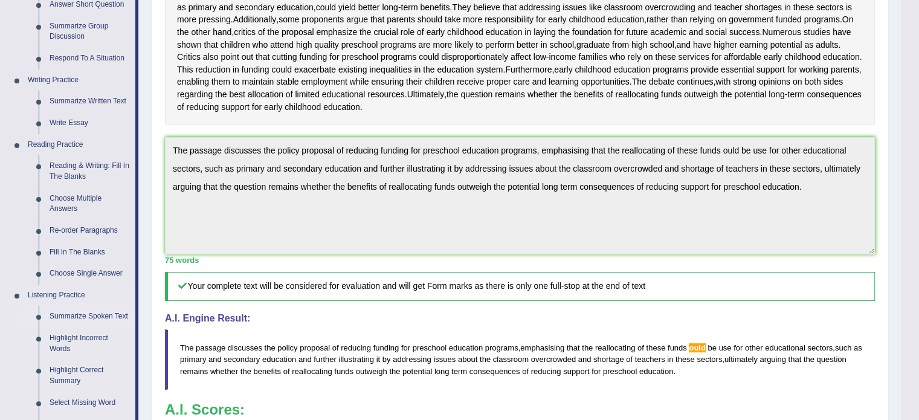
click at [88, 314] on link "Summarize Spoken Text" at bounding box center [89, 317] width 91 height 22
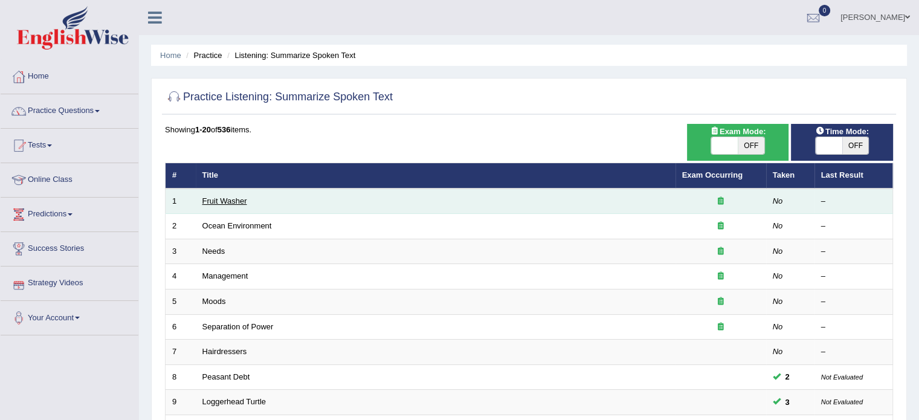
click at [237, 198] on link "Fruit Washer" at bounding box center [224, 200] width 45 height 9
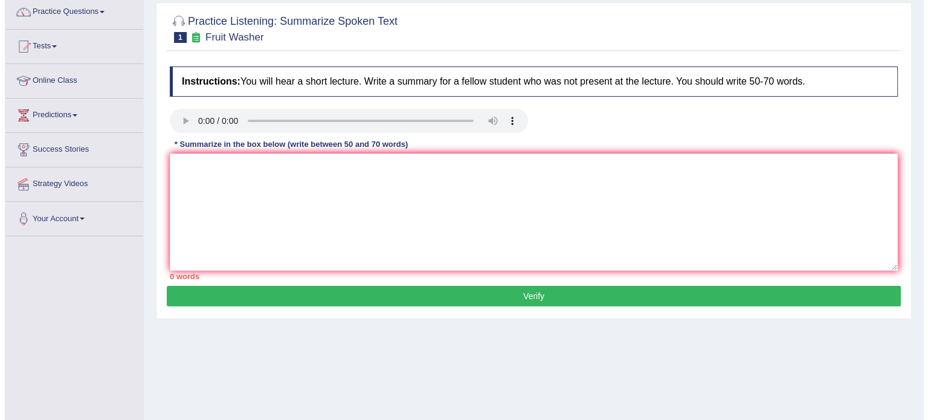
scroll to position [121, 0]
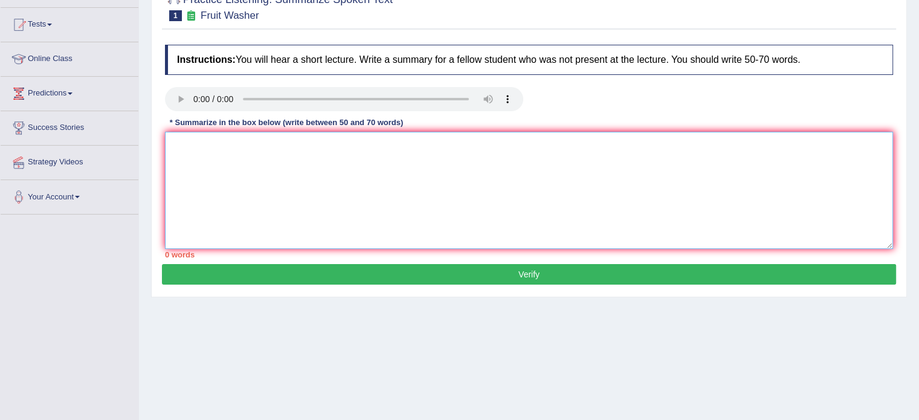
click at [241, 173] on textarea at bounding box center [529, 190] width 728 height 117
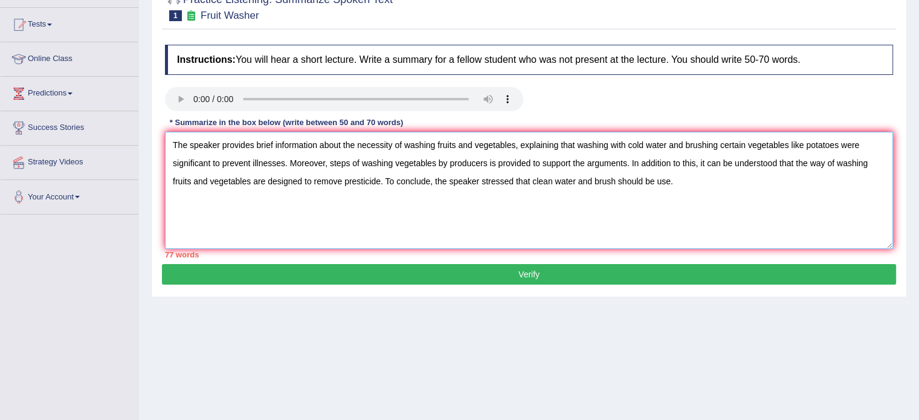
click at [250, 178] on textarea "The speaker provides brief information about the necessity of washing fruits an…" at bounding box center [529, 190] width 728 height 117
drag, startPoint x: 835, startPoint y: 161, endPoint x: 796, endPoint y: 163, distance: 39.3
click at [796, 163] on textarea "The speaker provides brief information about the necessity of washing fruits an…" at bounding box center [529, 190] width 728 height 117
drag, startPoint x: 265, startPoint y: 178, endPoint x: 216, endPoint y: 179, distance: 49.6
click at [216, 179] on textarea "The speaker provides brief information about the necessity of washing fruits an…" at bounding box center [529, 190] width 728 height 117
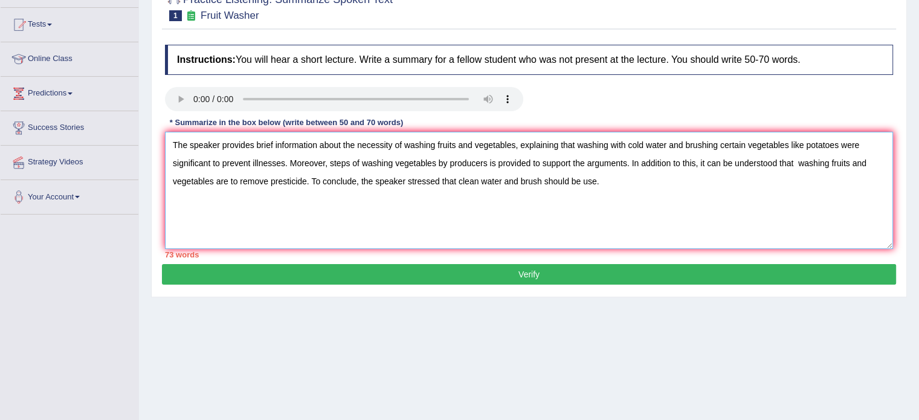
drag, startPoint x: 486, startPoint y: 160, endPoint x: 331, endPoint y: 156, distance: 154.7
click at [331, 156] on textarea "The speaker provides brief information about the necessity of washing fruits an…" at bounding box center [529, 190] width 728 height 117
drag, startPoint x: 285, startPoint y: 161, endPoint x: 212, endPoint y: 160, distance: 73.1
click at [212, 160] on textarea "The speaker provides brief information about the necessity of washing fruits an…" at bounding box center [529, 190] width 728 height 117
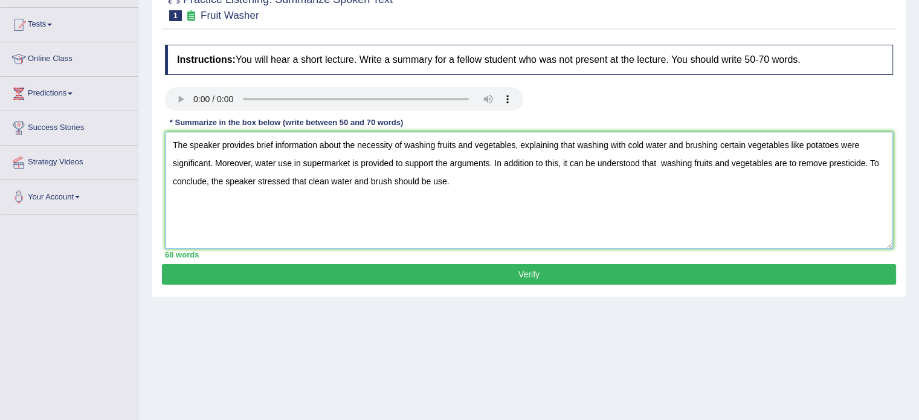
type textarea "The speaker provides brief information about the necessity of washing fruits an…"
click at [314, 268] on button "Verify" at bounding box center [529, 274] width 734 height 21
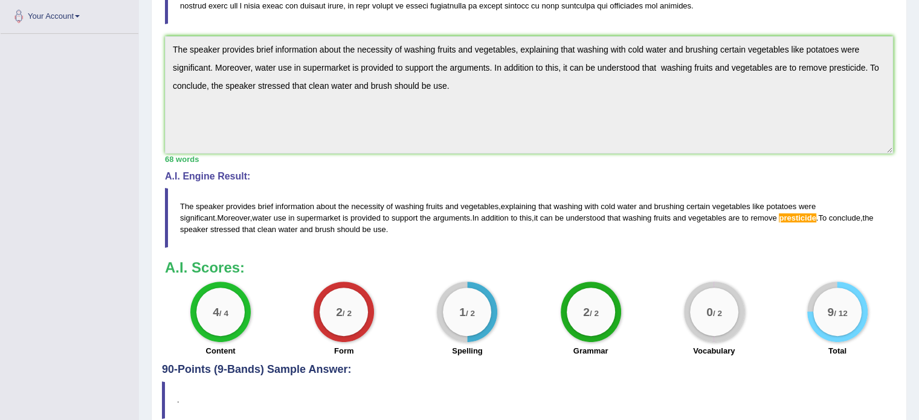
scroll to position [54, 0]
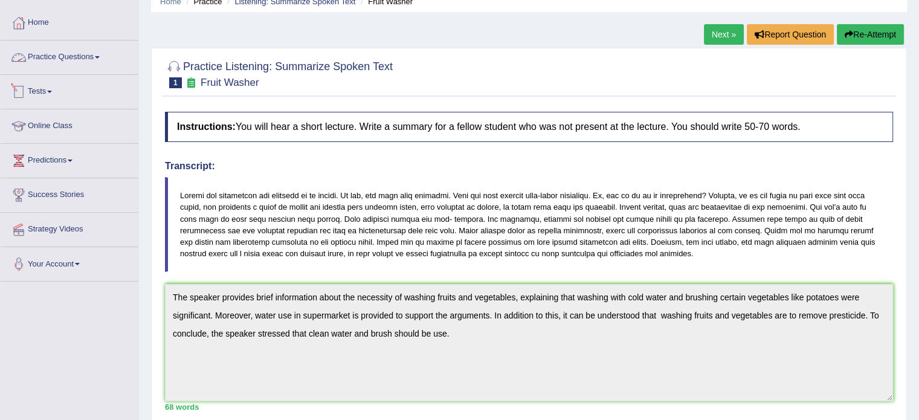
click at [60, 50] on link "Practice Questions" at bounding box center [70, 55] width 138 height 30
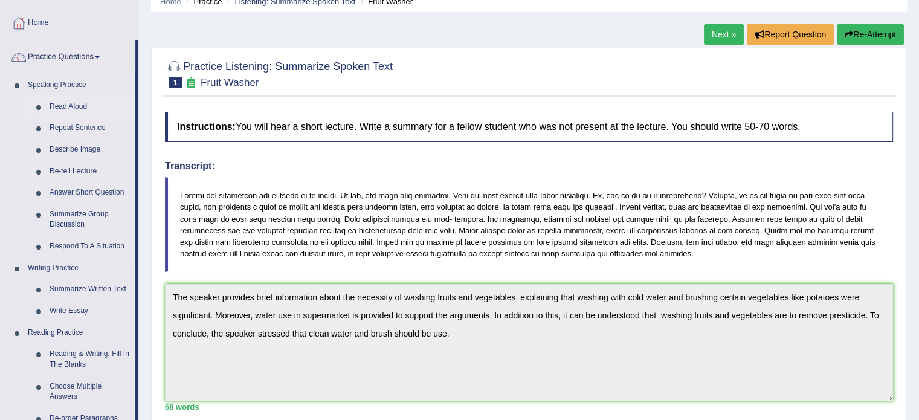
click at [73, 108] on link "Read Aloud" at bounding box center [89, 107] width 91 height 22
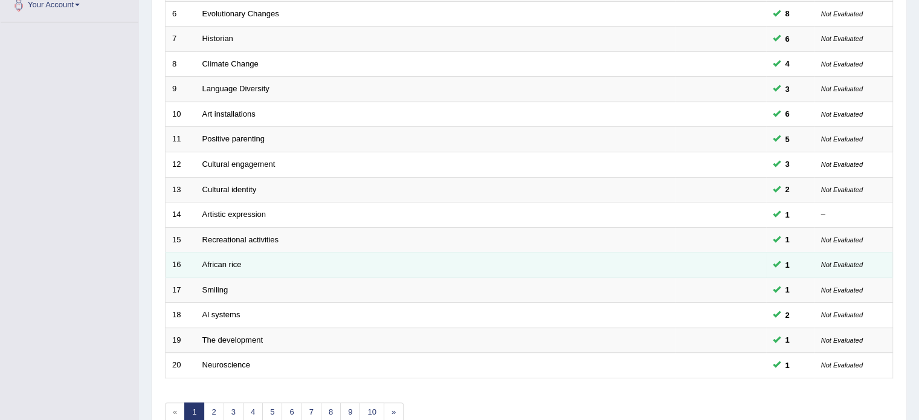
scroll to position [376, 0]
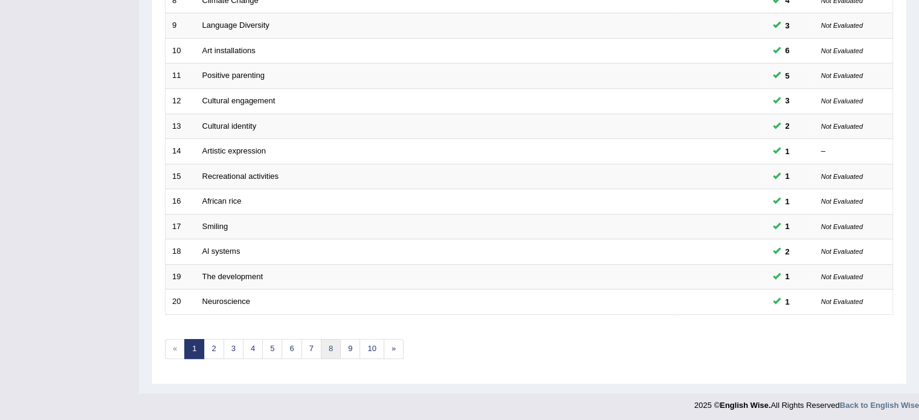
click at [334, 350] on link "8" at bounding box center [331, 349] width 20 height 20
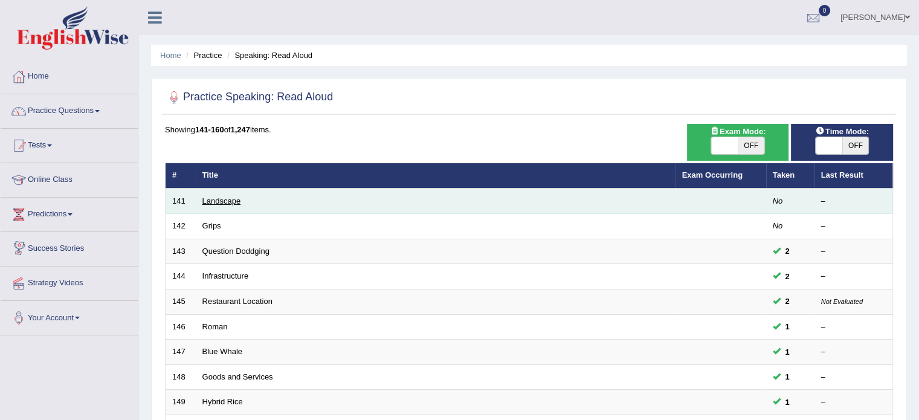
click at [217, 199] on link "Landscape" at bounding box center [221, 200] width 39 height 9
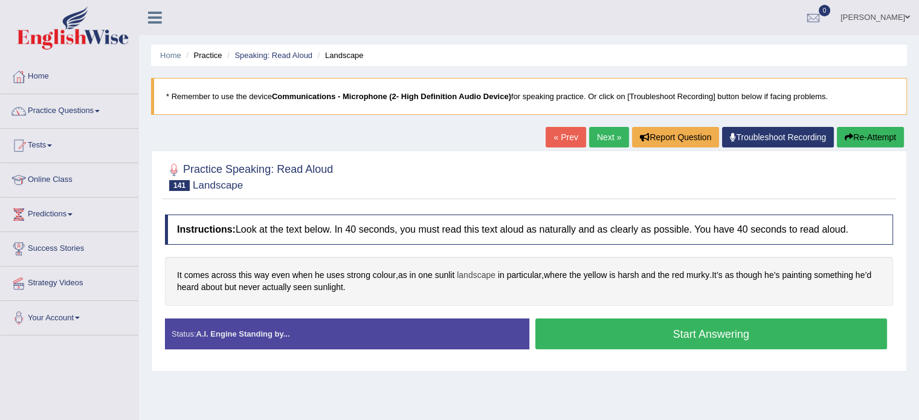
click at [486, 271] on span "landscape" at bounding box center [476, 275] width 39 height 13
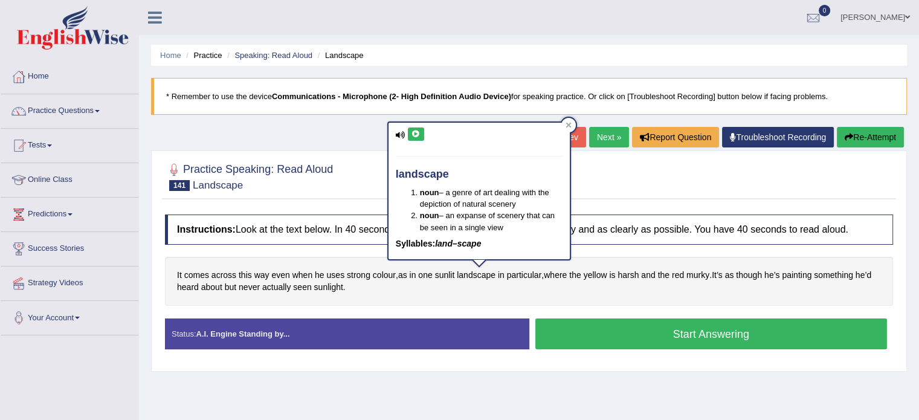
click at [418, 129] on button at bounding box center [416, 133] width 16 height 13
click at [417, 137] on icon at bounding box center [415, 134] width 9 height 7
click at [607, 282] on div "It comes across this way even when he uses strong colour , as in one sunlit lan…" at bounding box center [529, 281] width 728 height 49
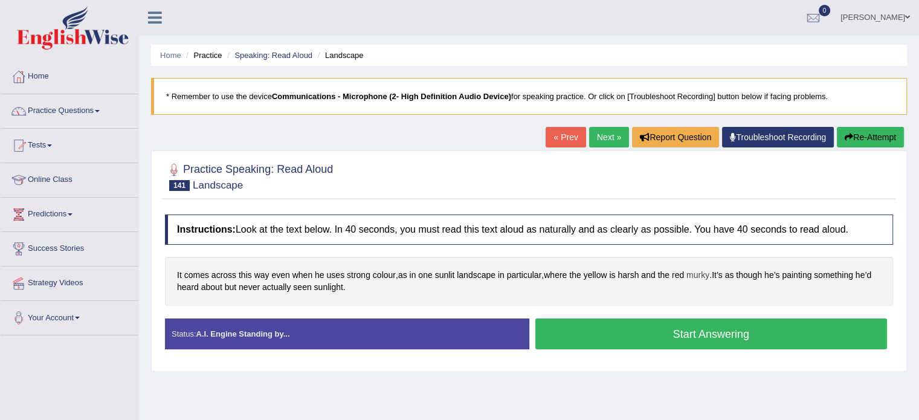
click at [706, 270] on span "murky" at bounding box center [697, 275] width 23 height 13
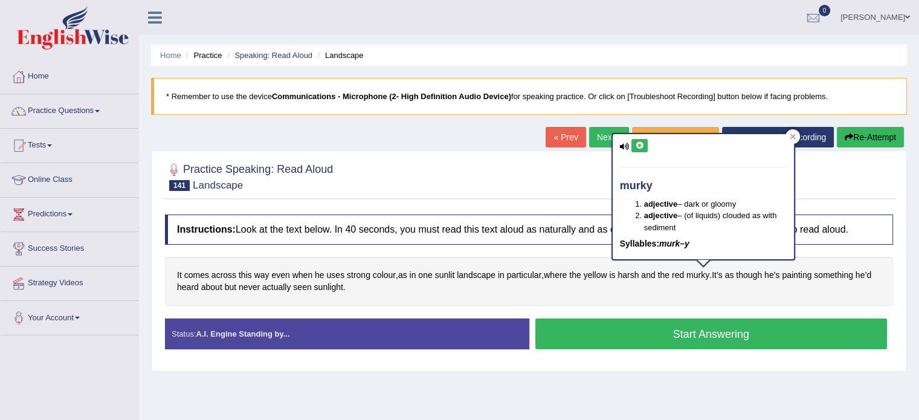
click at [640, 146] on icon at bounding box center [639, 145] width 9 height 7
click at [650, 287] on div "It comes across this way even when he uses strong colour , as in one sunlit lan…" at bounding box center [529, 281] width 728 height 49
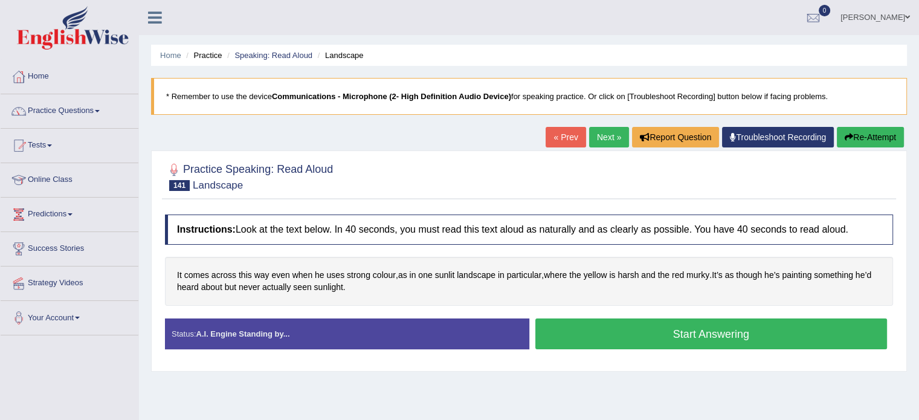
click at [628, 332] on button "Start Answering" at bounding box center [711, 333] width 352 height 31
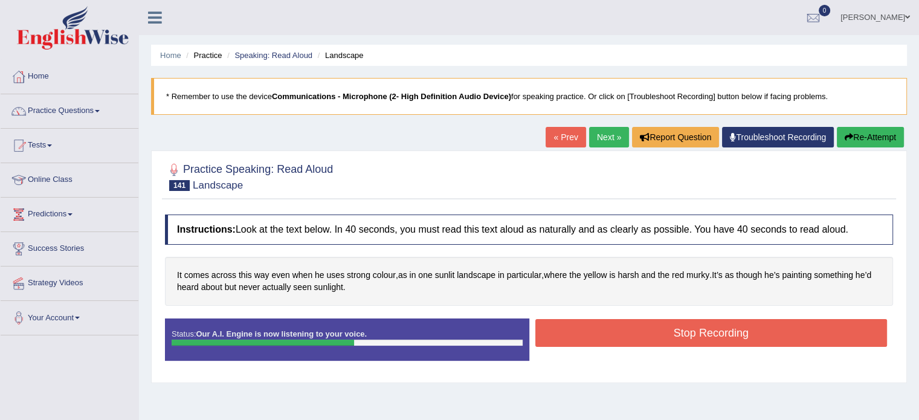
click at [628, 332] on button "Stop Recording" at bounding box center [711, 333] width 352 height 28
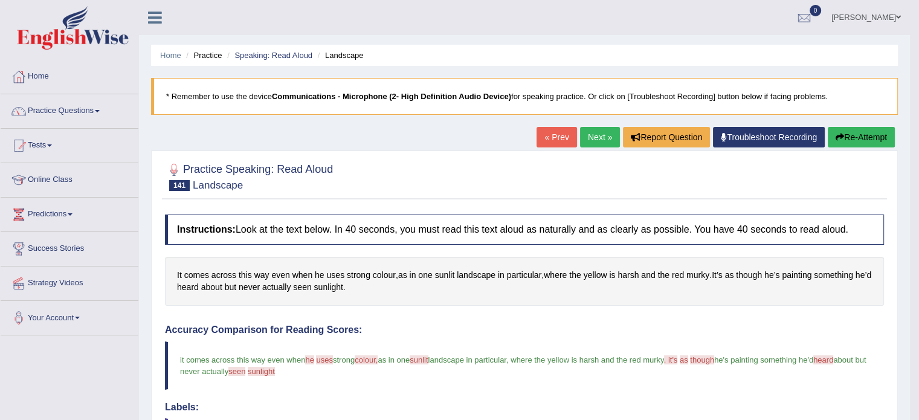
click at [844, 137] on button "Re-Attempt" at bounding box center [861, 137] width 67 height 21
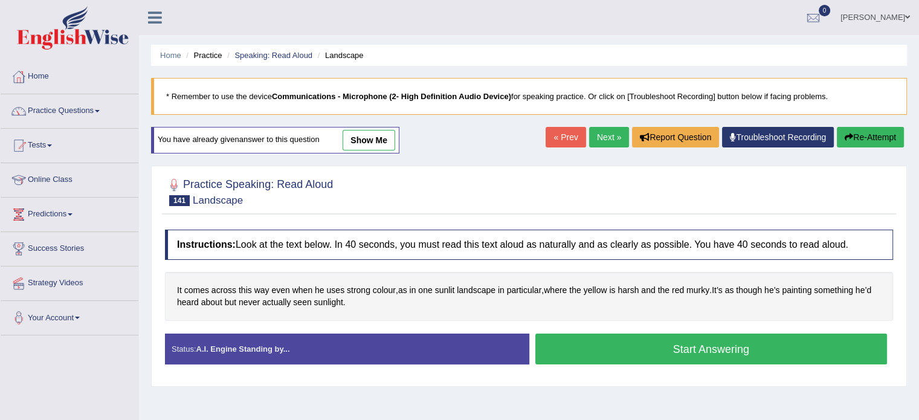
click at [688, 346] on button "Start Answering" at bounding box center [711, 349] width 352 height 31
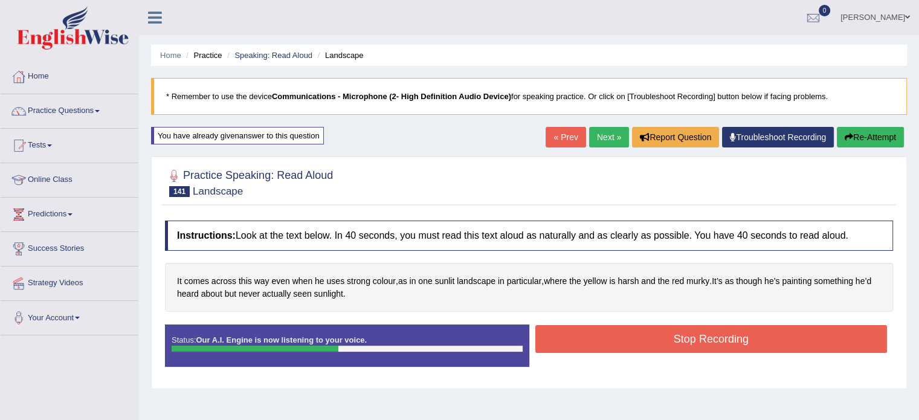
click at [708, 344] on button "Stop Recording" at bounding box center [711, 339] width 352 height 28
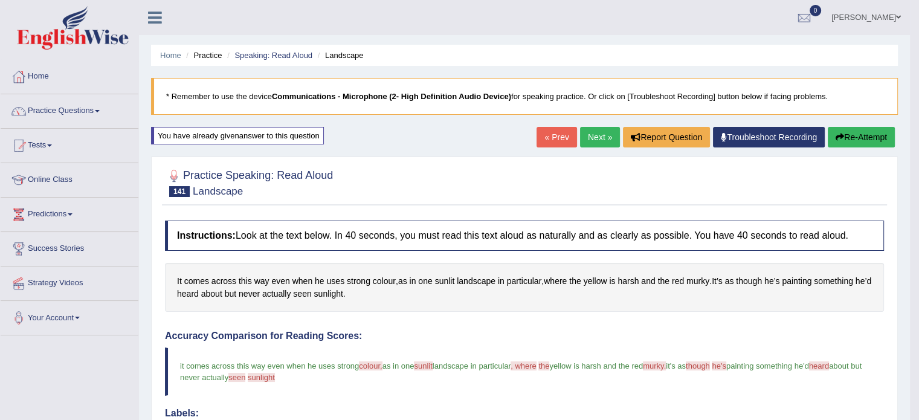
click at [595, 138] on link "Next »" at bounding box center [600, 137] width 40 height 21
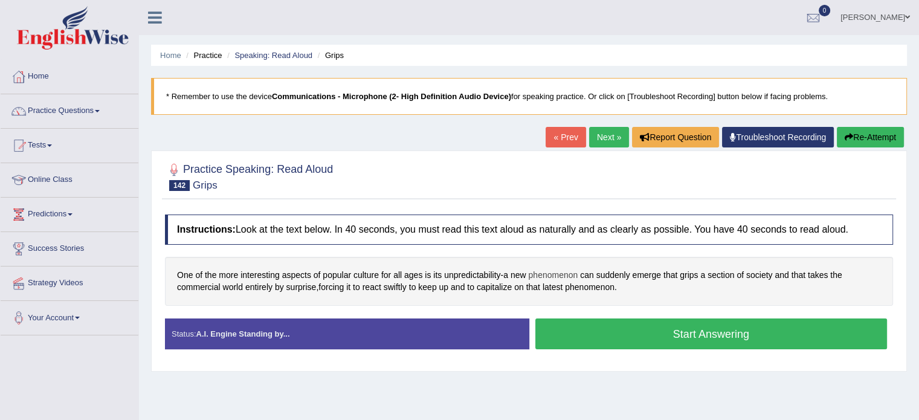
click at [564, 273] on span "phenomenon" at bounding box center [553, 275] width 50 height 13
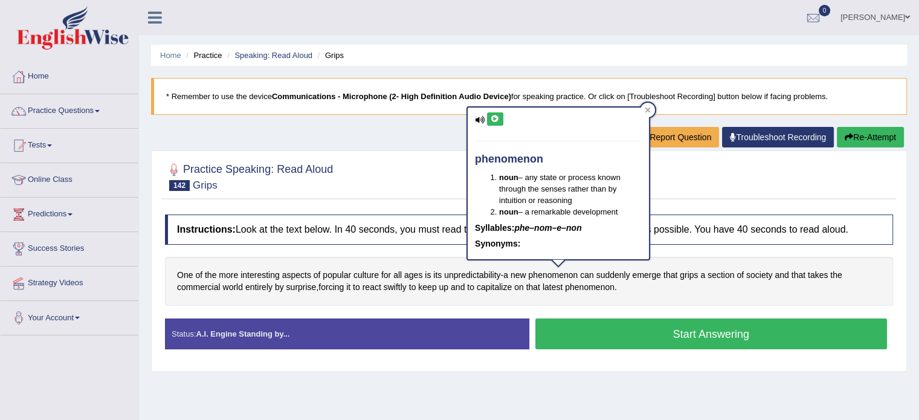
click at [500, 111] on div "phenomenon noun – any state or process known through the senses rather than by …" at bounding box center [558, 184] width 181 height 152
click at [498, 116] on icon at bounding box center [495, 118] width 9 height 7
click at [679, 292] on div "One of the more interesting aspects of popular culture for all ages is its unpr…" at bounding box center [529, 281] width 728 height 49
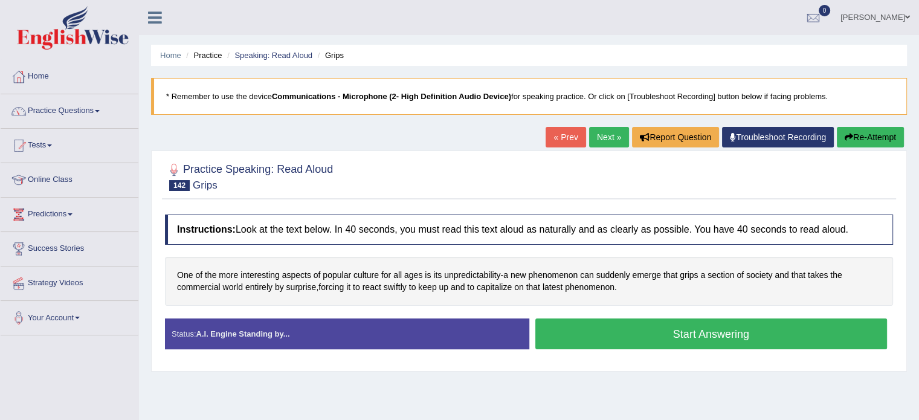
click at [672, 331] on button "Start Answering" at bounding box center [711, 333] width 352 height 31
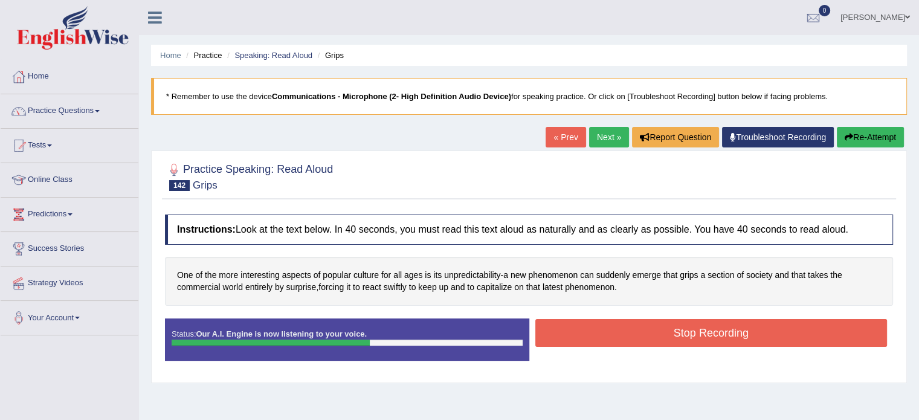
click at [679, 332] on button "Stop Recording" at bounding box center [711, 333] width 352 height 28
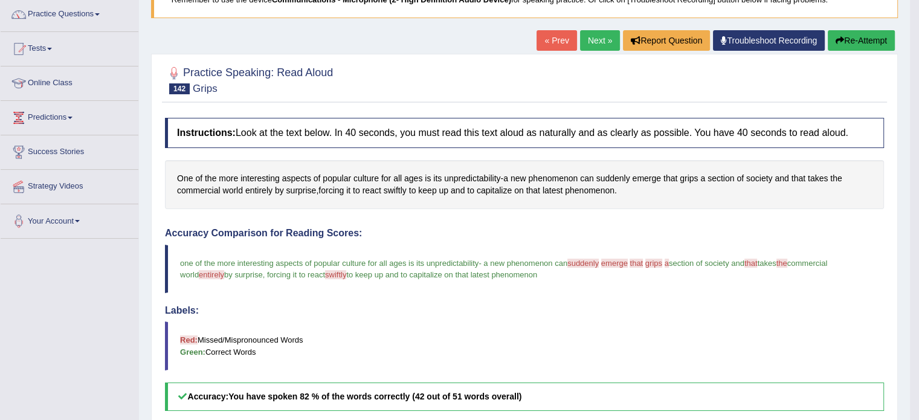
scroll to position [60, 0]
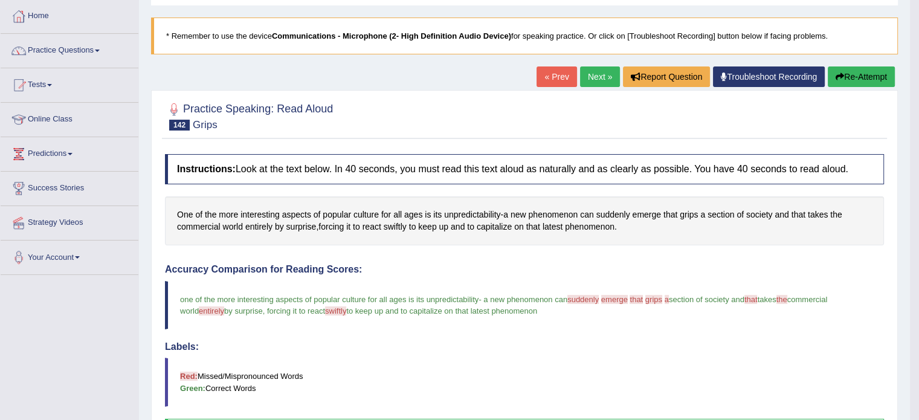
click at [596, 77] on link "Next »" at bounding box center [600, 76] width 40 height 21
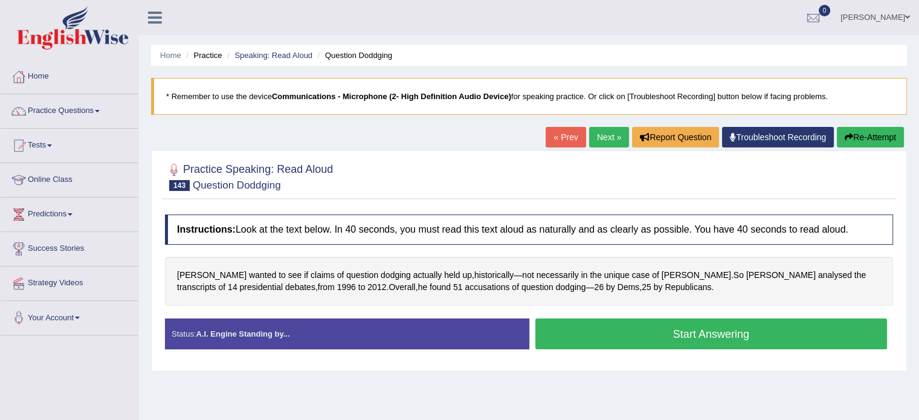
click at [660, 329] on button "Start Answering" at bounding box center [711, 333] width 352 height 31
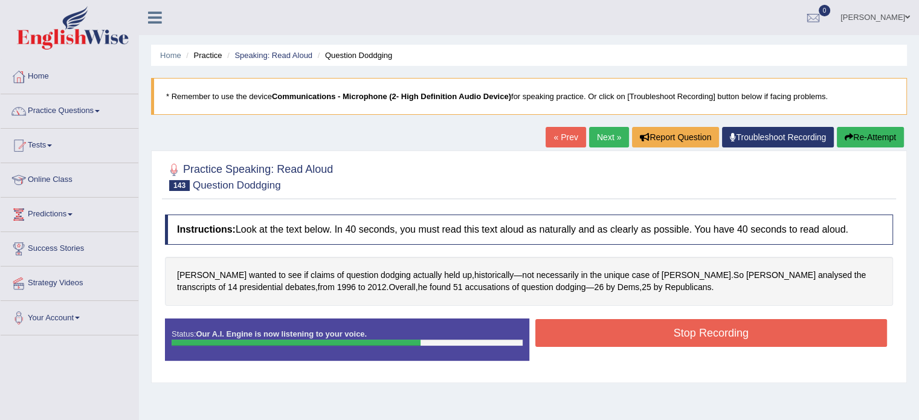
click at [650, 324] on button "Stop Recording" at bounding box center [711, 333] width 352 height 28
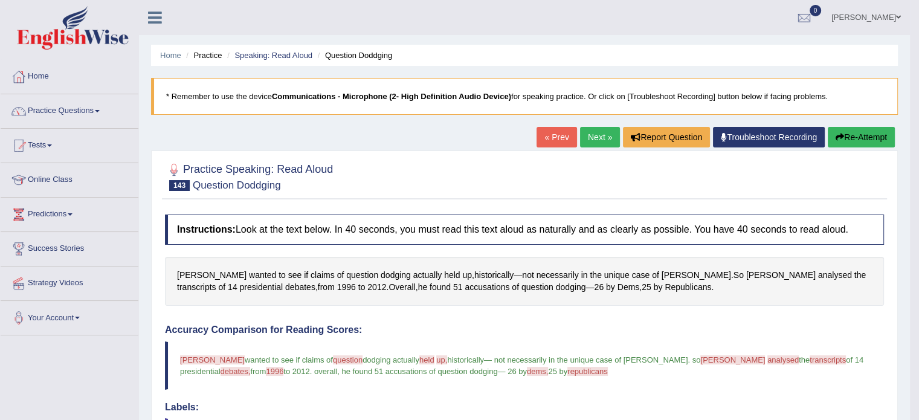
click at [869, 125] on div "Home Practice Speaking: Read Aloud Question Doddging * Remember to use the devi…" at bounding box center [524, 380] width 771 height 760
click at [860, 132] on button "Re-Attempt" at bounding box center [861, 137] width 67 height 21
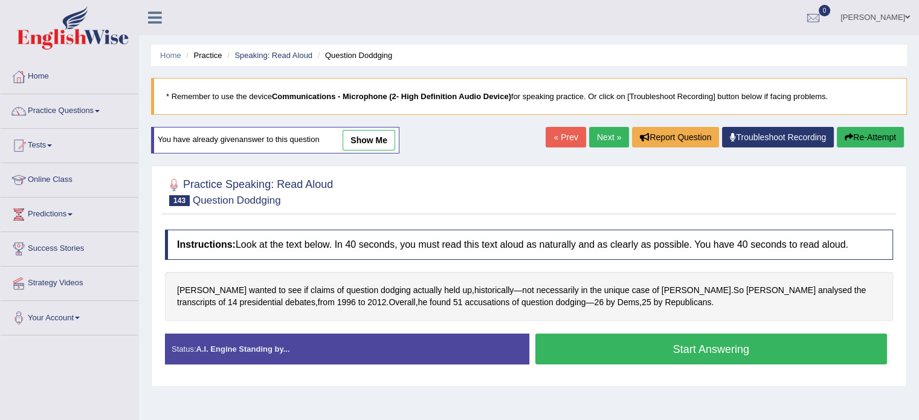
click at [584, 357] on button "Start Answering" at bounding box center [711, 349] width 352 height 31
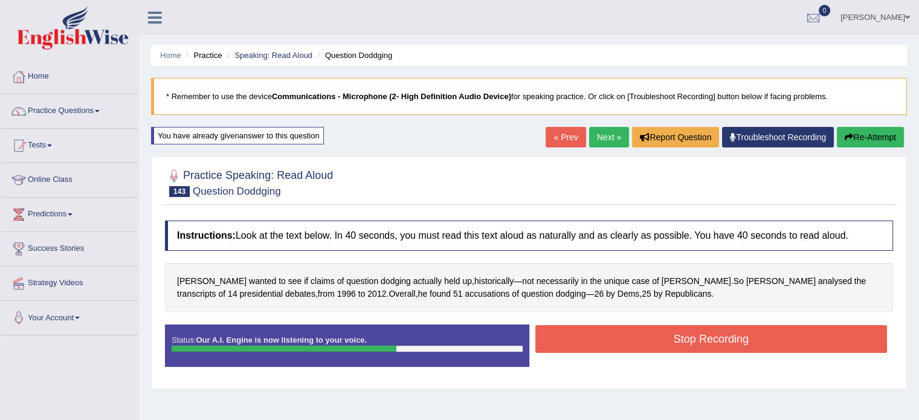
click at [624, 334] on button "Stop Recording" at bounding box center [711, 339] width 352 height 28
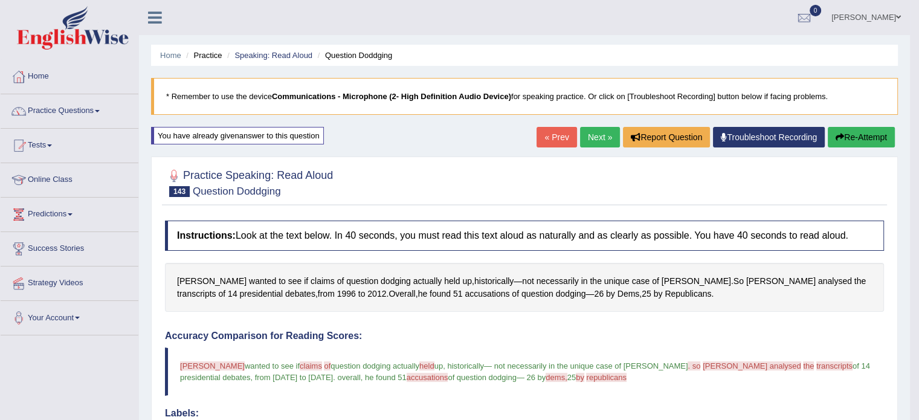
click at [592, 127] on link "Next »" at bounding box center [600, 137] width 40 height 21
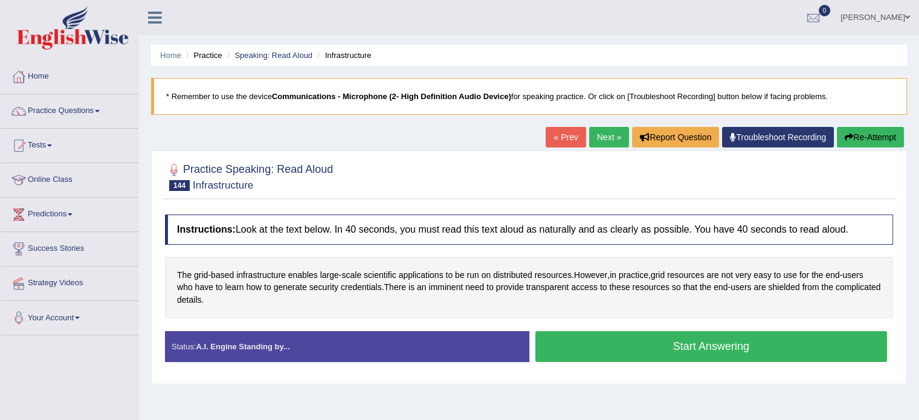
click at [730, 344] on button "Start Answering" at bounding box center [711, 346] width 352 height 31
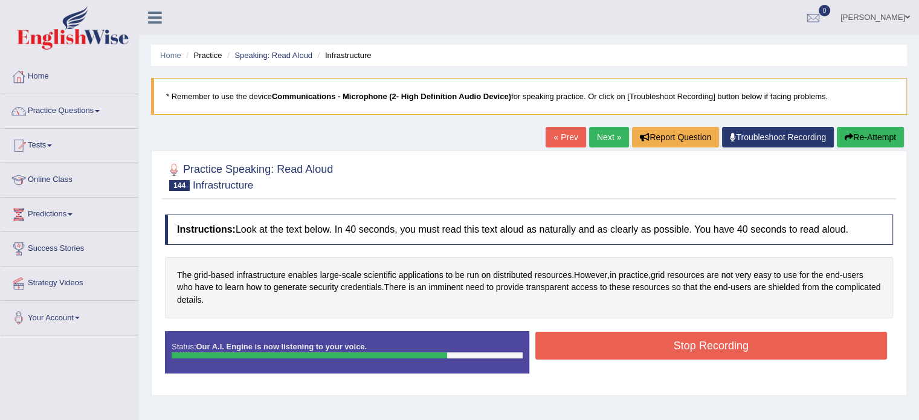
click at [686, 347] on button "Stop Recording" at bounding box center [711, 346] width 352 height 28
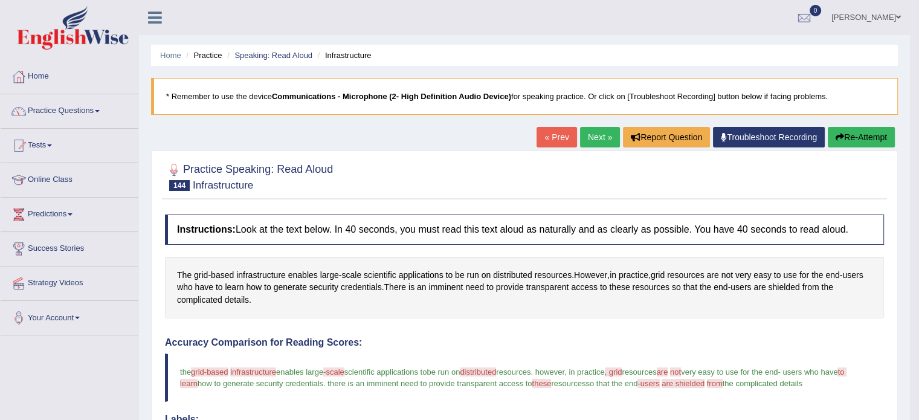
click at [598, 137] on link "Next »" at bounding box center [600, 137] width 40 height 21
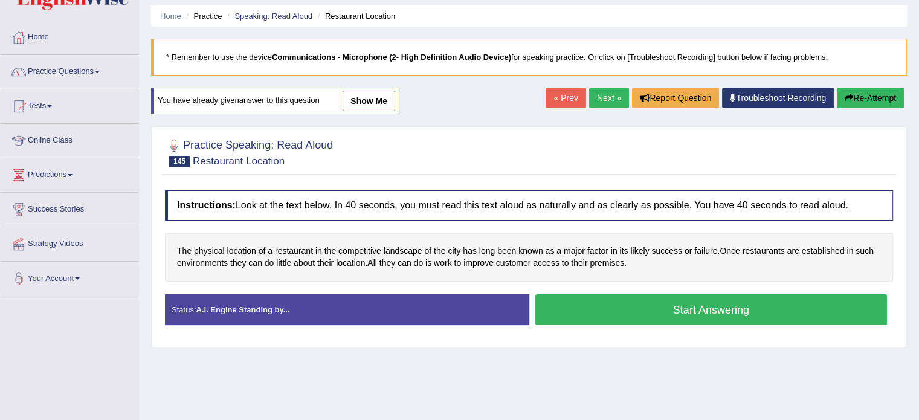
scroll to position [60, 0]
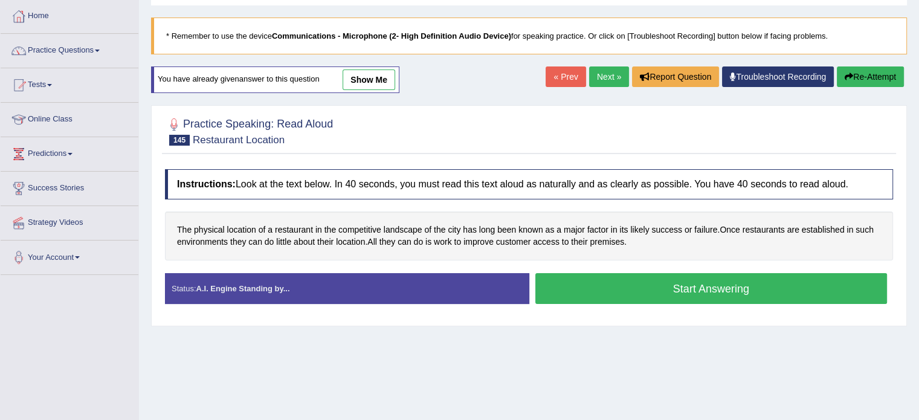
click at [662, 286] on button "Start Answering" at bounding box center [711, 288] width 352 height 31
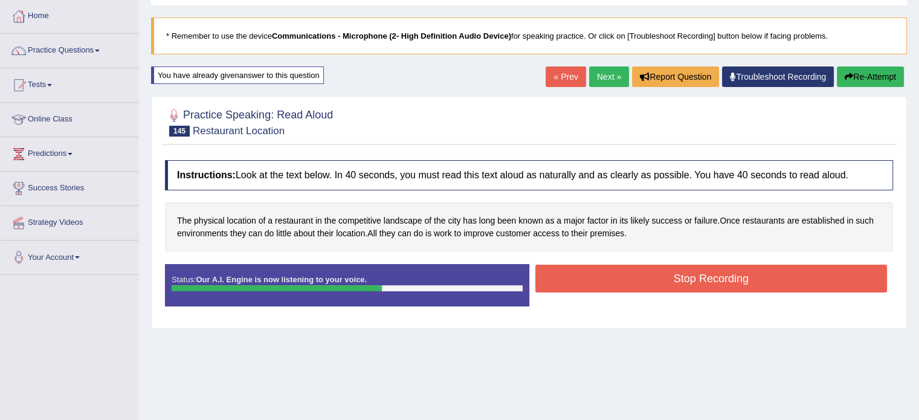
click at [594, 280] on button "Stop Recording" at bounding box center [711, 279] width 352 height 28
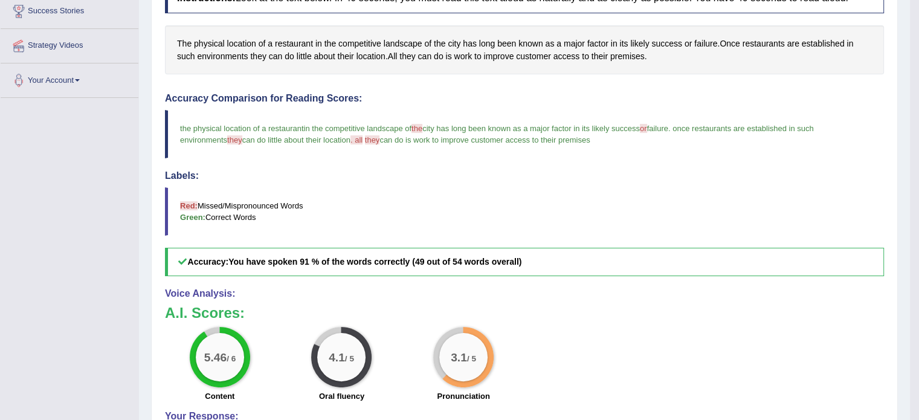
scroll to position [121, 0]
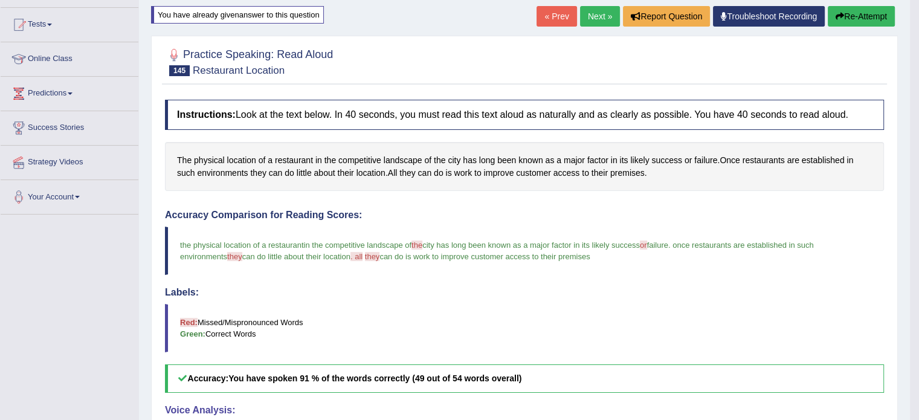
click at [850, 7] on button "Re-Attempt" at bounding box center [861, 16] width 67 height 21
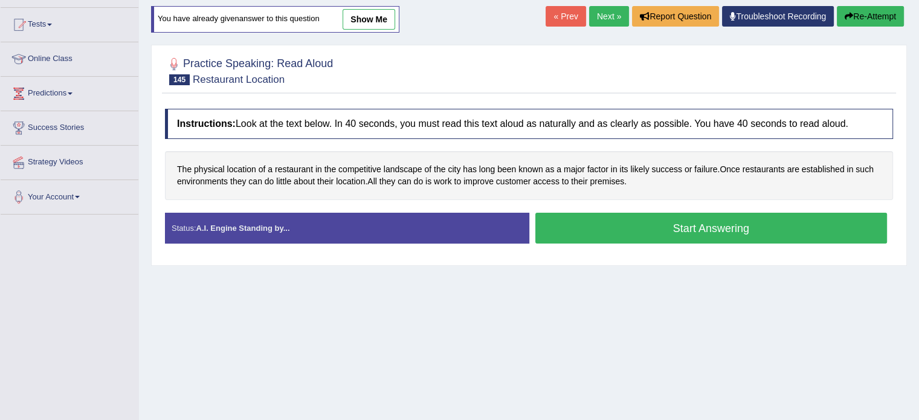
click at [660, 227] on button "Start Answering" at bounding box center [711, 228] width 352 height 31
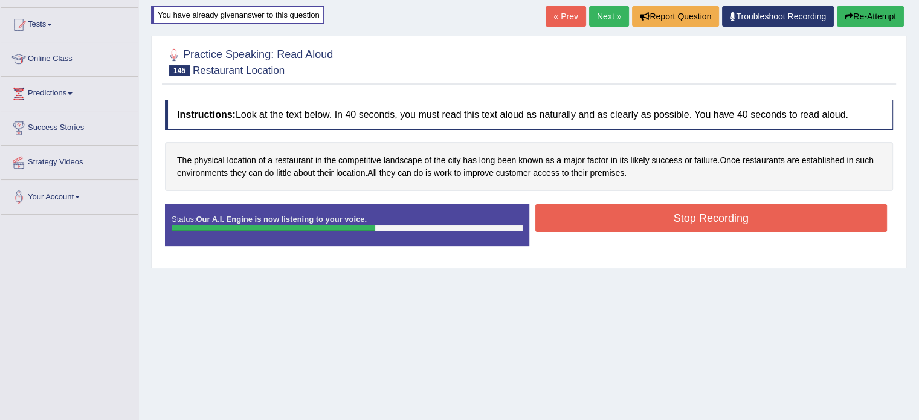
click at [665, 219] on button "Stop Recording" at bounding box center [711, 218] width 352 height 28
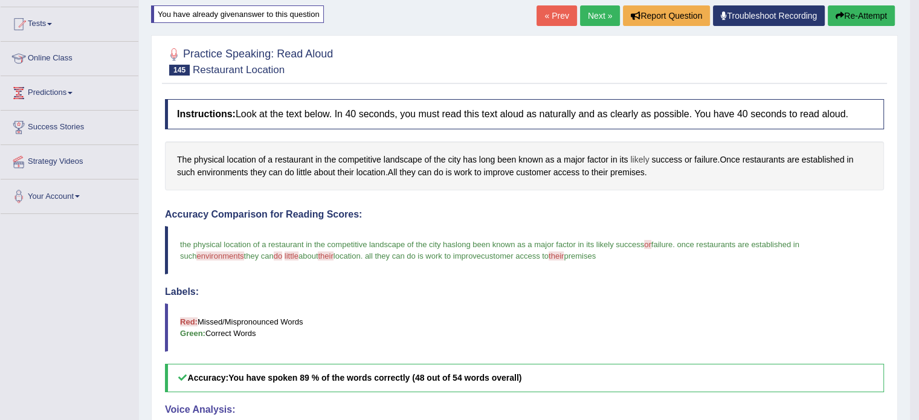
scroll to position [121, 0]
click at [596, 20] on link "Next »" at bounding box center [600, 16] width 40 height 21
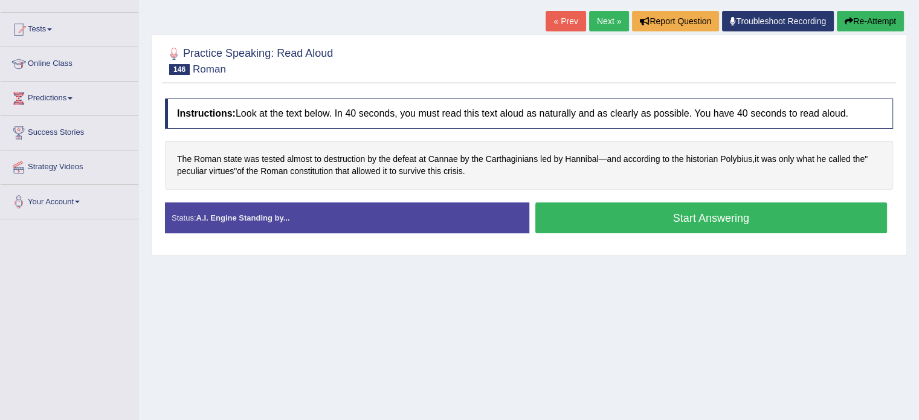
scroll to position [121, 0]
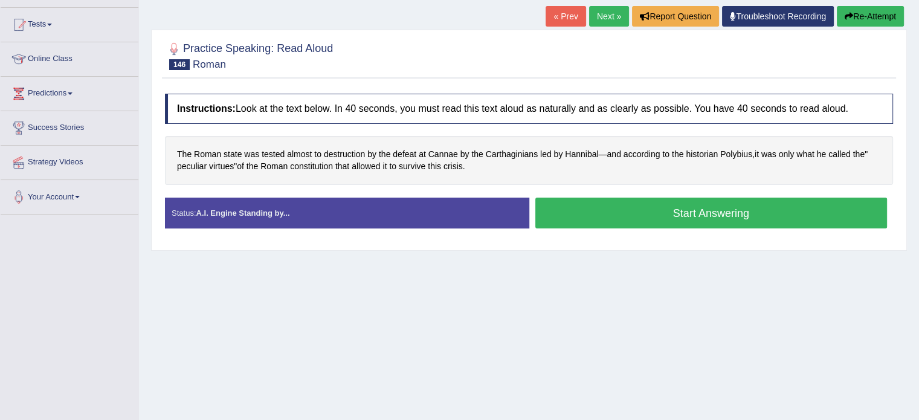
click at [622, 216] on button "Start Answering" at bounding box center [711, 213] width 352 height 31
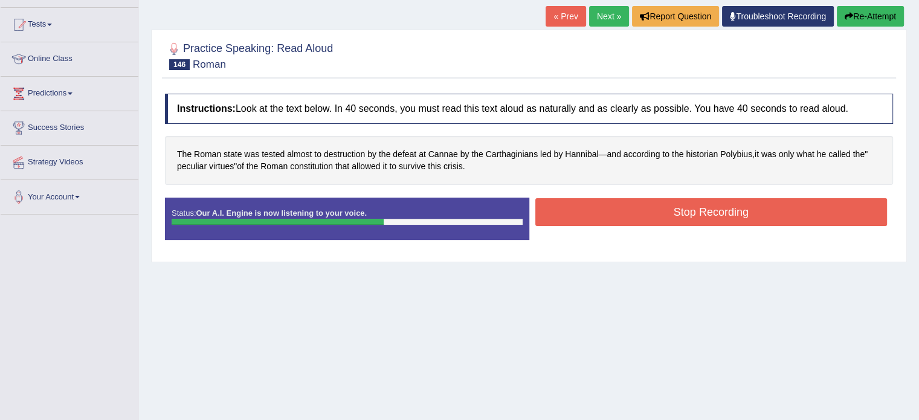
click at [631, 217] on button "Stop Recording" at bounding box center [711, 212] width 352 height 28
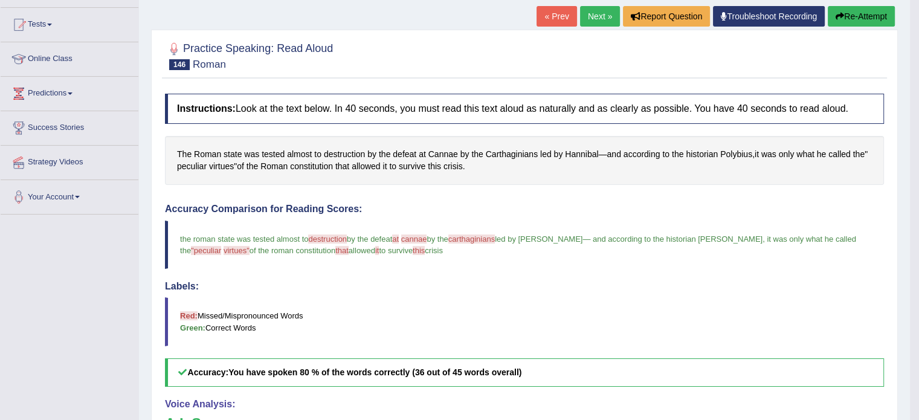
click at [856, 15] on button "Re-Attempt" at bounding box center [861, 16] width 67 height 21
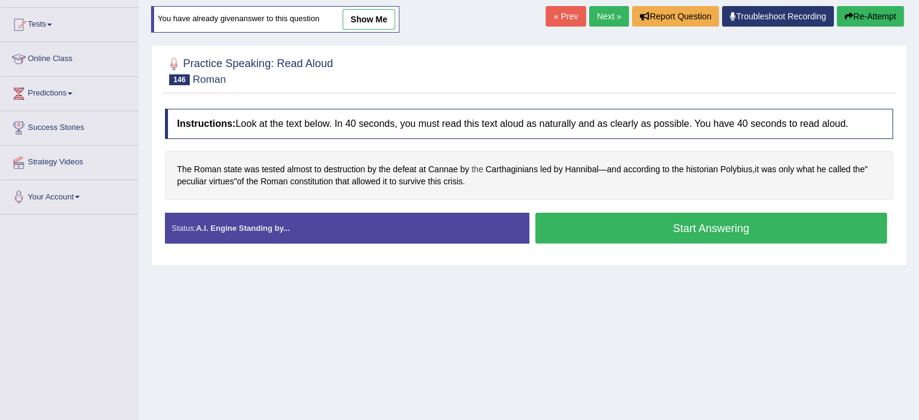
scroll to position [121, 0]
click at [436, 166] on span "Cannae" at bounding box center [443, 169] width 30 height 13
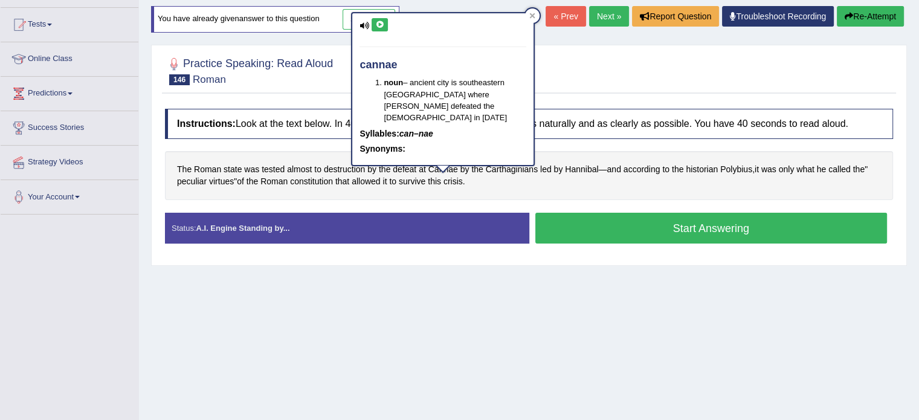
click at [380, 29] on button at bounding box center [380, 24] width 16 height 13
click at [504, 164] on span "Carthaginians" at bounding box center [512, 169] width 52 height 13
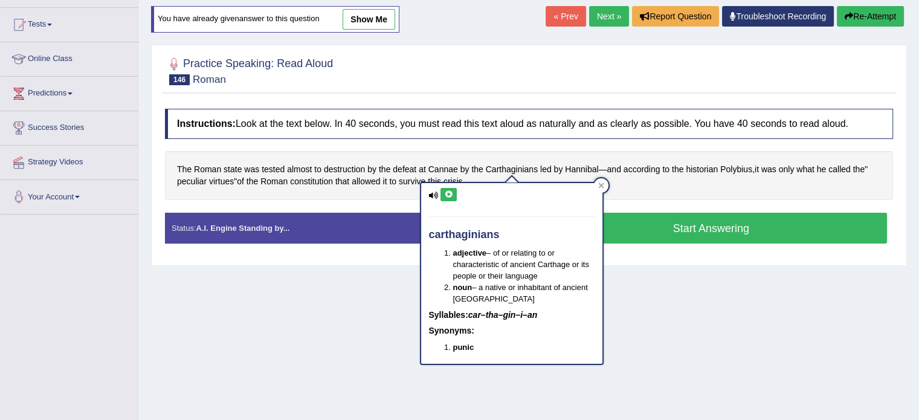
click at [451, 191] on icon at bounding box center [448, 194] width 9 height 7
click at [186, 178] on span "peculiar" at bounding box center [192, 181] width 30 height 13
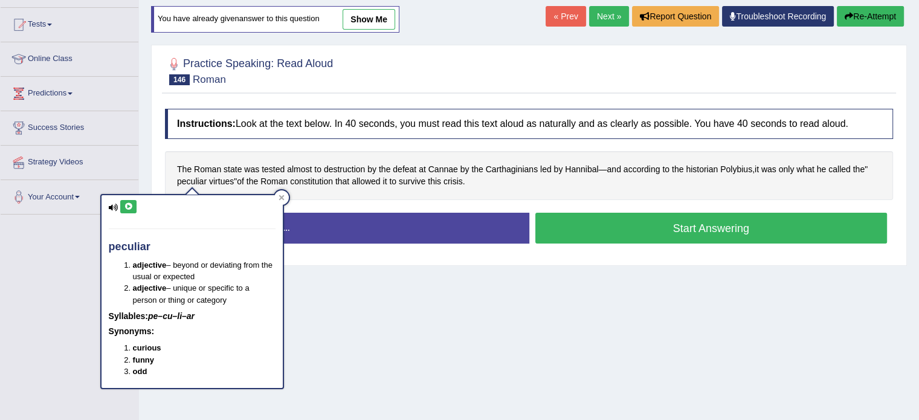
click at [126, 205] on icon at bounding box center [128, 206] width 9 height 7
click at [740, 167] on span "Polybius" at bounding box center [736, 169] width 32 height 13
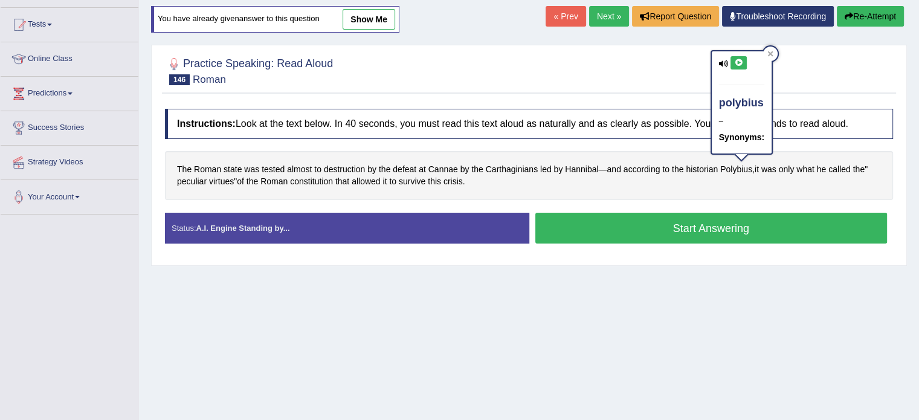
click at [738, 59] on icon at bounding box center [738, 62] width 9 height 7
click at [616, 231] on button "Start Answering" at bounding box center [711, 228] width 352 height 31
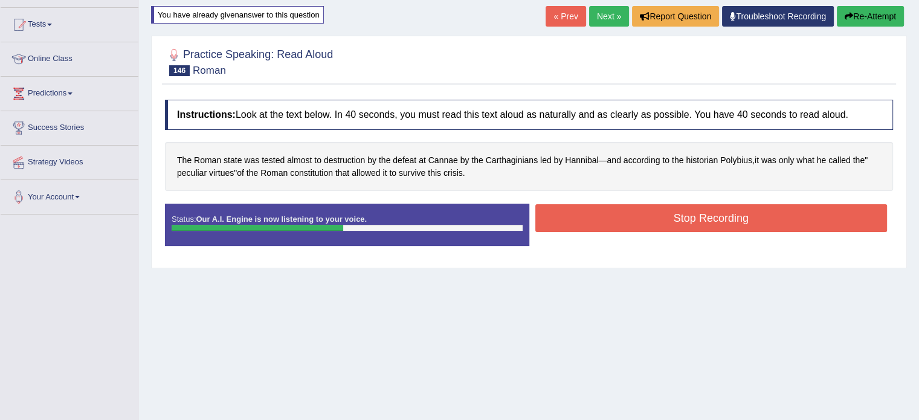
click at [619, 215] on button "Stop Recording" at bounding box center [711, 218] width 352 height 28
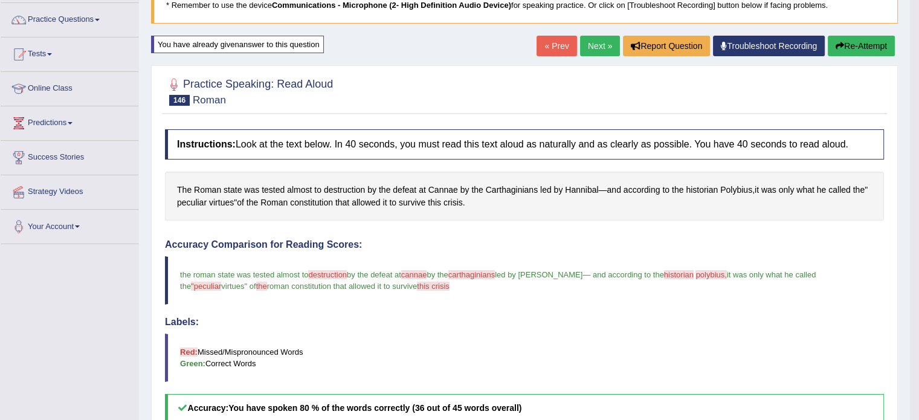
scroll to position [60, 0]
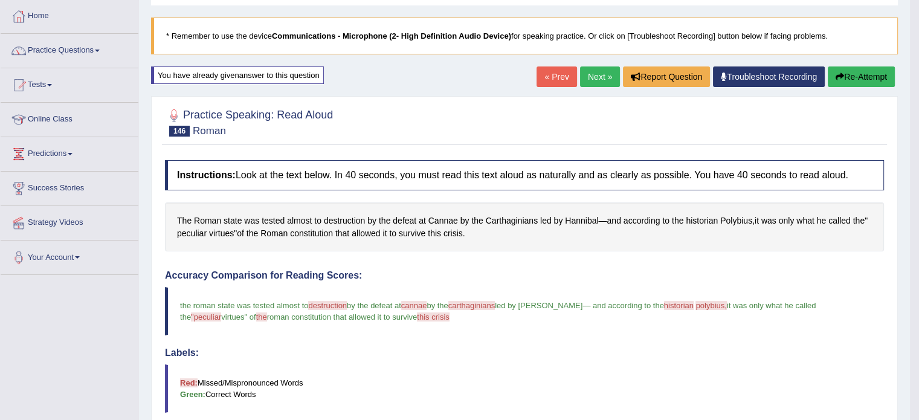
click at [592, 83] on link "Next »" at bounding box center [600, 76] width 40 height 21
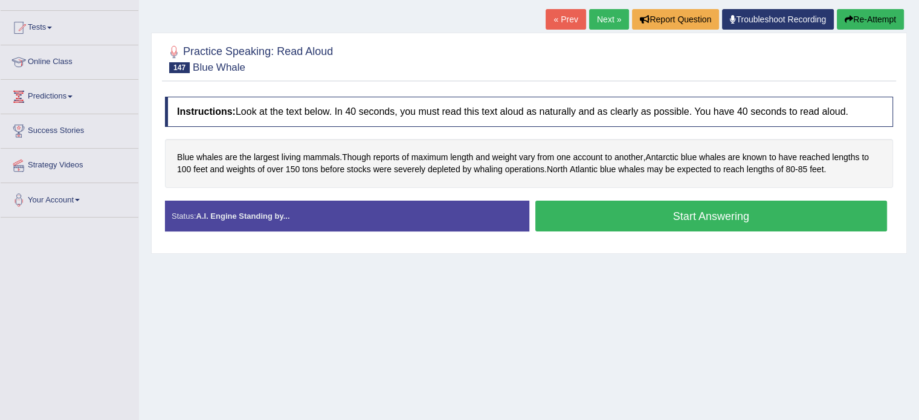
scroll to position [121, 0]
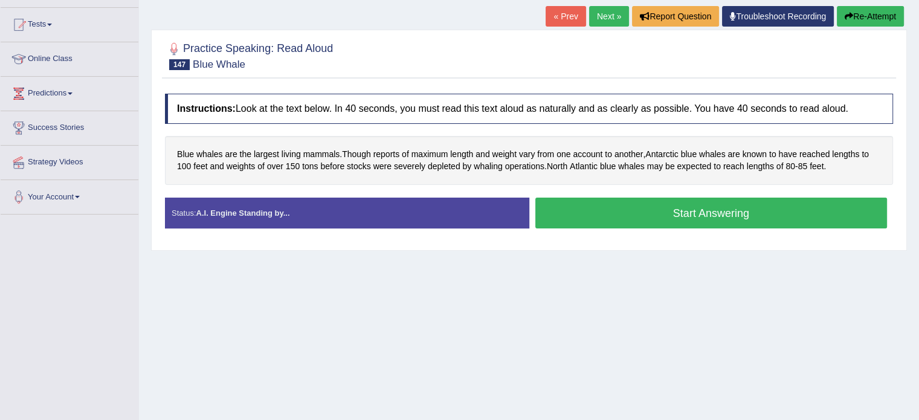
click at [603, 215] on button "Start Answering" at bounding box center [711, 213] width 352 height 31
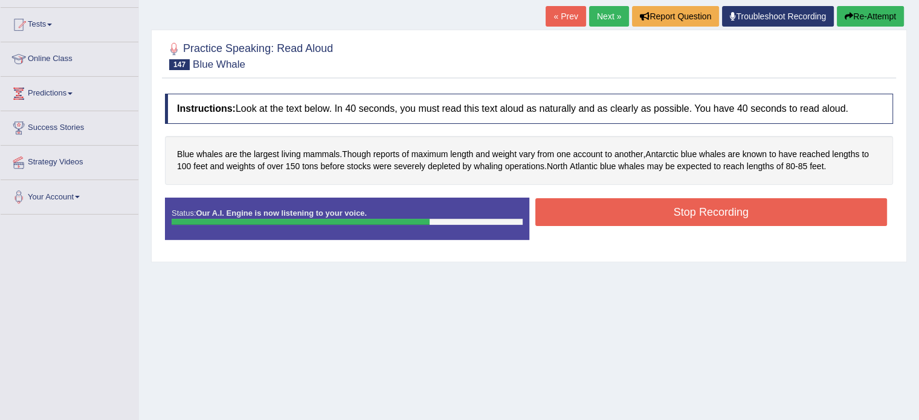
click at [603, 215] on button "Stop Recording" at bounding box center [711, 212] width 352 height 28
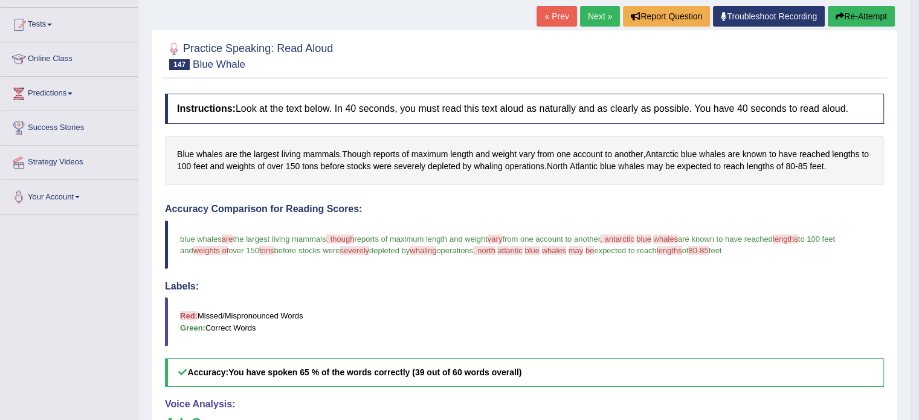
click at [874, 15] on button "Re-Attempt" at bounding box center [861, 16] width 67 height 21
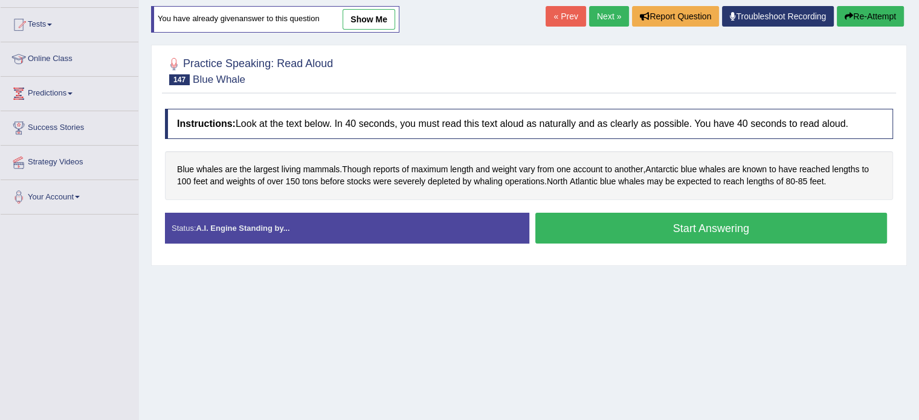
click at [657, 231] on button "Start Answering" at bounding box center [711, 228] width 352 height 31
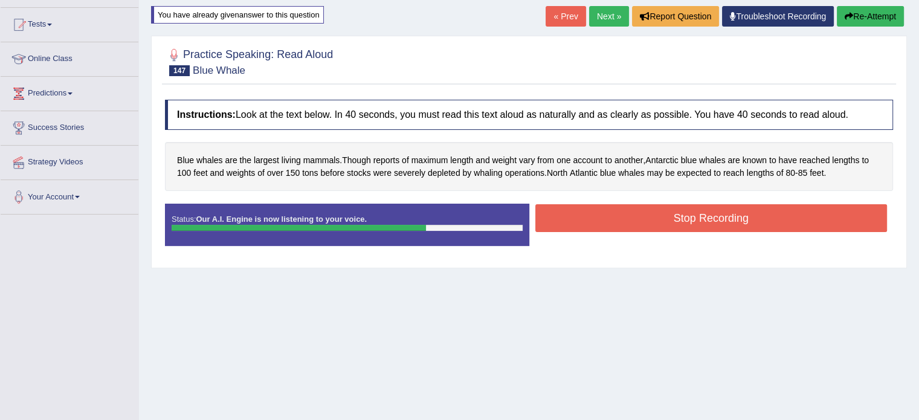
click at [662, 216] on button "Stop Recording" at bounding box center [711, 218] width 352 height 28
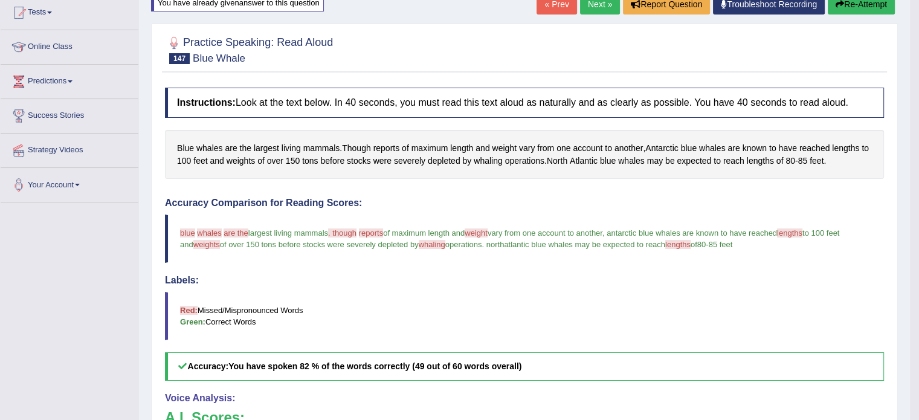
scroll to position [60, 0]
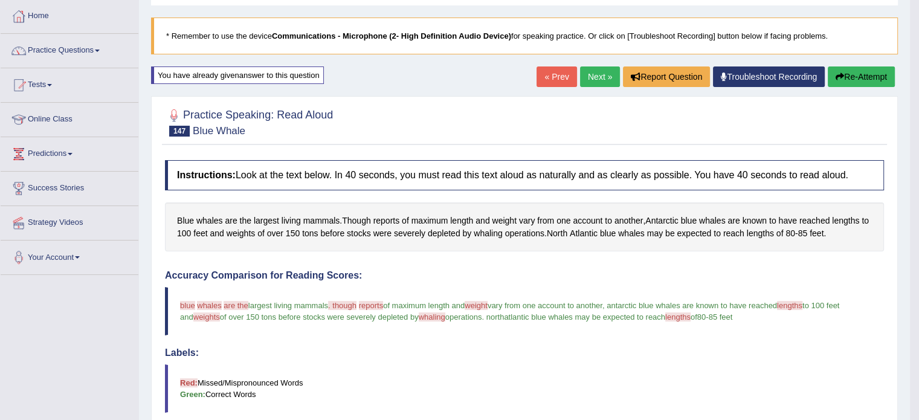
click at [589, 80] on link "Next »" at bounding box center [600, 76] width 40 height 21
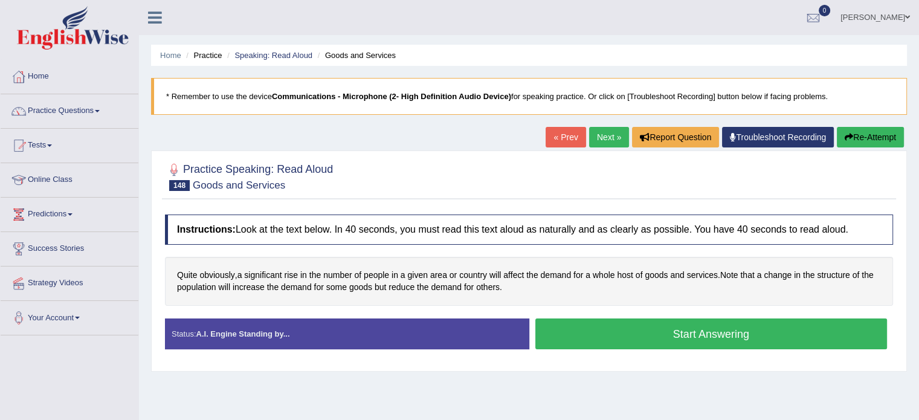
click at [663, 331] on button "Start Answering" at bounding box center [711, 333] width 352 height 31
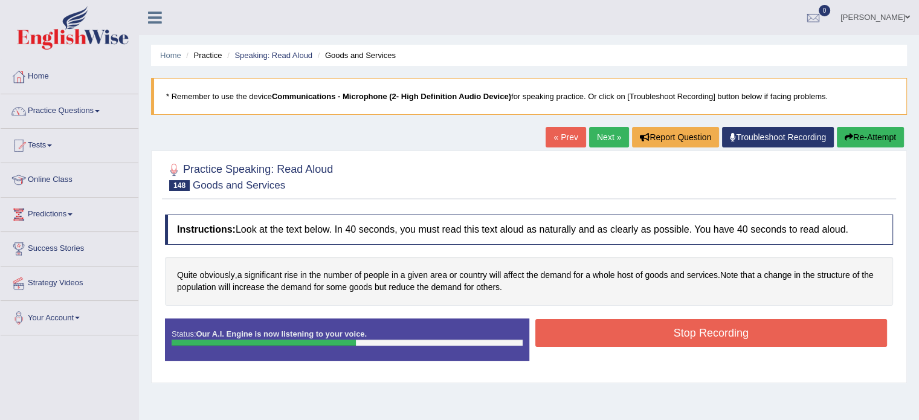
click at [663, 338] on button "Stop Recording" at bounding box center [711, 333] width 352 height 28
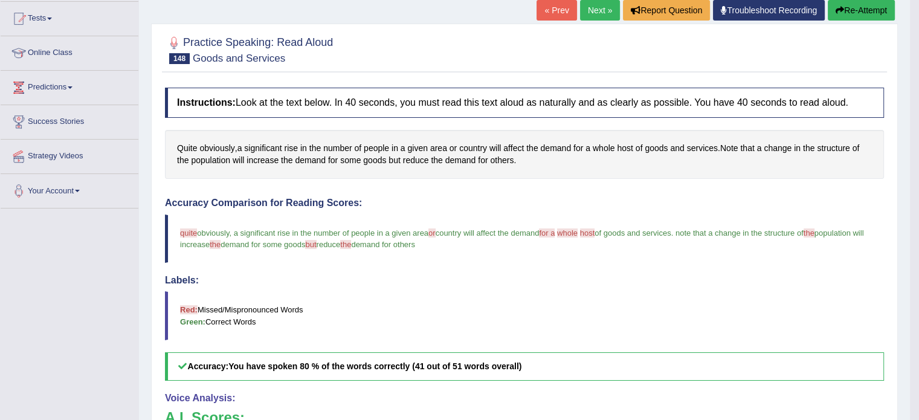
scroll to position [121, 0]
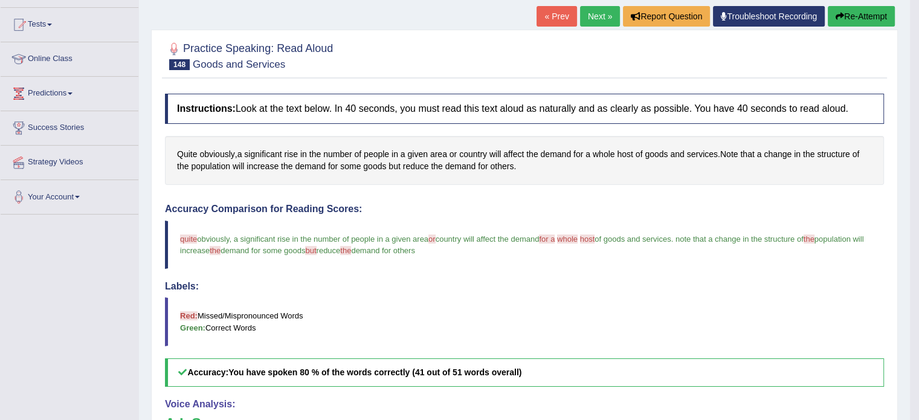
click at [870, 16] on button "Re-Attempt" at bounding box center [861, 16] width 67 height 21
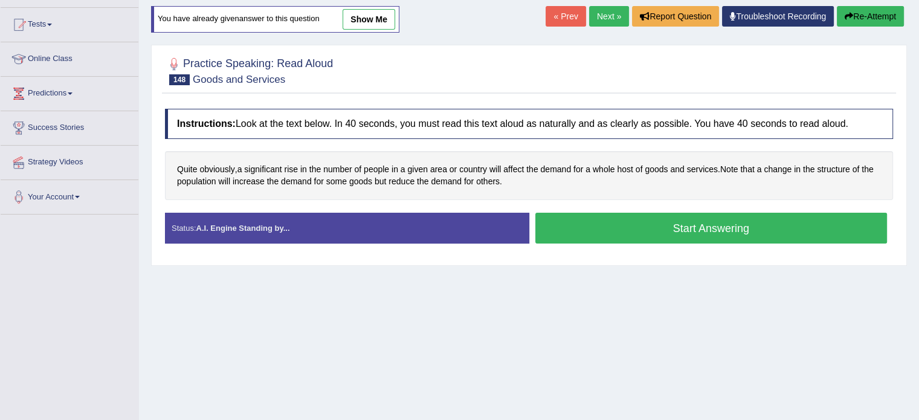
click at [665, 230] on button "Start Answering" at bounding box center [711, 228] width 352 height 31
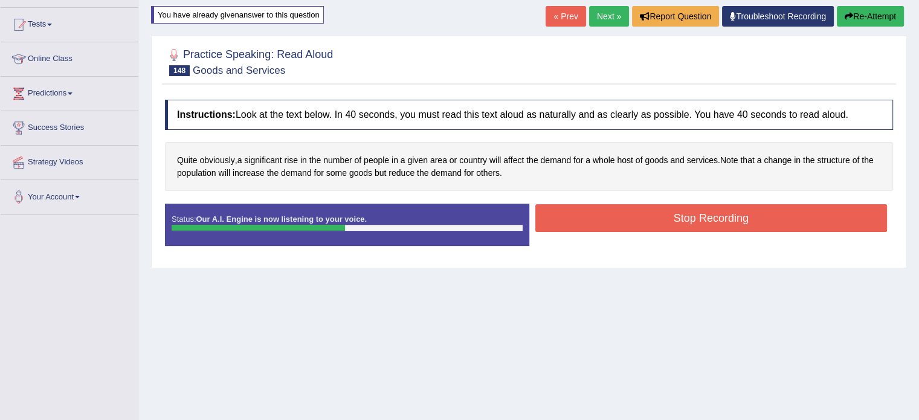
click at [667, 224] on button "Stop Recording" at bounding box center [711, 218] width 352 height 28
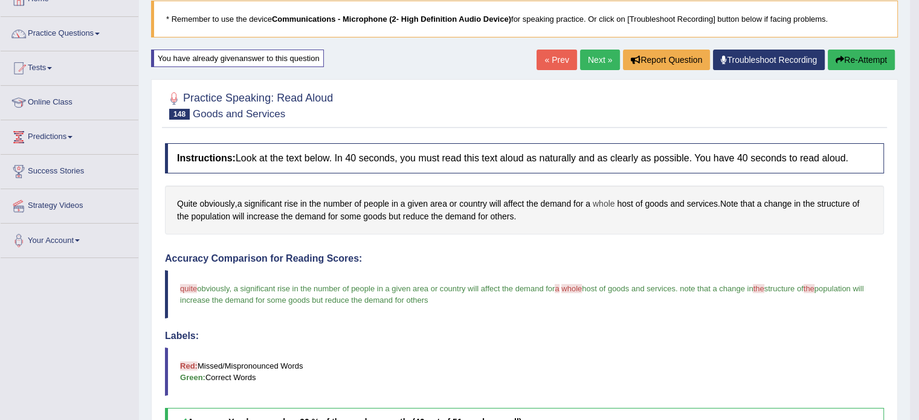
scroll to position [60, 0]
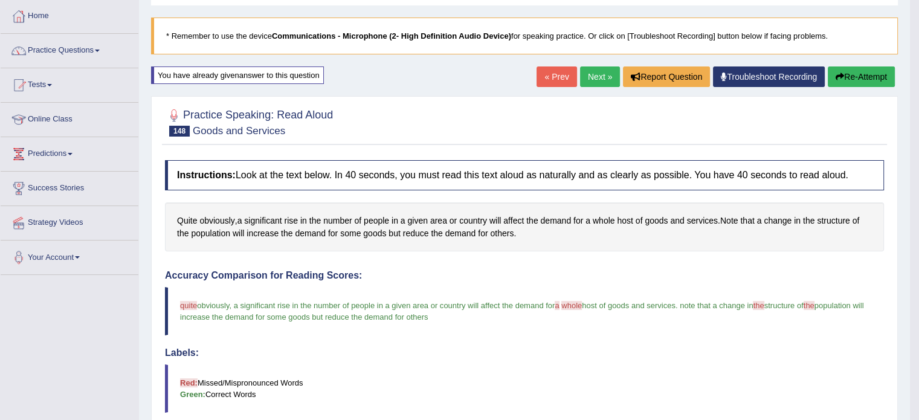
click at [582, 71] on link "Next »" at bounding box center [600, 76] width 40 height 21
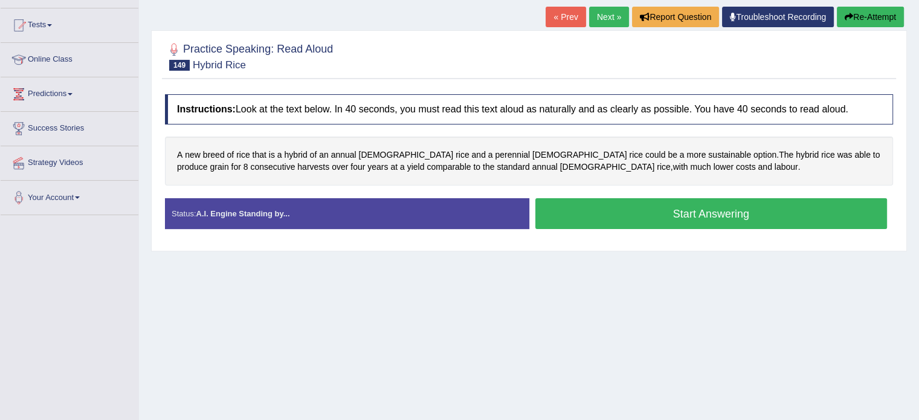
scroll to position [121, 0]
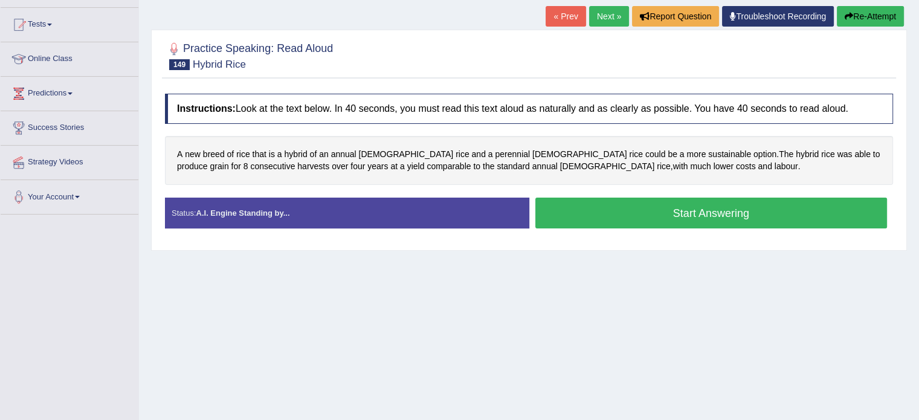
click at [657, 216] on button "Start Answering" at bounding box center [711, 213] width 352 height 31
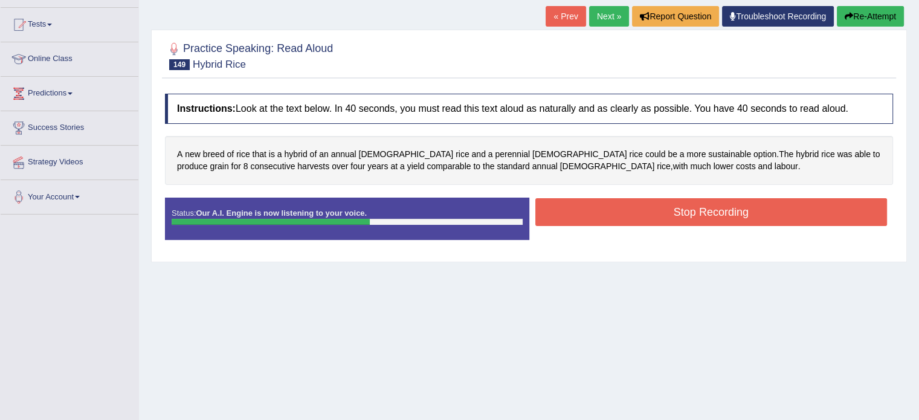
click at [657, 216] on button "Stop Recording" at bounding box center [711, 212] width 352 height 28
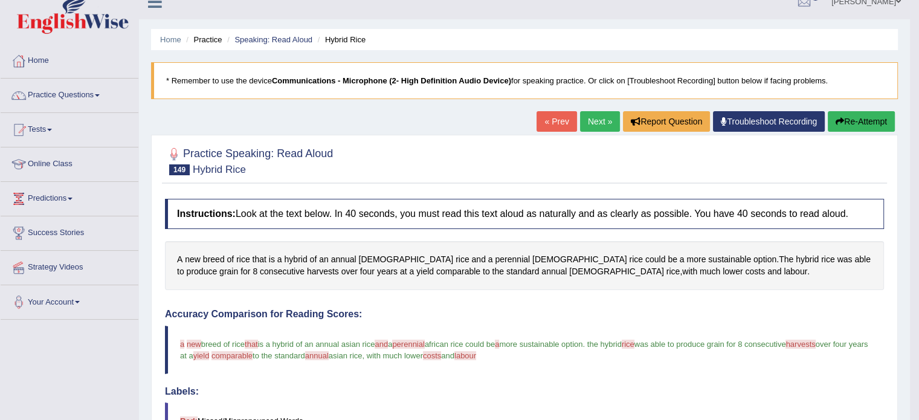
scroll to position [0, 0]
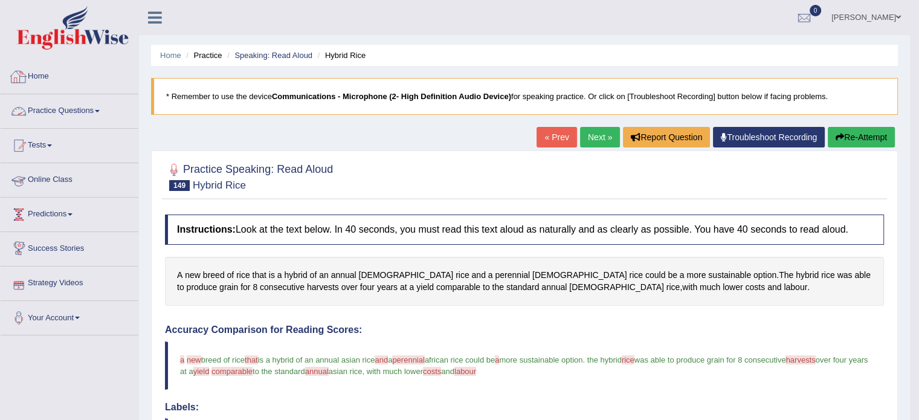
click at [66, 109] on link "Practice Questions" at bounding box center [70, 109] width 138 height 30
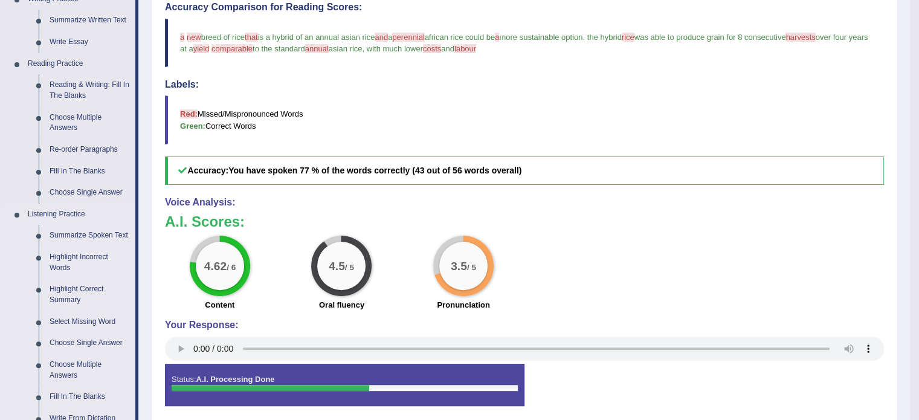
scroll to position [302, 0]
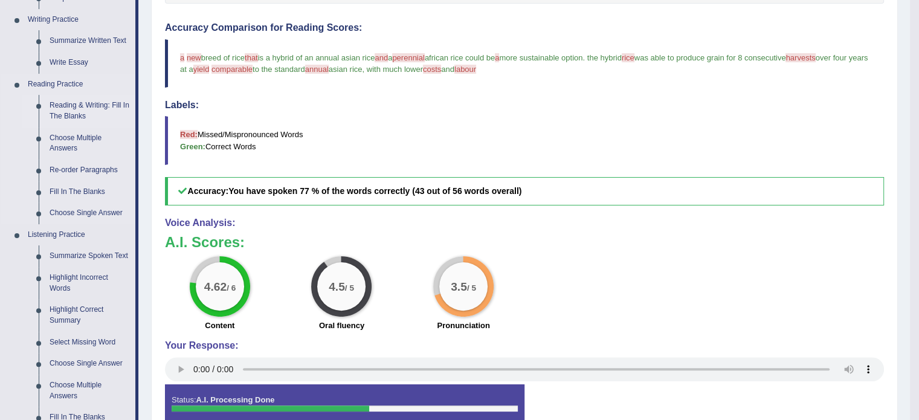
click at [76, 106] on link "Reading & Writing: Fill In The Blanks" at bounding box center [89, 111] width 91 height 32
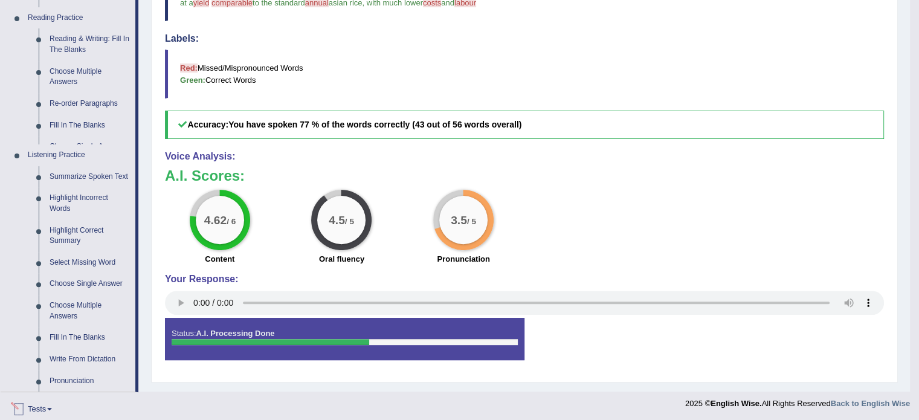
scroll to position [535, 0]
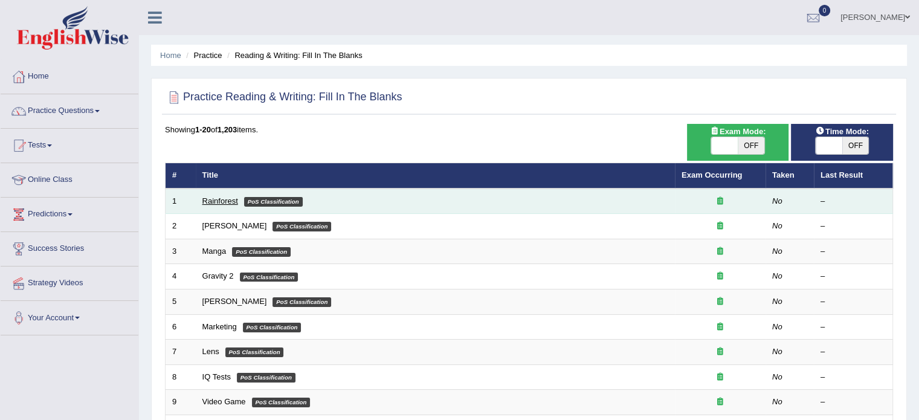
click at [217, 204] on link "Rainforest" at bounding box center [220, 200] width 36 height 9
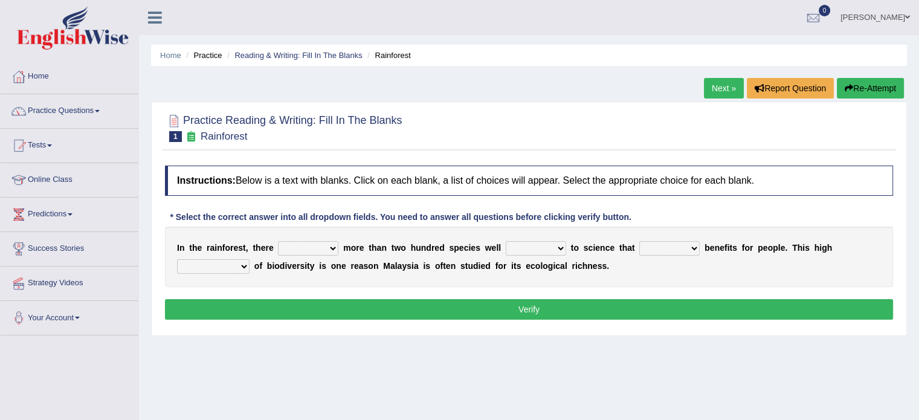
click at [303, 247] on select "have can be has is" at bounding box center [308, 248] width 60 height 15
select select "is"
click at [278, 241] on select "have can be has is" at bounding box center [308, 248] width 60 height 15
click at [543, 246] on select "knowing known knew know" at bounding box center [536, 248] width 60 height 15
select select "known"
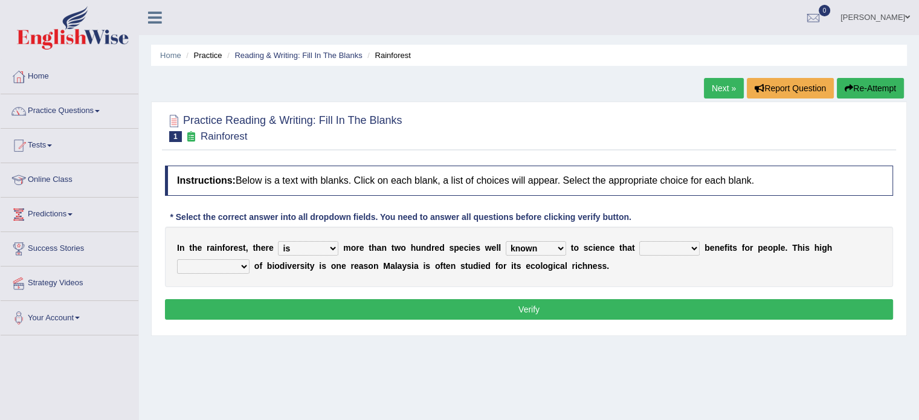
click at [506, 241] on select "knowing known knew know" at bounding box center [536, 248] width 60 height 15
click at [653, 248] on select "contain contained containing contains" at bounding box center [669, 248] width 60 height 15
select select "contain"
click at [639, 241] on select "contain contained containing contains" at bounding box center [669, 248] width 60 height 15
click at [217, 268] on select "condensation conjunction continuity complexity" at bounding box center [213, 266] width 73 height 15
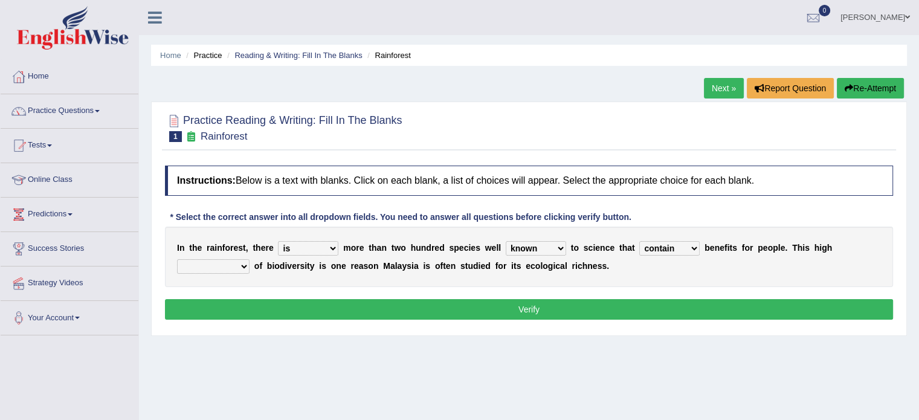
select select "complexity"
click at [177, 259] on select "condensation conjunction continuity complexity" at bounding box center [213, 266] width 73 height 15
click at [298, 311] on button "Verify" at bounding box center [529, 309] width 728 height 21
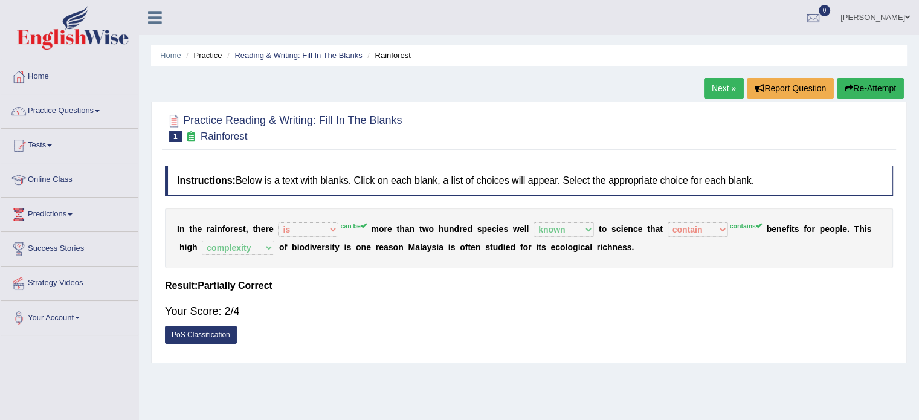
click at [708, 90] on link "Next »" at bounding box center [724, 88] width 40 height 21
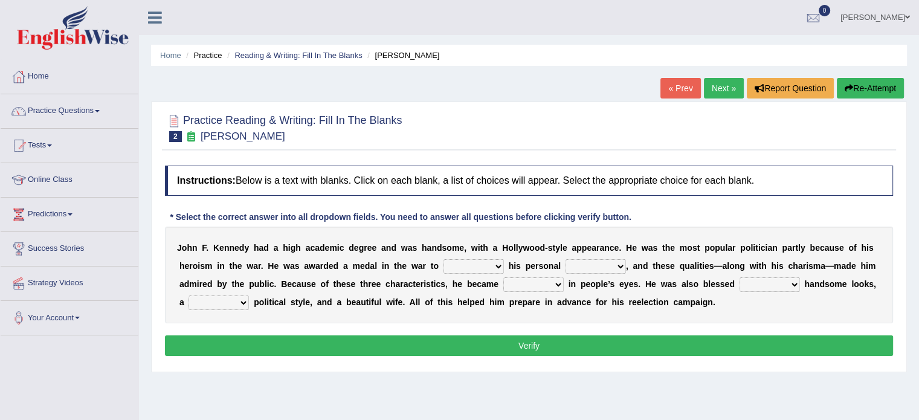
click at [495, 261] on select "prove show evidence upthrow" at bounding box center [474, 266] width 60 height 15
select select "prove"
click at [444, 259] on select "prove show evidence upthrow" at bounding box center [474, 266] width 60 height 15
click at [580, 263] on select "passion courage charm liking" at bounding box center [596, 266] width 60 height 15
select select "courage"
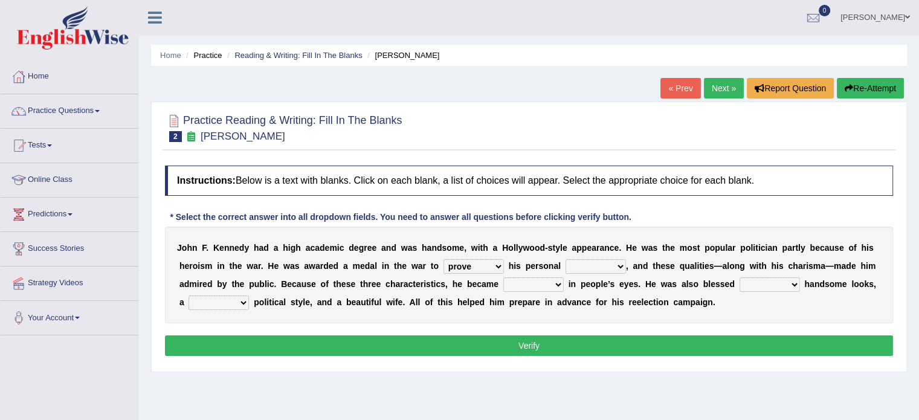
click at [566, 259] on select "passion courage charm liking" at bounding box center [596, 266] width 60 height 15
click at [486, 265] on select "prove show evidence upthrow" at bounding box center [474, 266] width 60 height 15
click at [486, 267] on select "prove show evidence upthrow" at bounding box center [474, 266] width 60 height 15
click at [486, 268] on select "prove show evidence upthrow" at bounding box center [474, 266] width 60 height 15
select select "upthrow"
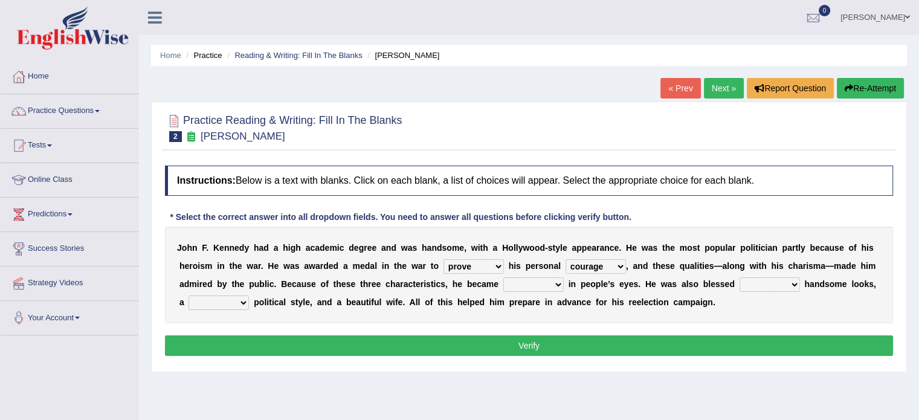
click at [444, 259] on select "prove show evidence upthrow" at bounding box center [474, 266] width 60 height 15
click at [499, 268] on select "prove show evidence upthrow" at bounding box center [474, 266] width 60 height 15
click at [611, 263] on select "passion courage charm liking" at bounding box center [596, 266] width 60 height 15
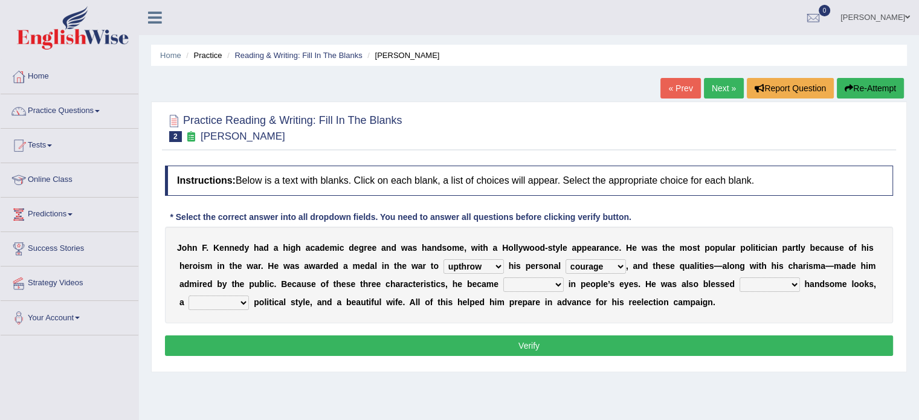
click at [545, 287] on select "iconic ironic identical impotent" at bounding box center [533, 284] width 60 height 15
select select "iconic"
click at [503, 277] on select "iconic ironic identical impotent" at bounding box center [533, 284] width 60 height 15
click at [769, 282] on select "with in upon to" at bounding box center [770, 284] width 60 height 15
select select "with"
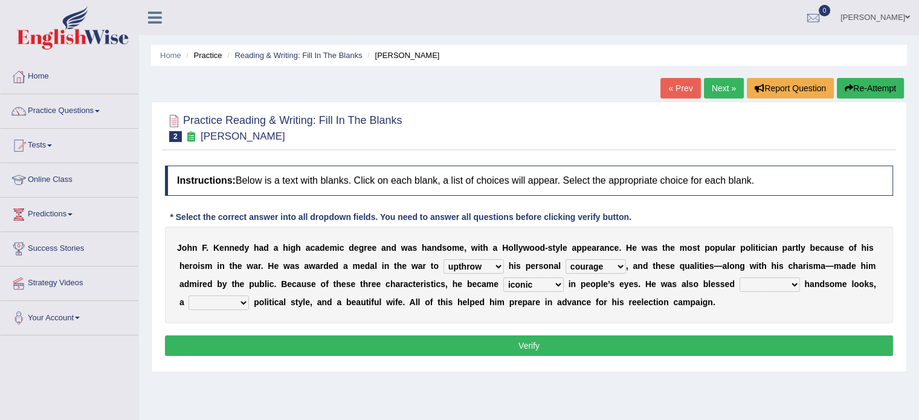
click at [740, 277] on select "with in upon to" at bounding box center [770, 284] width 60 height 15
click at [204, 304] on select "mending mends mended mend" at bounding box center [219, 302] width 60 height 15
select select "mending"
click at [189, 295] on select "mending mends mended mend" at bounding box center [219, 302] width 60 height 15
click at [424, 312] on div "J o h n F . K e n n e d y h a d a h i g h a c a d e m i c d e g r e e a n d w a…" at bounding box center [529, 275] width 728 height 97
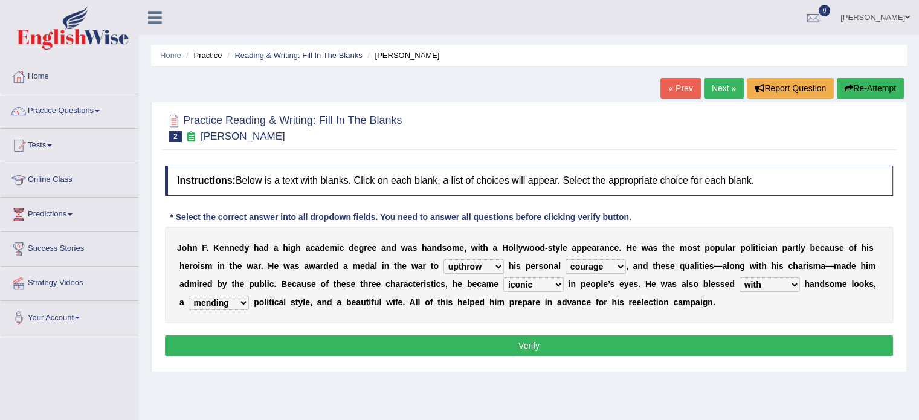
click at [400, 347] on button "Verify" at bounding box center [529, 345] width 728 height 21
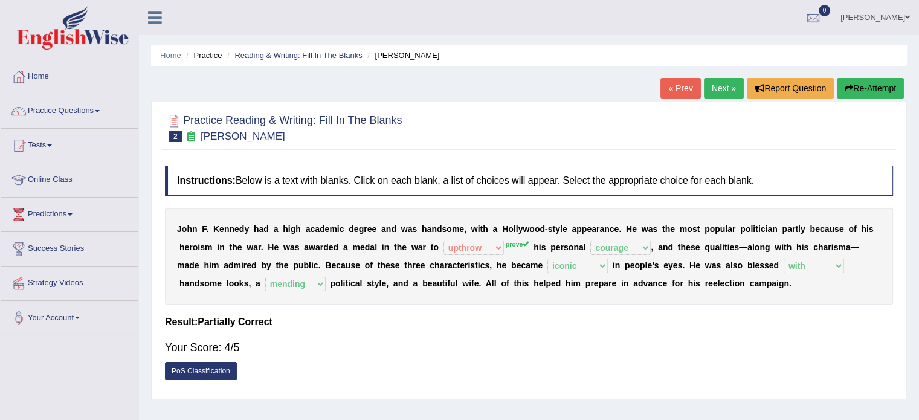
click at [710, 90] on link "Next »" at bounding box center [724, 88] width 40 height 21
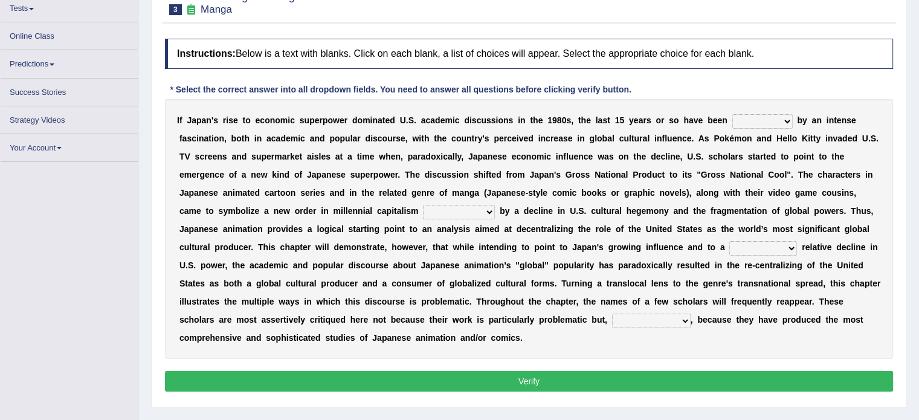
scroll to position [137, 0]
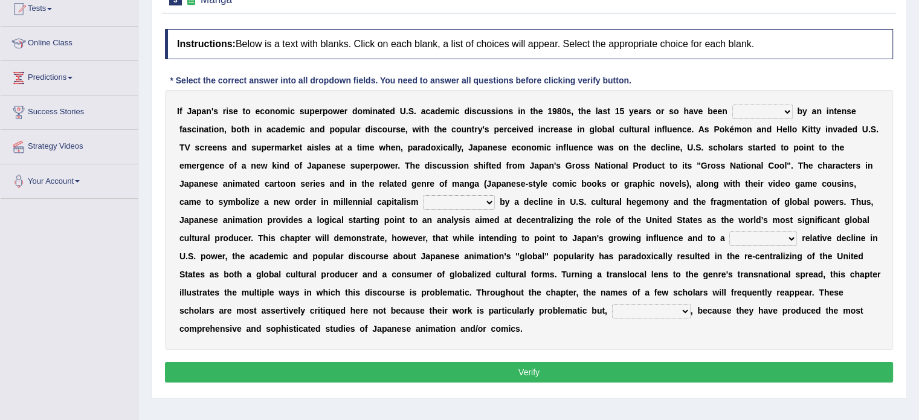
click at [754, 111] on select "marked dedicated made inspired" at bounding box center [762, 112] width 60 height 15
select select "inspired"
click at [732, 105] on select "marked dedicated made inspired" at bounding box center [762, 112] width 60 height 15
click at [447, 199] on select "pocessed characterized opposed tangled" at bounding box center [459, 202] width 72 height 15
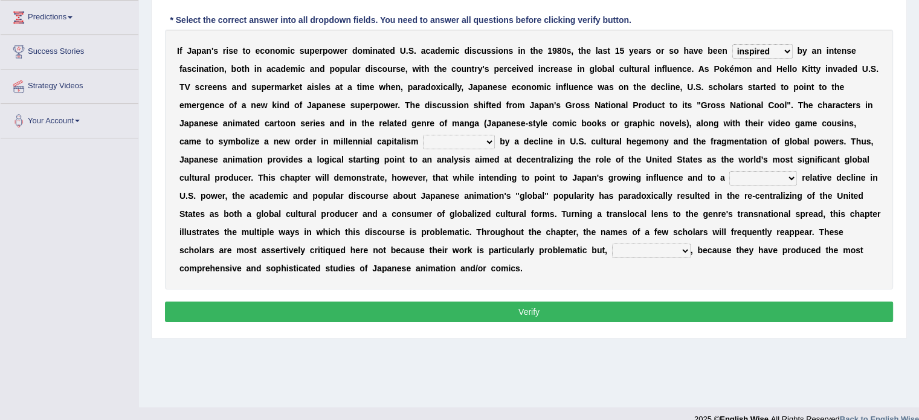
click at [464, 140] on select "pocessed characterized opposed tangled" at bounding box center [459, 142] width 72 height 15
select select "characterized"
click at [423, 135] on select "pocessed characterized opposed tangled" at bounding box center [459, 142] width 72 height 15
click at [743, 181] on select "concomitant discrete proportional legitimate" at bounding box center [763, 178] width 68 height 15
select select "legitimate"
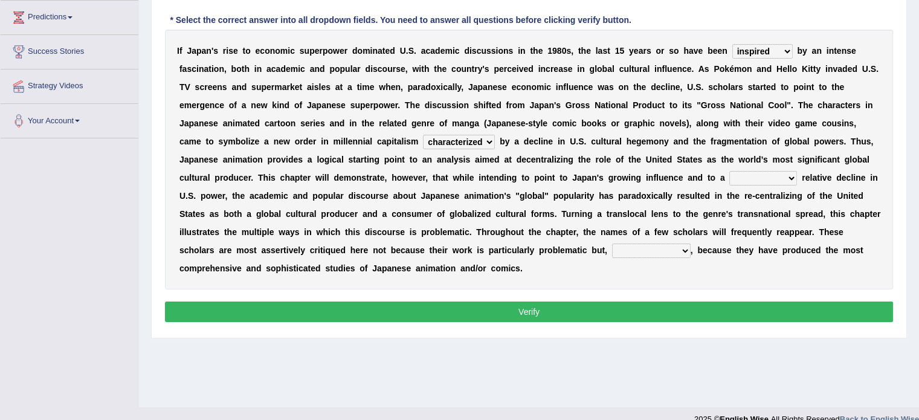
click at [729, 171] on select "concomitant discrete proportional legitimate" at bounding box center [763, 178] width 68 height 15
click at [657, 246] on select "however on the contrary in addition on the whole" at bounding box center [651, 251] width 79 height 15
select select "on the whole"
click at [612, 244] on select "however on the contrary in addition on the whole" at bounding box center [651, 251] width 79 height 15
click at [652, 310] on button "Verify" at bounding box center [529, 312] width 728 height 21
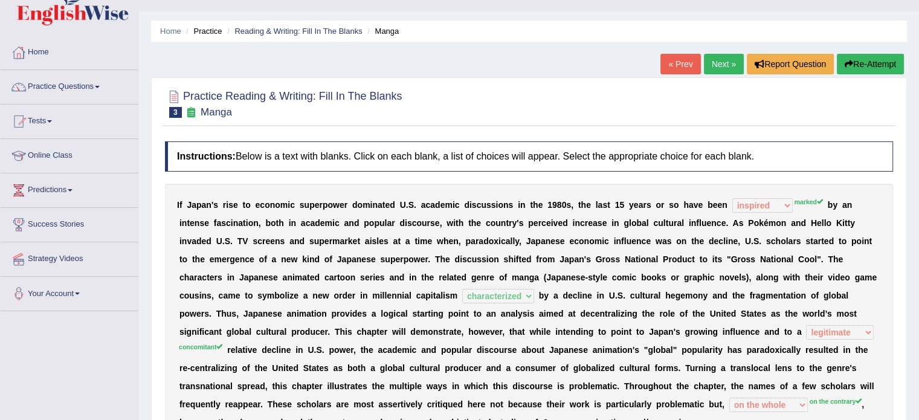
scroll to position [16, 0]
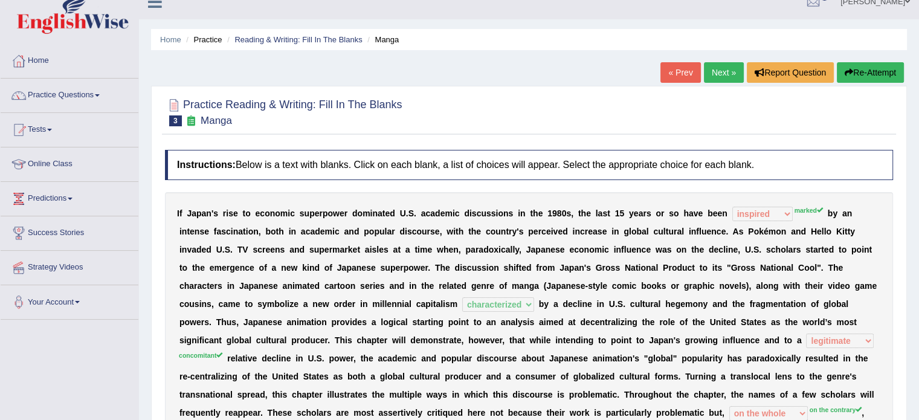
click at [718, 69] on link "Next »" at bounding box center [724, 72] width 40 height 21
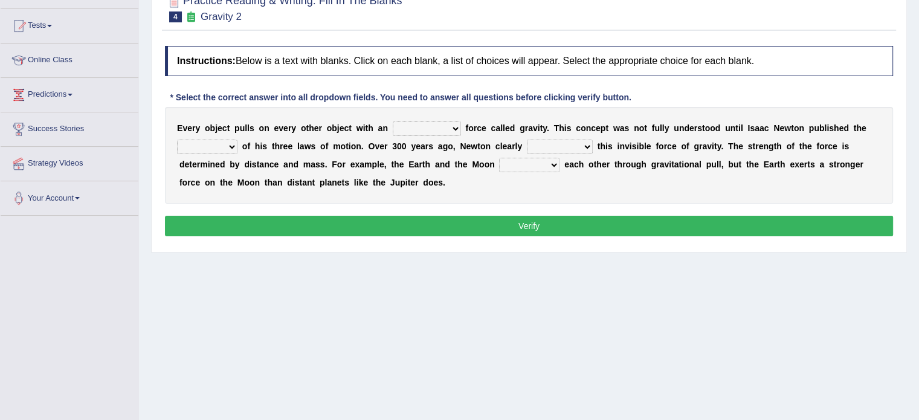
scroll to position [121, 0]
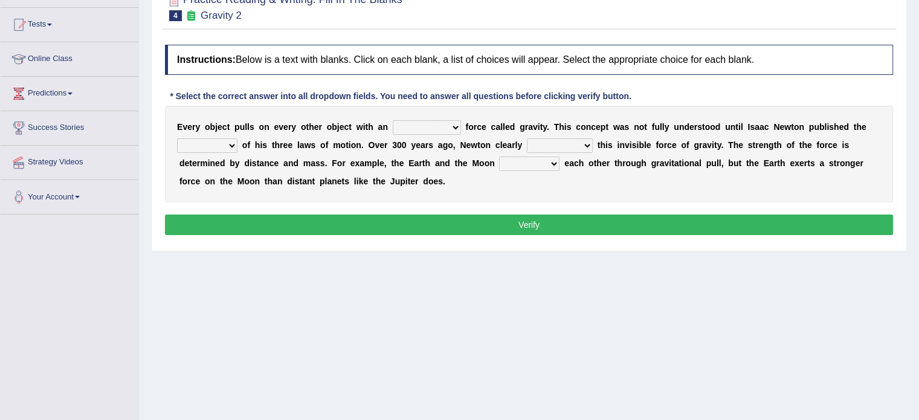
click at [401, 124] on select "invisible unknown unbelievable inconsistent" at bounding box center [427, 127] width 68 height 15
select select "invisible"
click at [393, 120] on select "invisible unknown unbelievable inconsistent" at bounding box center [427, 127] width 68 height 15
click at [224, 144] on select "concept theory method argument" at bounding box center [207, 145] width 60 height 15
select select "theory"
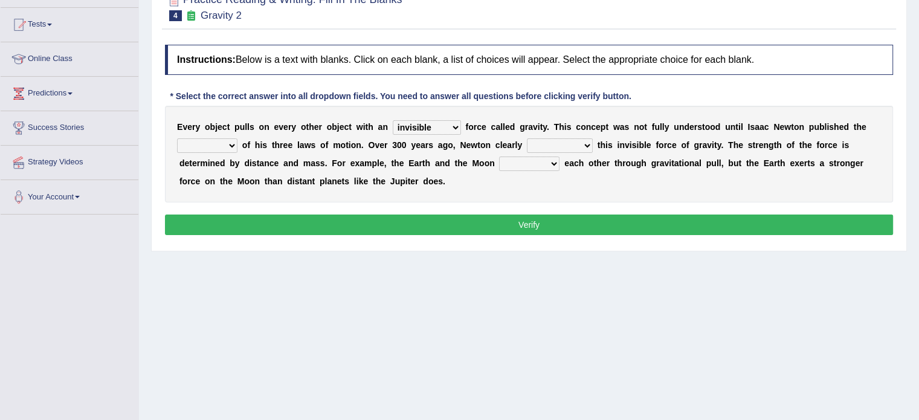
click at [177, 138] on select "concept theory method argument" at bounding box center [207, 145] width 60 height 15
click at [567, 141] on select "explained undermined overturned realized" at bounding box center [560, 145] width 66 height 15
select select "explained"
click at [527, 138] on select "explained undermined overturned realized" at bounding box center [560, 145] width 66 height 15
click at [510, 161] on select "affect spin evade span" at bounding box center [529, 163] width 60 height 15
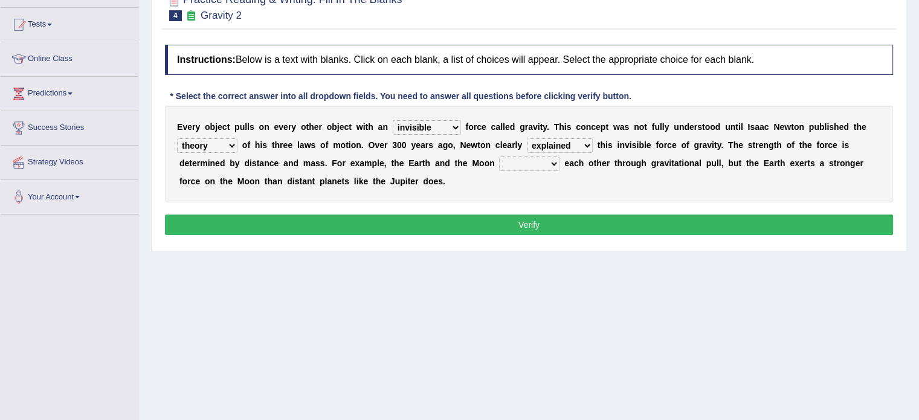
select select "span"
click at [499, 156] on select "affect spin evade span" at bounding box center [529, 163] width 60 height 15
click at [578, 231] on button "Verify" at bounding box center [529, 225] width 728 height 21
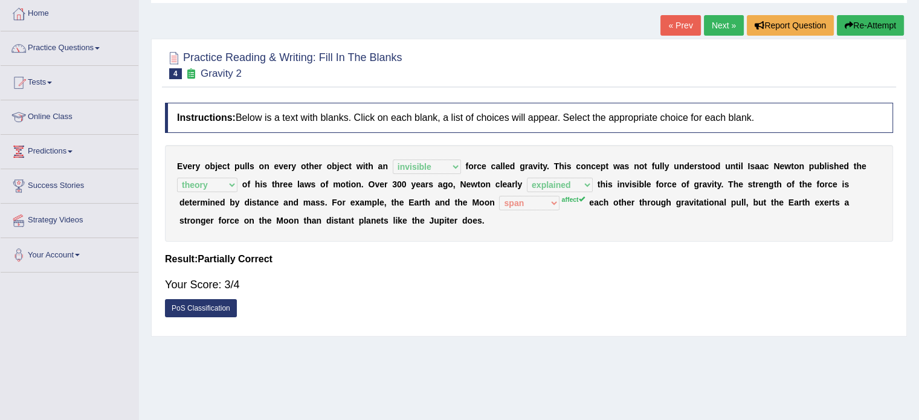
scroll to position [0, 0]
